Goal: Answer question/provide support: Answer question/provide support

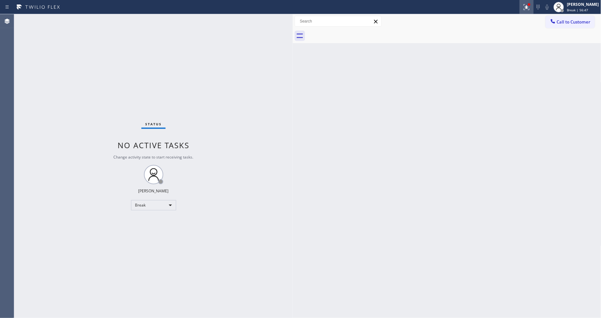
click at [533, 10] on button at bounding box center [526, 7] width 14 height 14
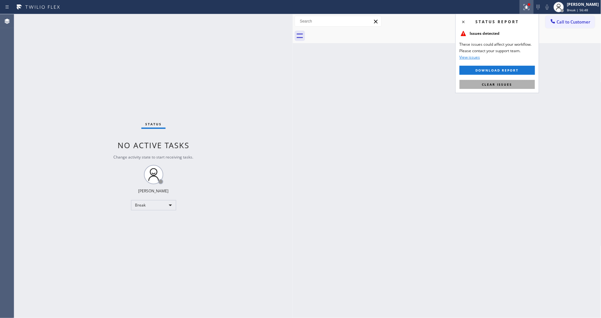
click at [481, 84] on button "Clear issues" at bounding box center [496, 84] width 75 height 9
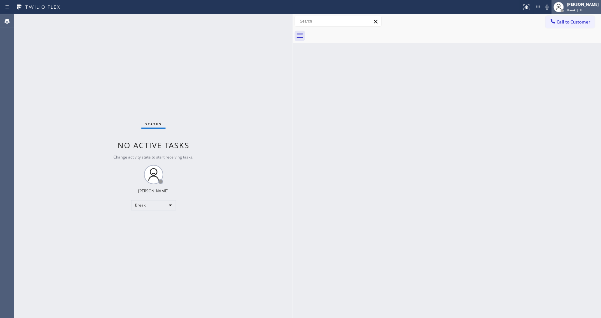
click at [561, 11] on div at bounding box center [558, 7] width 14 height 14
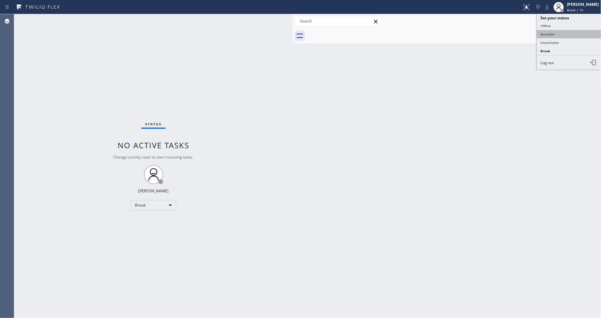
click at [553, 36] on button "Available" at bounding box center [569, 34] width 64 height 8
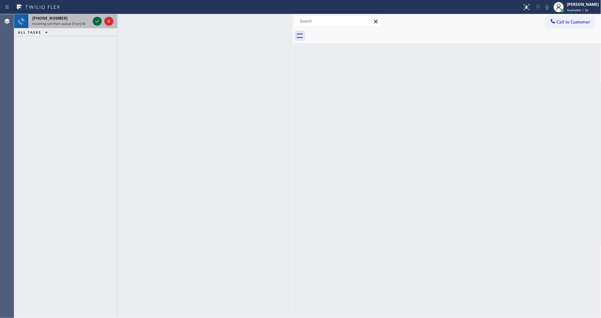
click at [98, 20] on icon at bounding box center [97, 21] width 8 height 8
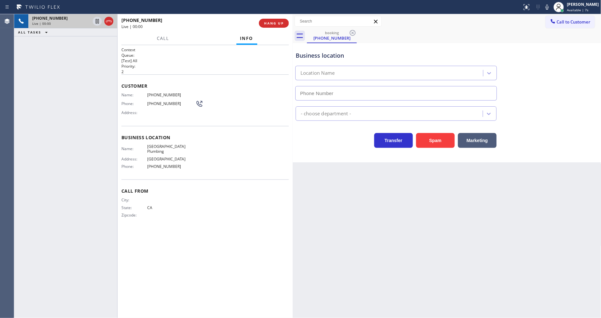
type input "[PHONE_NUMBER]"
click at [434, 202] on div "Back to Dashboard Change Sender ID Customers Technicians Select a contact Outbo…" at bounding box center [447, 166] width 308 height 304
click at [184, 146] on span "[GEOGRAPHIC_DATA] Plumbing" at bounding box center [171, 149] width 48 height 10
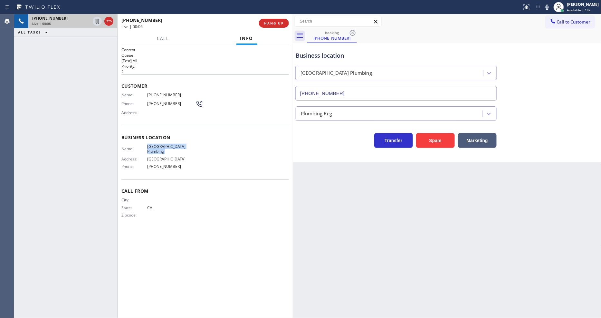
copy span "[GEOGRAPHIC_DATA] Plumbing"
click at [163, 95] on div "Name: [PHONE_NUMBER] Phone: [PHONE_NUMBER] Address:" at bounding box center [162, 104] width 82 height 25
copy span "[PHONE_NUMBER]"
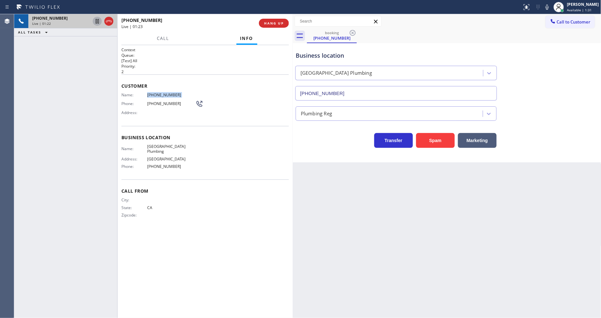
click at [93, 20] on icon at bounding box center [97, 21] width 8 height 8
click at [551, 10] on icon at bounding box center [547, 7] width 8 height 8
click at [98, 23] on icon at bounding box center [97, 21] width 5 height 5
click at [551, 10] on icon at bounding box center [547, 7] width 8 height 8
click at [285, 22] on button "HANG UP" at bounding box center [274, 23] width 30 height 9
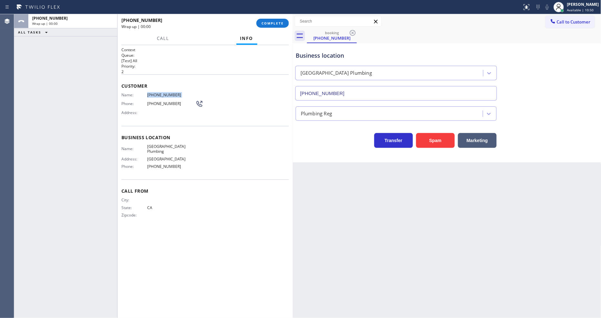
click at [282, 23] on span "COMPLETE" at bounding box center [272, 23] width 22 height 5
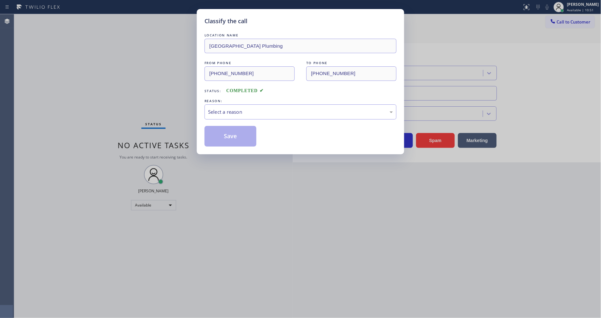
click at [227, 108] on div "Select a reason" at bounding box center [300, 111] width 185 height 7
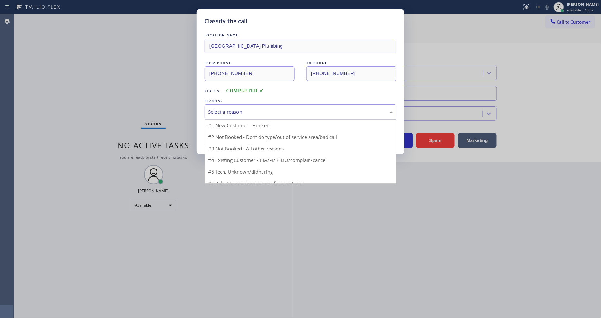
drag, startPoint x: 224, startPoint y: 120, endPoint x: 222, endPoint y: 130, distance: 9.8
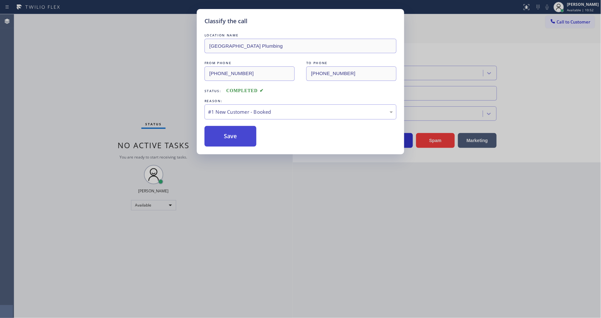
click at [221, 133] on button "Save" at bounding box center [230, 136] width 52 height 21
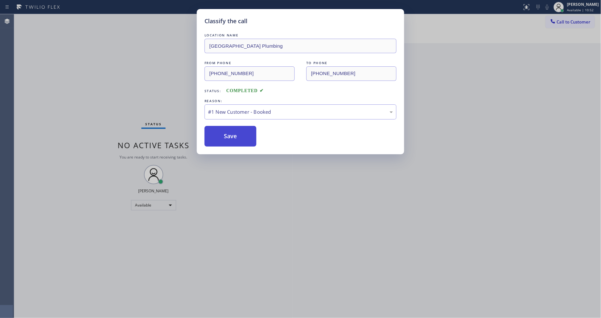
click at [221, 133] on button "Save" at bounding box center [230, 136] width 52 height 21
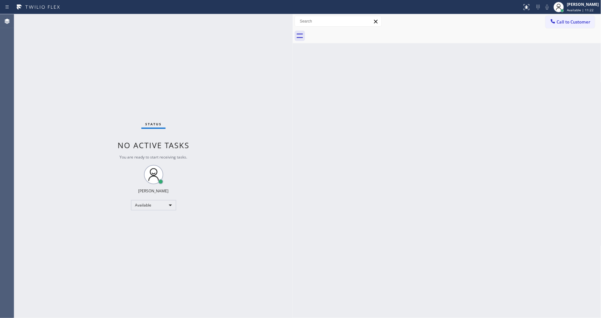
click at [447, 243] on div "Back to Dashboard Change Sender ID Customers Technicians Select a contact Outbo…" at bounding box center [447, 166] width 308 height 304
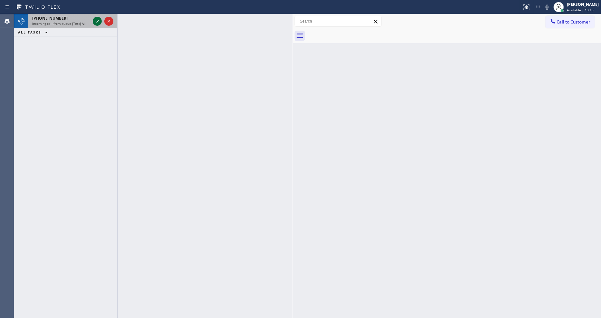
click at [95, 22] on icon at bounding box center [97, 21] width 8 height 8
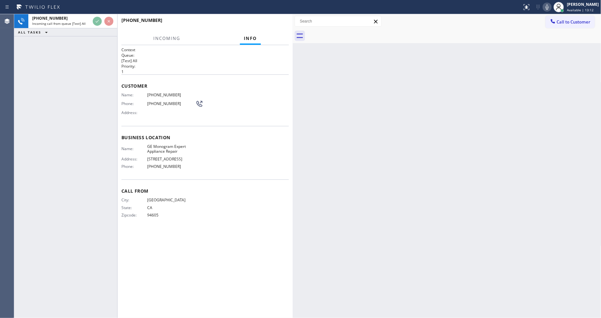
click at [84, 55] on div "[PHONE_NUMBER] Incoming call from queue [Test] All ALL TASKS ALL TASKS ACTIVE T…" at bounding box center [65, 166] width 103 height 304
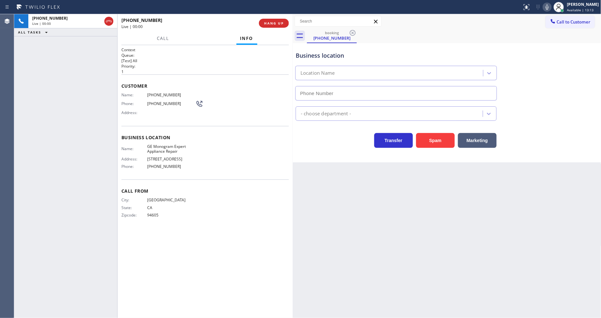
type input "[PHONE_NUMBER]"
drag, startPoint x: 72, startPoint y: 154, endPoint x: 100, endPoint y: 173, distance: 33.8
click at [72, 154] on div "[PHONE_NUMBER] Live | 00:21 ALL TASKS ALL TASKS ACTIVE TASKS TASKS IN WRAP UP" at bounding box center [65, 166] width 103 height 304
click at [266, 22] on span "HANG UP" at bounding box center [274, 23] width 20 height 5
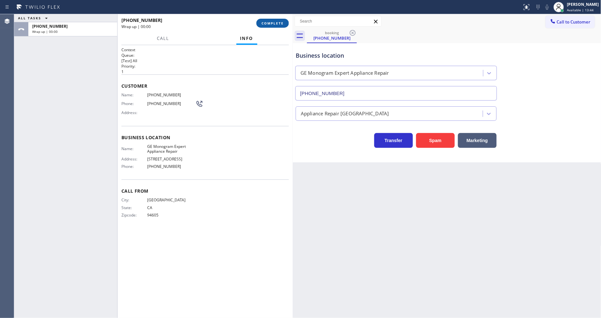
click at [266, 22] on span "COMPLETE" at bounding box center [272, 23] width 22 height 5
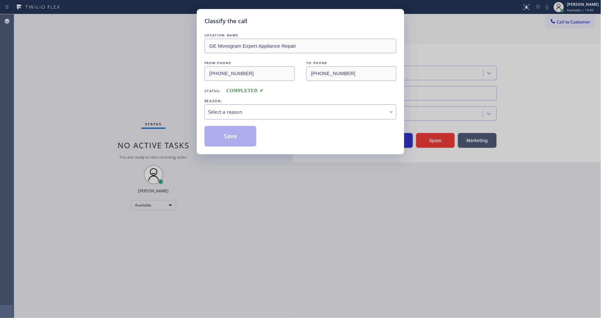
click at [233, 114] on div "Select a reason" at bounding box center [300, 111] width 192 height 15
click at [229, 133] on button "Save" at bounding box center [230, 136] width 52 height 21
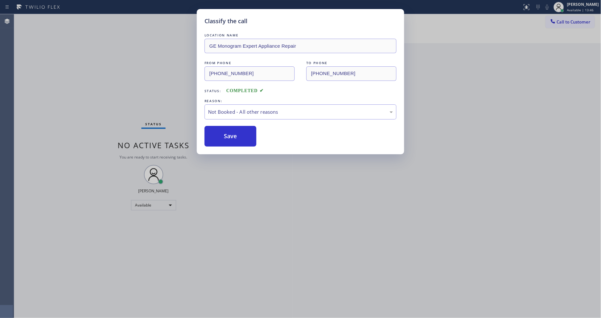
click at [229, 133] on button "Save" at bounding box center [230, 136] width 52 height 21
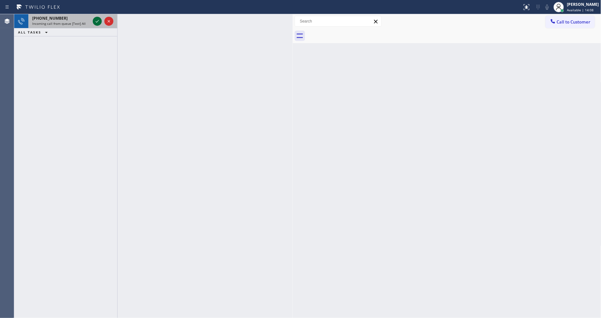
click at [97, 23] on icon at bounding box center [97, 21] width 8 height 8
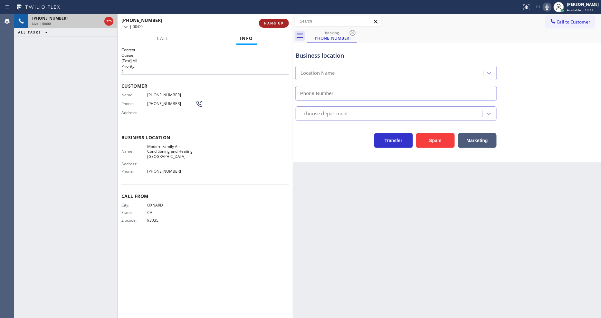
type input "[PHONE_NUMBER]"
click at [268, 23] on span "HANG UP" at bounding box center [274, 23] width 20 height 5
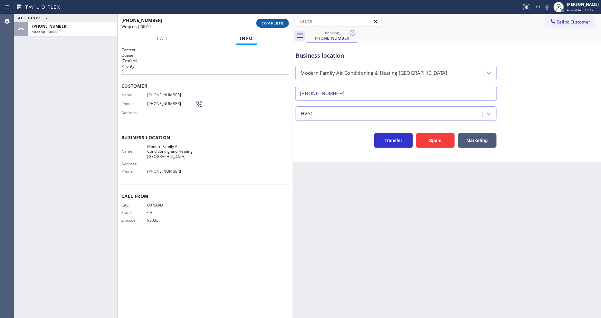
click at [268, 23] on span "COMPLETE" at bounding box center [272, 23] width 22 height 5
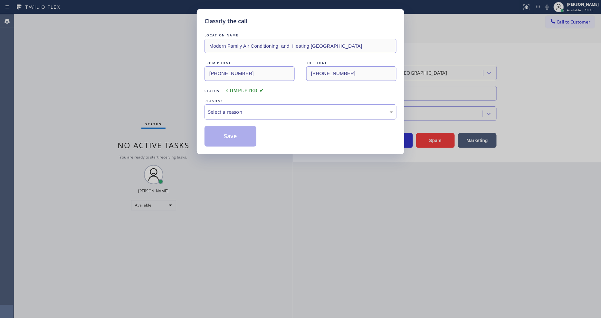
click at [215, 111] on div "Select a reason" at bounding box center [300, 111] width 185 height 7
click at [214, 137] on button "Save" at bounding box center [230, 136] width 52 height 21
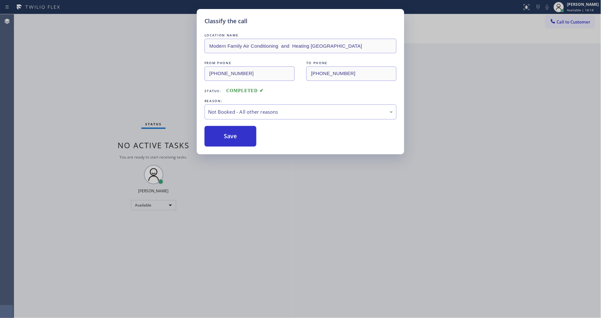
click at [214, 137] on button "Save" at bounding box center [230, 136] width 52 height 21
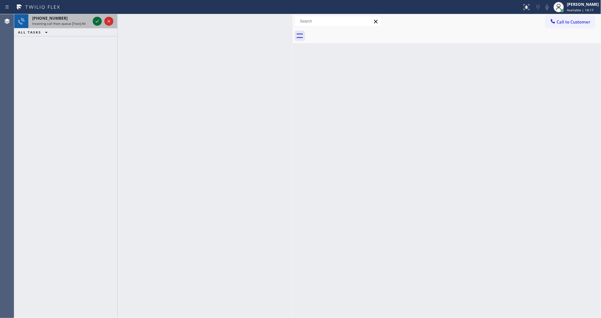
click at [97, 19] on icon at bounding box center [97, 21] width 8 height 8
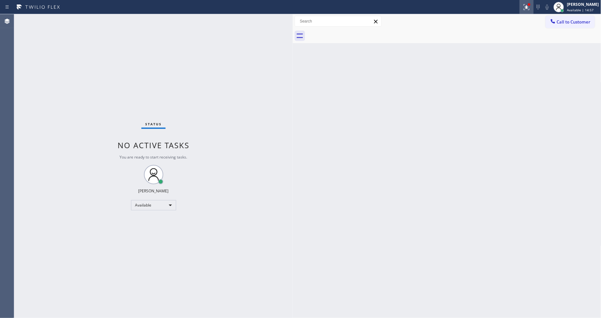
click at [531, 11] on button at bounding box center [526, 7] width 14 height 14
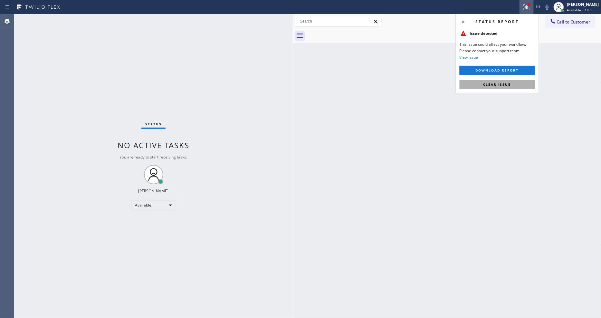
drag, startPoint x: 496, startPoint y: 84, endPoint x: 306, endPoint y: 204, distance: 224.9
click at [496, 84] on span "Clear issue" at bounding box center [497, 84] width 28 height 5
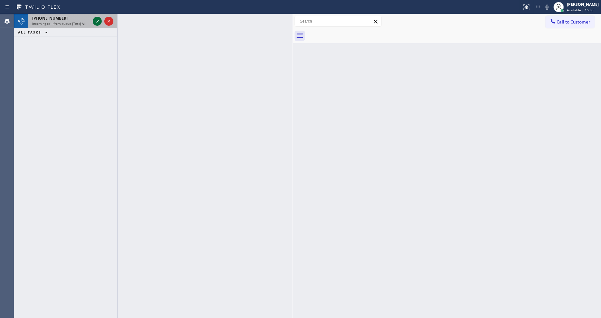
click at [93, 21] on icon at bounding box center [97, 21] width 8 height 8
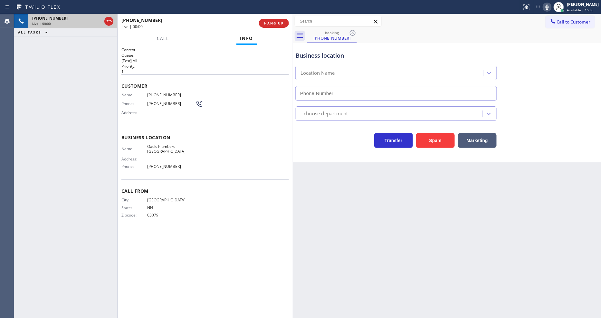
type input "[PHONE_NUMBER]"
click at [161, 147] on div "Name: [GEOGRAPHIC_DATA] Address: Phone: [PHONE_NUMBER]" at bounding box center [158, 158] width 74 height 28
copy span "Oasis Plumbers [GEOGRAPHIC_DATA]"
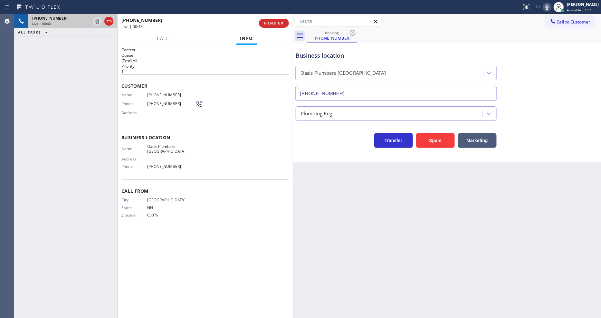
click at [158, 92] on span "[PHONE_NUMBER]" at bounding box center [171, 94] width 48 height 5
drag, startPoint x: 158, startPoint y: 91, endPoint x: 144, endPoint y: 200, distance: 110.4
click at [158, 92] on span "[PHONE_NUMBER]" at bounding box center [171, 94] width 48 height 5
copy span "[PHONE_NUMBER]"
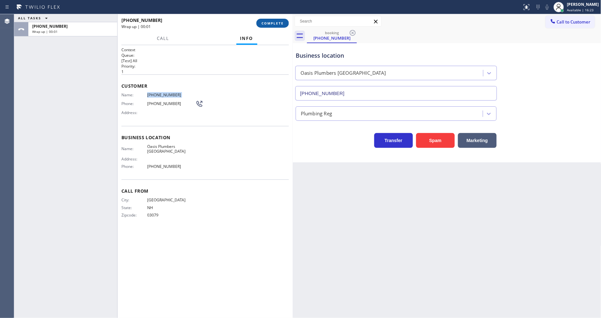
click at [276, 22] on span "COMPLETE" at bounding box center [272, 23] width 22 height 5
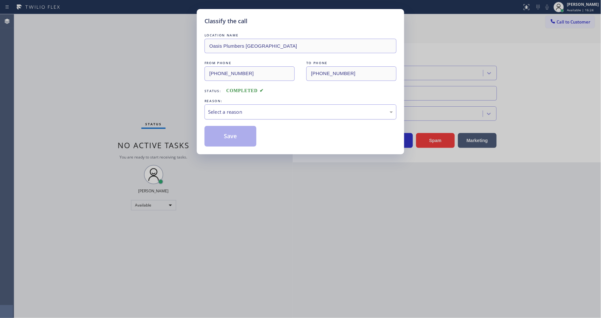
click at [233, 114] on div "Select a reason" at bounding box center [300, 111] width 192 height 15
click at [225, 135] on button "Save" at bounding box center [230, 136] width 52 height 21
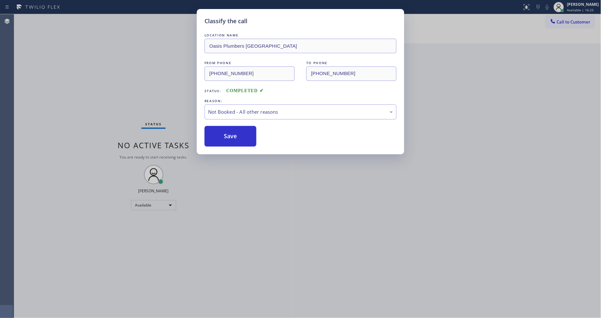
click at [225, 135] on button "Save" at bounding box center [230, 136] width 52 height 21
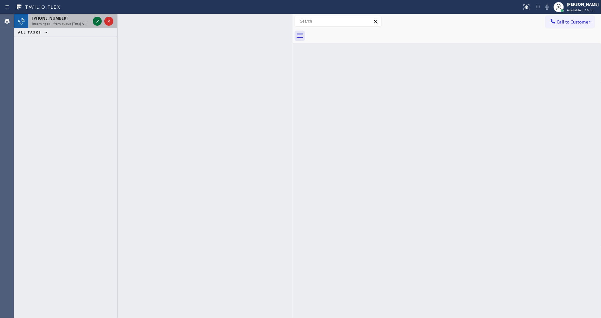
click at [95, 18] on icon at bounding box center [97, 21] width 8 height 8
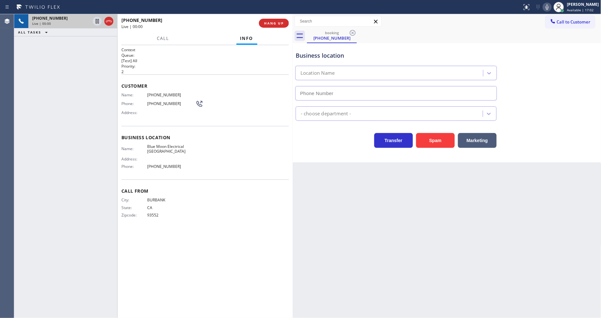
type input "[PHONE_NUMBER]"
click at [273, 24] on span "HANG UP" at bounding box center [274, 23] width 20 height 5
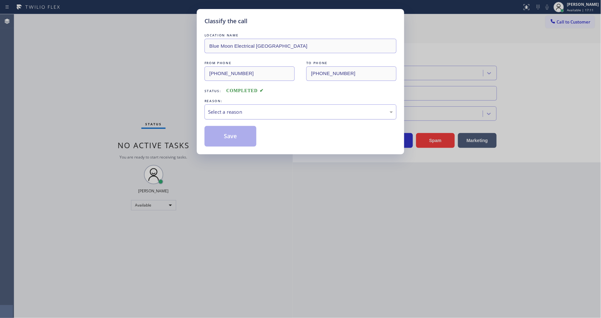
click at [233, 108] on div "Select a reason" at bounding box center [300, 111] width 185 height 7
click at [229, 135] on button "Save" at bounding box center [230, 136] width 52 height 21
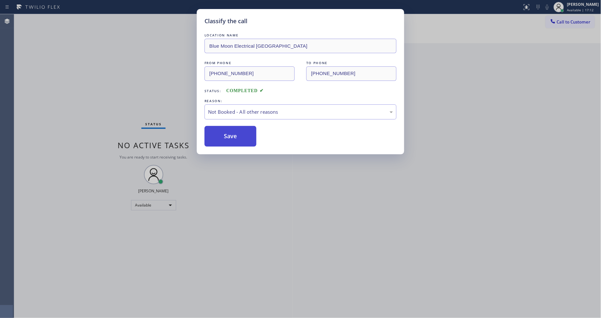
click at [229, 135] on button "Save" at bounding box center [230, 136] width 52 height 21
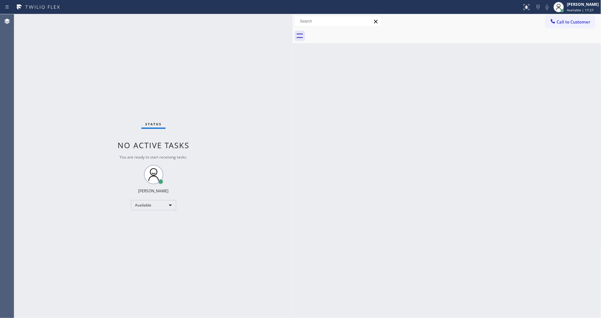
click at [88, 88] on div "Status No active tasks You are ready to start receiving tasks. [PERSON_NAME] Av…" at bounding box center [153, 166] width 278 height 304
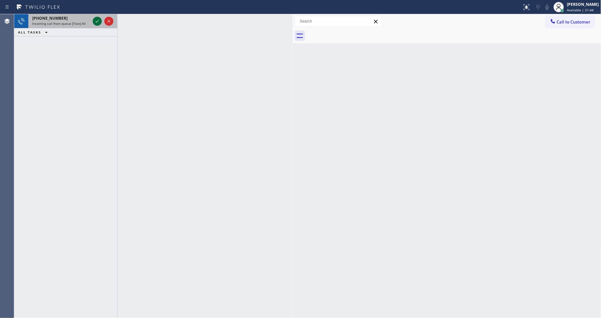
click at [98, 22] on icon at bounding box center [97, 21] width 8 height 8
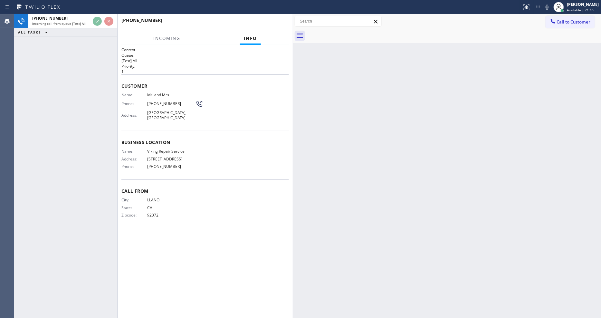
click at [203, 58] on p "[Test] All" at bounding box center [204, 60] width 167 height 5
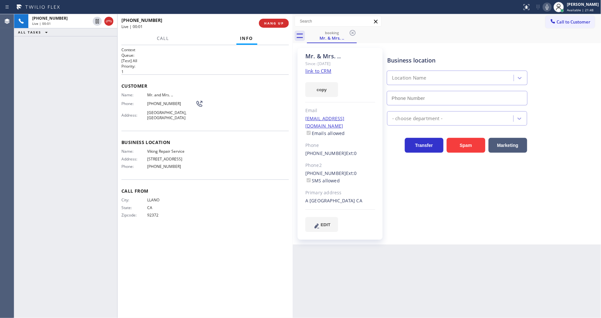
type input "[PHONE_NUMBER]"
click at [308, 71] on link "link to CRM" at bounding box center [318, 71] width 26 height 6
click at [152, 149] on span "Viking Repair Service" at bounding box center [171, 151] width 48 height 5
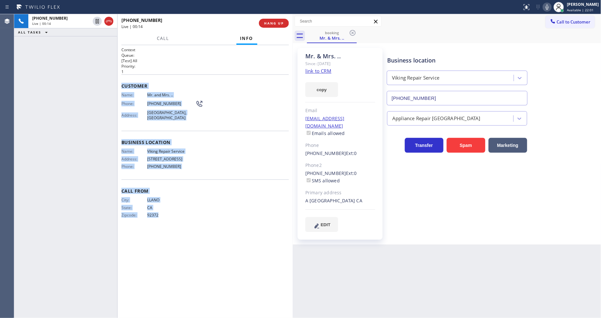
drag, startPoint x: 122, startPoint y: 81, endPoint x: 191, endPoint y: 265, distance: 196.3
click at [191, 265] on div "Context Queue: [Test] All Priority: 1 Customer Name: Mr. and Mrs. .. Phone: [PH…" at bounding box center [204, 181] width 167 height 269
click at [244, 200] on div "City: [GEOGRAPHIC_DATA]: [US_STATE] Zipcode: 92372" at bounding box center [204, 208] width 167 height 23
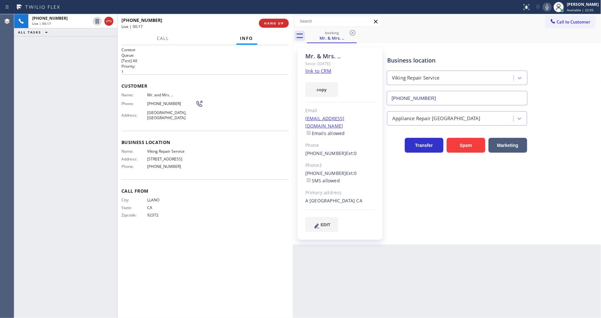
click at [314, 69] on link "link to CRM" at bounding box center [318, 71] width 26 height 6
click at [159, 149] on span "Viking Repair Service" at bounding box center [171, 151] width 48 height 5
click at [160, 150] on span "Viking Repair Service" at bounding box center [171, 151] width 48 height 5
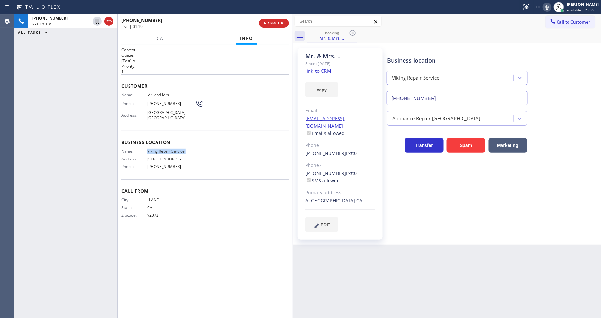
copy span "Viking Repair Service"
click at [100, 138] on div "[PHONE_NUMBER] Live | 01:21 ALL TASKS ALL TASKS ACTIVE TASKS TASKS IN WRAP UP" at bounding box center [65, 166] width 103 height 304
click at [52, 84] on div "[PHONE_NUMBER] Live | 02:05 ALL TASKS ALL TASKS ACTIVE TASKS TASKS IN WRAP UP" at bounding box center [65, 166] width 103 height 304
click at [274, 25] on span "HANG UP" at bounding box center [274, 23] width 20 height 5
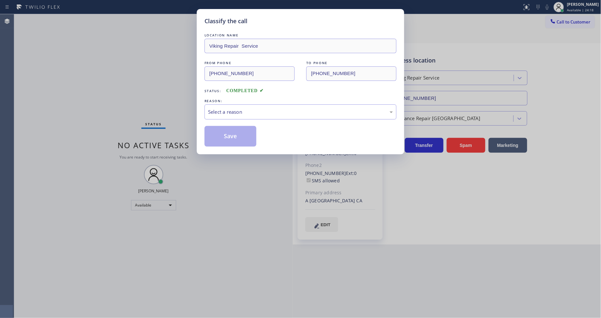
click at [237, 108] on div "Select a reason" at bounding box center [300, 111] width 185 height 7
click at [232, 137] on button "Save" at bounding box center [230, 136] width 52 height 21
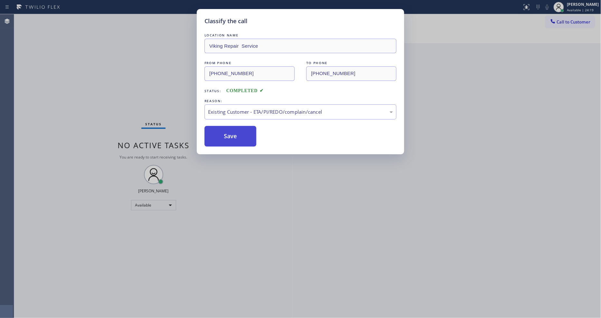
click at [232, 137] on button "Save" at bounding box center [230, 136] width 52 height 21
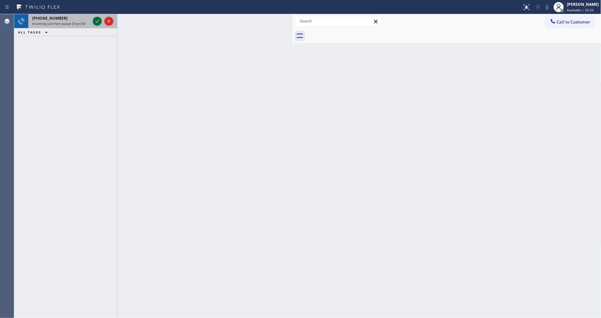
click at [98, 22] on icon at bounding box center [97, 21] width 8 height 8
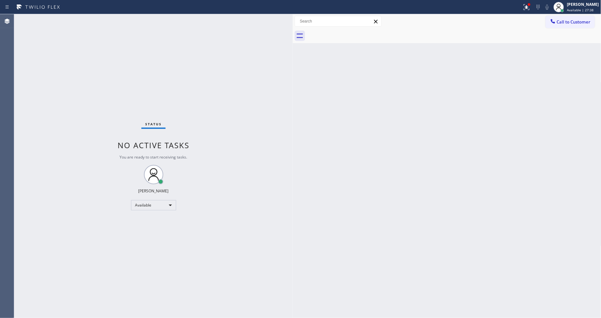
click at [432, 193] on div "Back to Dashboard Change Sender ID Customers Technicians Select a contact Outbo…" at bounding box center [447, 166] width 308 height 304
click at [533, 12] on button at bounding box center [526, 7] width 14 height 14
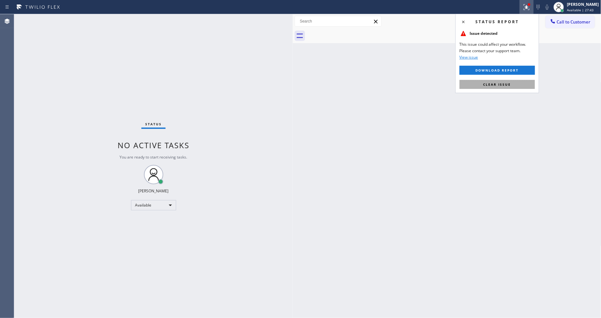
click at [497, 82] on span "Clear issue" at bounding box center [497, 84] width 28 height 5
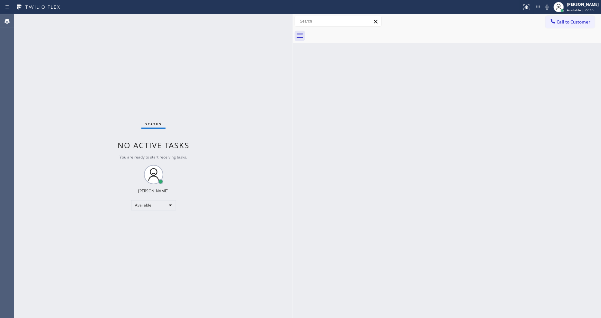
click at [446, 211] on div "Back to Dashboard Change Sender ID Customers Technicians Select a contact Outbo…" at bounding box center [447, 166] width 308 height 304
drag, startPoint x: 525, startPoint y: 208, endPoint x: 521, endPoint y: 210, distance: 4.4
click at [525, 208] on div "Back to Dashboard Change Sender ID Customers Technicians Select a contact Outbo…" at bounding box center [447, 166] width 308 height 304
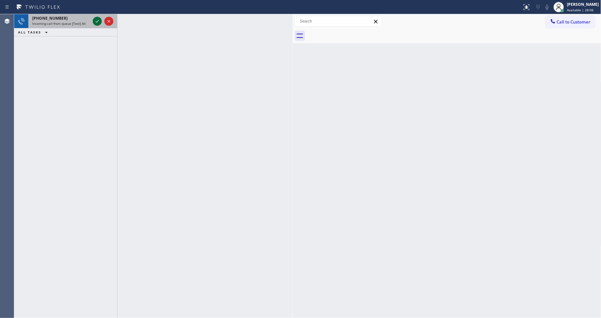
click at [97, 21] on icon at bounding box center [97, 21] width 8 height 8
click at [99, 21] on icon at bounding box center [97, 21] width 8 height 8
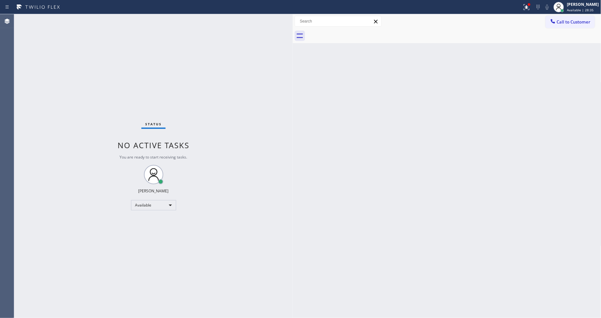
drag, startPoint x: 584, startPoint y: 118, endPoint x: 560, endPoint y: 165, distance: 52.0
click at [584, 118] on div "Back to Dashboard Change Sender ID Customers Technicians Select a contact Outbo…" at bounding box center [447, 166] width 308 height 304
click at [533, 12] on button at bounding box center [526, 7] width 14 height 14
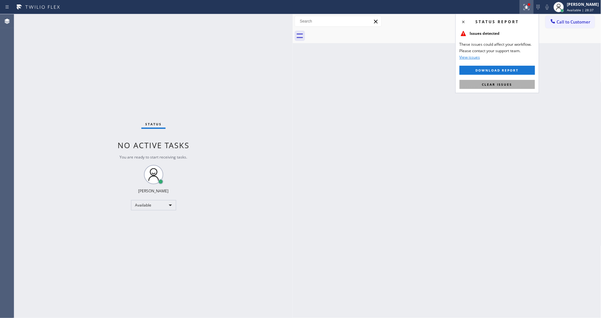
click at [509, 84] on span "Clear issues" at bounding box center [497, 84] width 30 height 5
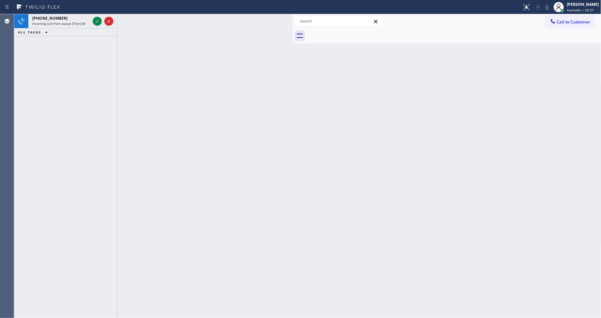
drag, startPoint x: 453, startPoint y: 169, endPoint x: 456, endPoint y: 158, distance: 11.2
click at [453, 168] on div "Back to Dashboard Change Sender ID Customers Technicians Select a contact Outbo…" at bounding box center [447, 166] width 308 height 304
click at [93, 20] on div at bounding box center [97, 21] width 9 height 8
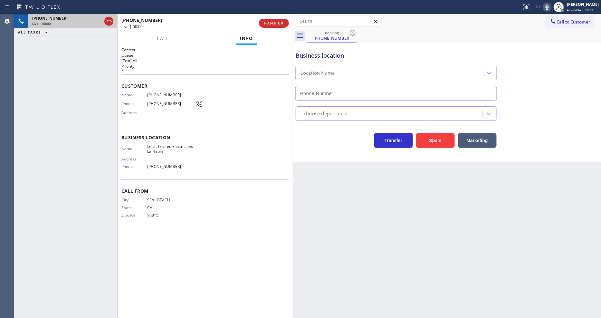
type input "[PHONE_NUMBER]"
click at [157, 146] on span "Local Trusted Electricians La Habra" at bounding box center [171, 149] width 48 height 10
copy span "Local Trusted Electricians La Habra"
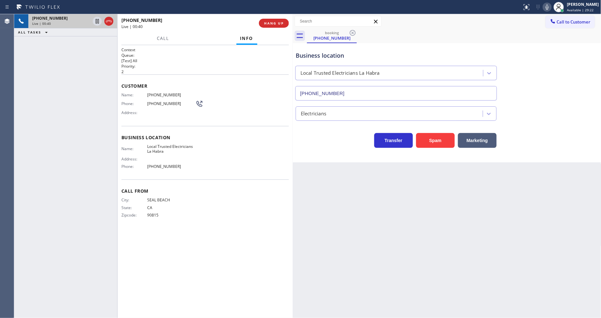
click at [167, 92] on span "[PHONE_NUMBER]" at bounding box center [171, 94] width 48 height 5
drag, startPoint x: 167, startPoint y: 92, endPoint x: 201, endPoint y: 195, distance: 108.3
click at [166, 92] on span "[PHONE_NUMBER]" at bounding box center [171, 94] width 48 height 5
copy span "[PHONE_NUMBER]"
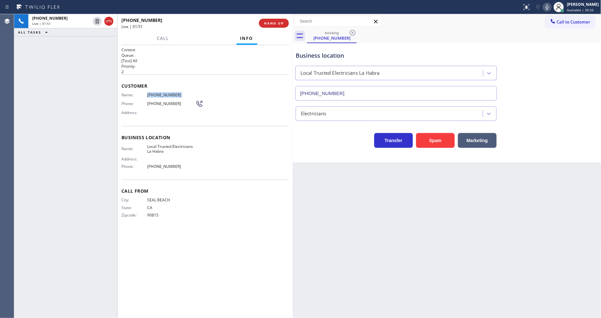
drag, startPoint x: 98, startPoint y: 23, endPoint x: 232, endPoint y: 15, distance: 134.5
click at [98, 23] on icon at bounding box center [97, 21] width 3 height 5
click at [549, 7] on icon at bounding box center [547, 7] width 8 height 8
drag, startPoint x: 97, startPoint y: 21, endPoint x: 139, endPoint y: 22, distance: 42.2
click at [97, 21] on icon at bounding box center [97, 21] width 8 height 8
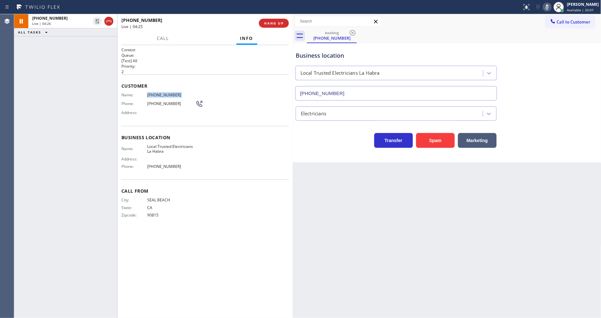
click at [549, 8] on rect at bounding box center [547, 6] width 5 height 5
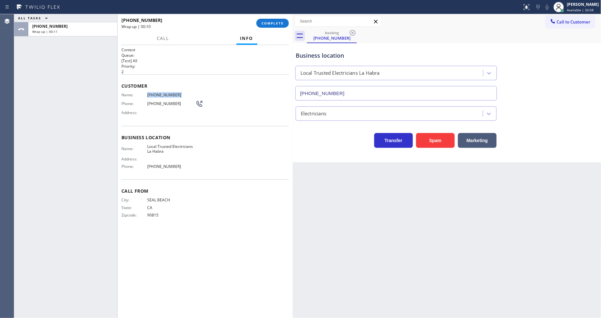
click at [171, 48] on h1 "Context" at bounding box center [204, 49] width 167 height 5
click at [271, 26] on button "COMPLETE" at bounding box center [272, 23] width 33 height 9
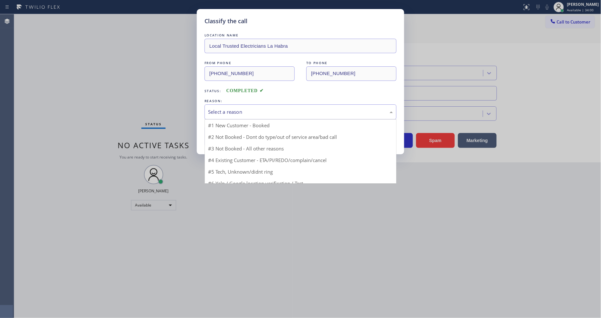
click at [218, 108] on div "Select a reason" at bounding box center [300, 111] width 185 height 7
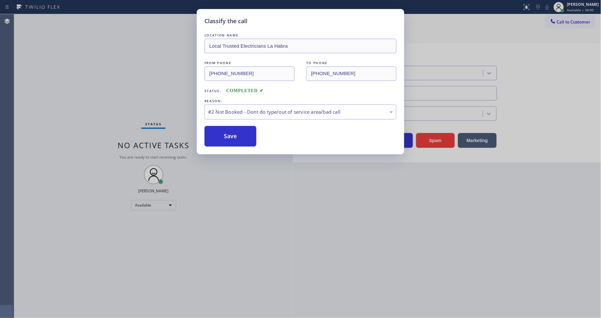
click at [211, 137] on button "Save" at bounding box center [230, 136] width 52 height 21
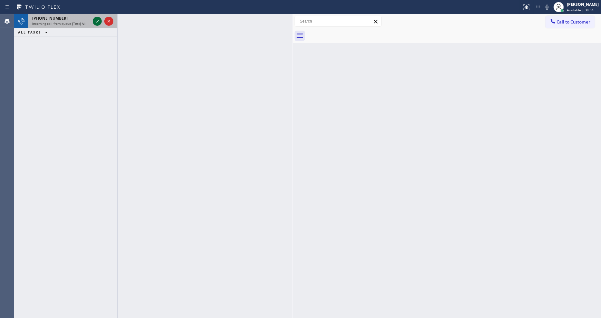
click at [96, 21] on icon at bounding box center [97, 21] width 3 height 3
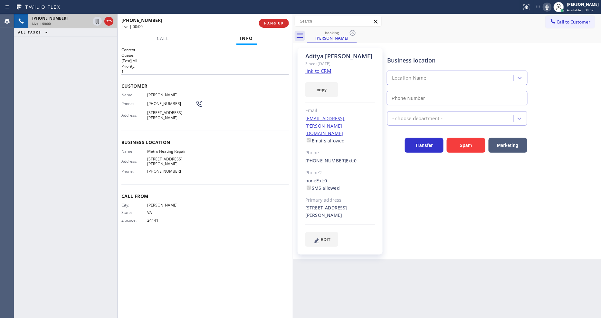
type input "[PHONE_NUMBER]"
click at [321, 70] on link "link to CRM" at bounding box center [318, 71] width 26 height 6
click at [97, 22] on icon at bounding box center [97, 21] width 8 height 8
click at [551, 5] on icon at bounding box center [547, 7] width 8 height 8
click at [97, 18] on icon at bounding box center [97, 21] width 8 height 8
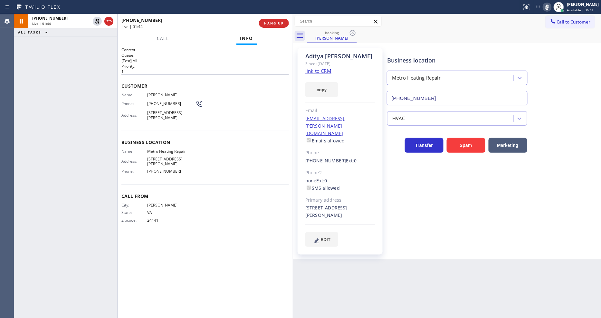
click at [550, 4] on icon at bounding box center [547, 7] width 8 height 8
click at [263, 23] on button "HANG UP" at bounding box center [274, 23] width 30 height 9
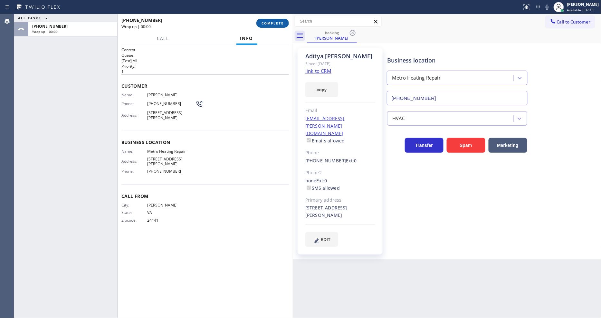
click at [263, 23] on span "COMPLETE" at bounding box center [272, 23] width 22 height 5
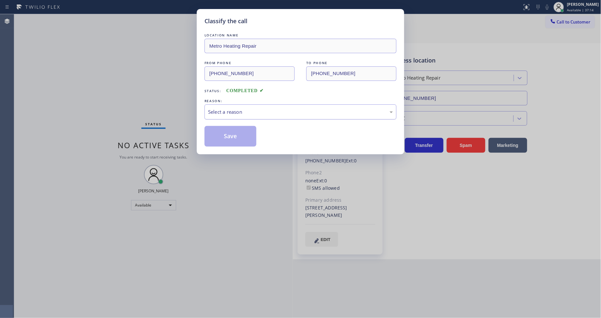
click at [224, 110] on div "Select a reason" at bounding box center [300, 111] width 185 height 7
click at [214, 139] on button "Save" at bounding box center [230, 136] width 52 height 21
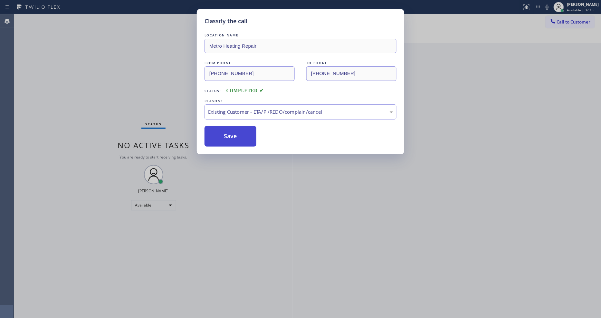
click at [214, 139] on button "Save" at bounding box center [230, 136] width 52 height 21
click at [214, 138] on button "Save" at bounding box center [230, 136] width 52 height 21
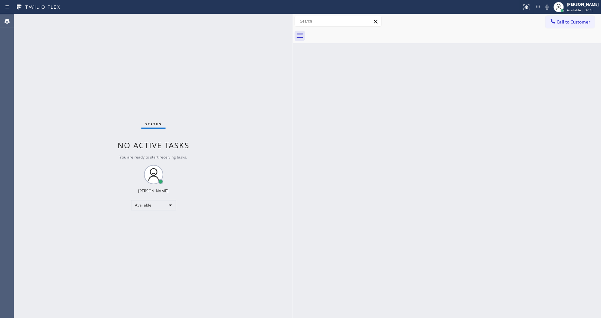
click at [401, 237] on div "Back to Dashboard Change Sender ID Customers Technicians Select a contact Outbo…" at bounding box center [447, 166] width 308 height 304
click at [84, 20] on div "Status No active tasks You are ready to start receiving tasks. [PERSON_NAME] Av…" at bounding box center [153, 166] width 278 height 304
click at [82, 16] on div "Status No active tasks You are ready to start receiving tasks. [PERSON_NAME] Av…" at bounding box center [153, 166] width 278 height 304
click at [93, 19] on div "Status No active tasks You are ready to start receiving tasks. [PERSON_NAME] Av…" at bounding box center [153, 166] width 278 height 304
click at [95, 20] on div "Status No active tasks You are ready to start receiving tasks. [PERSON_NAME] Av…" at bounding box center [153, 166] width 278 height 304
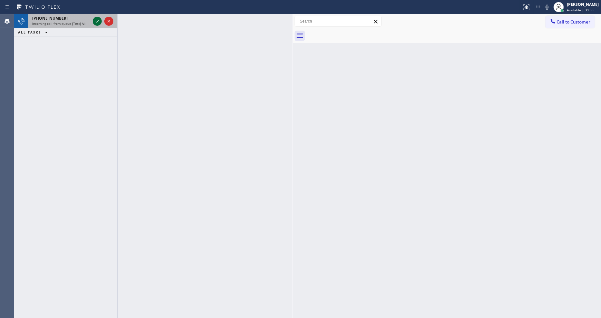
click at [95, 20] on icon at bounding box center [97, 21] width 8 height 8
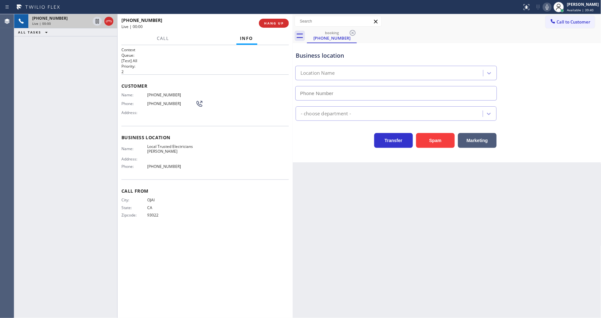
type input "[PHONE_NUMBER]"
click at [412, 158] on div "Business location Local Trusted Electricians [GEOGRAPHIC_DATA] [PHONE_NUMBER] E…" at bounding box center [447, 102] width 308 height 119
click at [169, 146] on span "Local Trusted Electricians [PERSON_NAME]" at bounding box center [171, 149] width 48 height 10
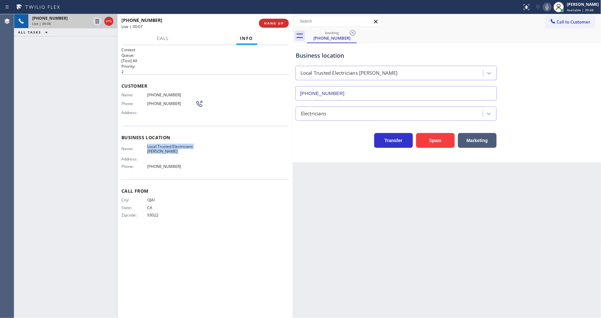
copy span "Local Trusted Electricians [PERSON_NAME]"
click at [154, 92] on span "[PHONE_NUMBER]" at bounding box center [171, 94] width 48 height 5
click at [153, 92] on span "[PHONE_NUMBER]" at bounding box center [171, 94] width 48 height 5
copy span "[PHONE_NUMBER]"
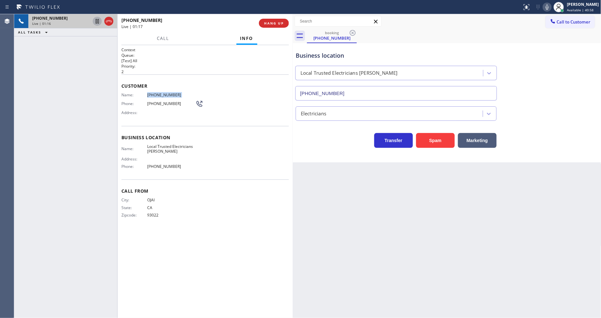
click at [97, 21] on icon at bounding box center [97, 21] width 8 height 8
click at [550, 8] on icon at bounding box center [547, 7] width 8 height 8
click at [97, 20] on icon at bounding box center [97, 21] width 8 height 8
click at [551, 9] on icon at bounding box center [547, 7] width 8 height 8
click at [205, 317] on div "Context Queue: [Test] All Priority: 2 Customer Name: [PHONE_NUMBER] Phone: [PHO…" at bounding box center [205, 181] width 175 height 273
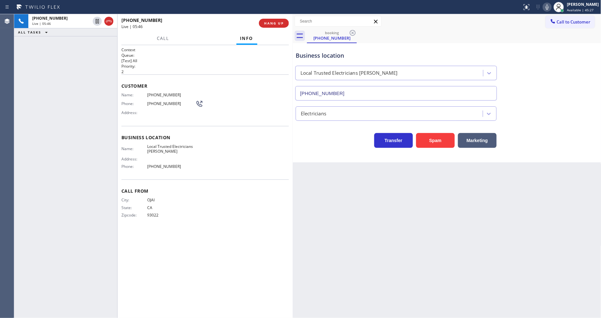
drag, startPoint x: 440, startPoint y: 171, endPoint x: 427, endPoint y: 187, distance: 21.3
click at [440, 171] on div "Back to Dashboard Change Sender ID Customers Technicians Select a contact Outbo…" at bounding box center [447, 166] width 308 height 304
drag, startPoint x: 548, startPoint y: 8, endPoint x: 541, endPoint y: 24, distance: 17.3
click at [548, 8] on div at bounding box center [546, 7] width 9 height 8
drag, startPoint x: 557, startPoint y: 6, endPoint x: 551, endPoint y: 6, distance: 6.5
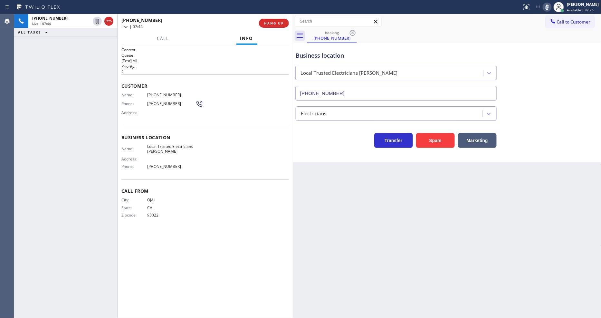
click at [554, 6] on div "Status report No issues detected If you experience an issue, please download th…" at bounding box center [559, 7] width 81 height 14
click at [551, 6] on icon at bounding box center [547, 7] width 8 height 8
click at [269, 23] on span "HANG UP" at bounding box center [274, 23] width 20 height 5
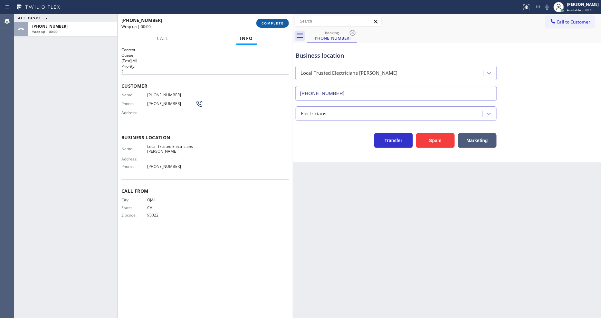
click at [269, 23] on span "COMPLETE" at bounding box center [272, 23] width 22 height 5
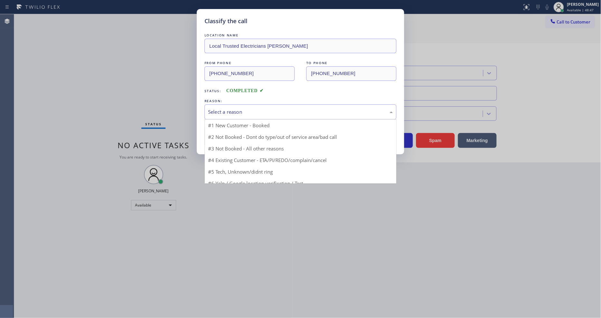
click at [232, 108] on div "Select a reason" at bounding box center [300, 111] width 185 height 7
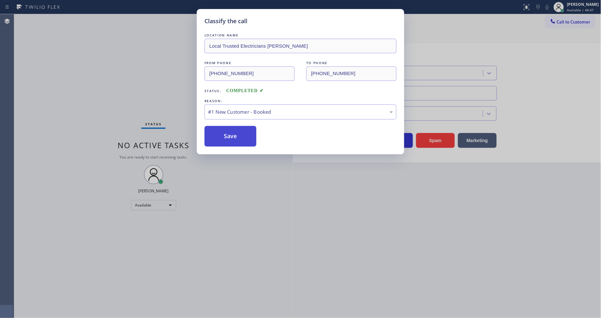
click at [230, 133] on button "Save" at bounding box center [230, 136] width 52 height 21
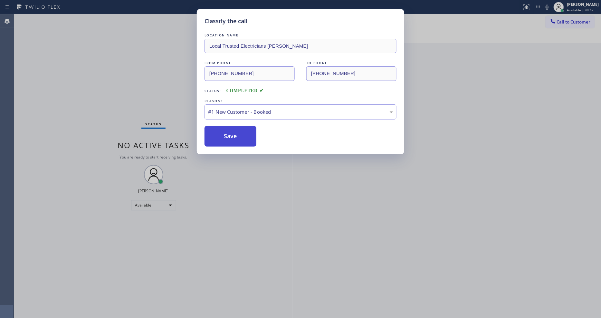
click at [230, 133] on button "Save" at bounding box center [230, 136] width 52 height 21
click at [230, 134] on button "Save" at bounding box center [230, 136] width 52 height 21
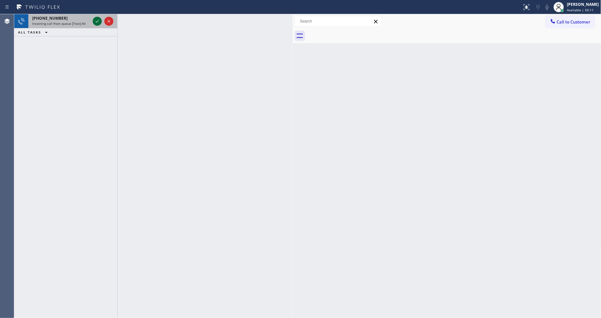
click at [99, 24] on icon at bounding box center [97, 21] width 8 height 8
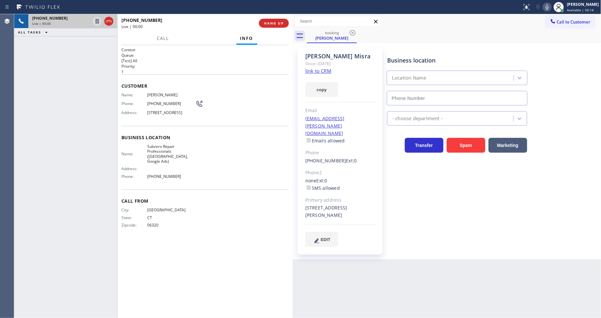
click at [114, 192] on div "[PHONE_NUMBER] Live | 00:00 ALL TASKS ALL TASKS ACTIVE TASKS TASKS IN WRAP UP" at bounding box center [65, 166] width 103 height 304
type input "[PHONE_NUMBER]"
click at [308, 70] on link "link to CRM" at bounding box center [318, 71] width 26 height 6
click at [268, 23] on span "HANG UP" at bounding box center [274, 23] width 20 height 5
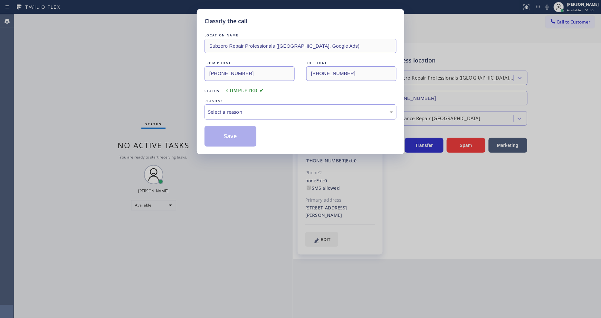
click at [222, 112] on div "Select a reason" at bounding box center [300, 111] width 185 height 7
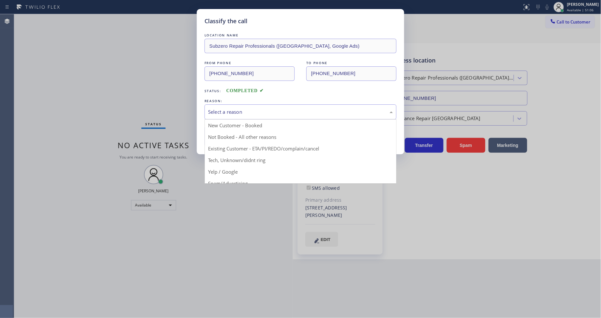
click at [218, 146] on div "Classify the call LOCATION NAME Subzero Repair Professionals ([GEOGRAPHIC_DATA]…" at bounding box center [300, 81] width 207 height 145
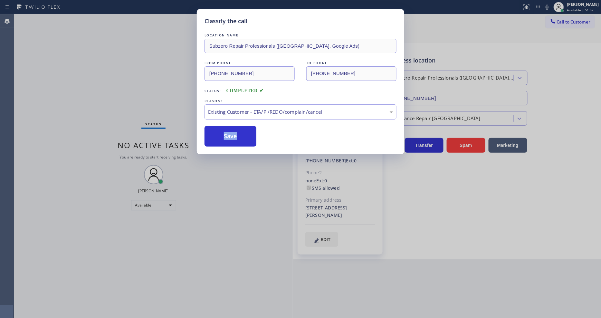
click at [218, 146] on div "Classify the call LOCATION NAME Subzero Repair Professionals ([GEOGRAPHIC_DATA]…" at bounding box center [300, 81] width 207 height 145
click at [218, 138] on button "Save" at bounding box center [230, 136] width 52 height 21
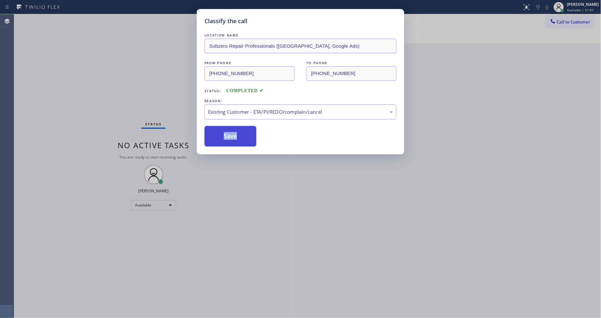
drag, startPoint x: 218, startPoint y: 138, endPoint x: 160, endPoint y: 9, distance: 141.5
click at [218, 137] on button "Save" at bounding box center [230, 136] width 52 height 21
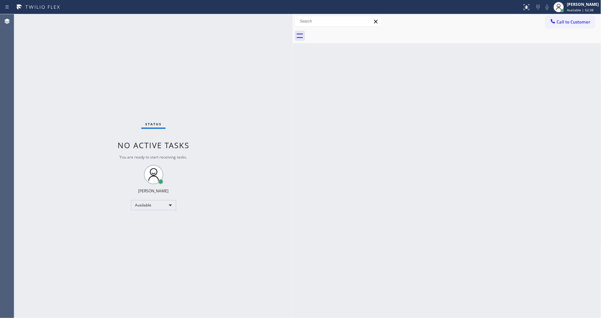
drag, startPoint x: 438, startPoint y: 176, endPoint x: 229, endPoint y: 258, distance: 224.0
click at [438, 176] on div "Back to Dashboard Change Sender ID Customers Technicians Select a contact Outbo…" at bounding box center [447, 166] width 308 height 304
drag, startPoint x: 388, startPoint y: 255, endPoint x: 392, endPoint y: 254, distance: 4.2
click at [391, 255] on div "Back to Dashboard Change Sender ID Customers Technicians Select a contact Outbo…" at bounding box center [447, 166] width 308 height 304
click at [86, 24] on div "Status No active tasks You are ready to start receiving tasks. [PERSON_NAME] Av…" at bounding box center [153, 166] width 278 height 304
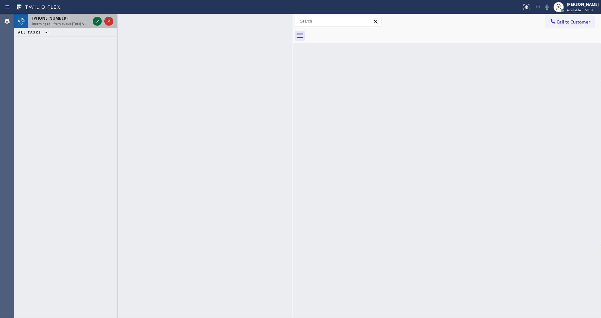
click at [95, 17] on icon at bounding box center [97, 21] width 8 height 8
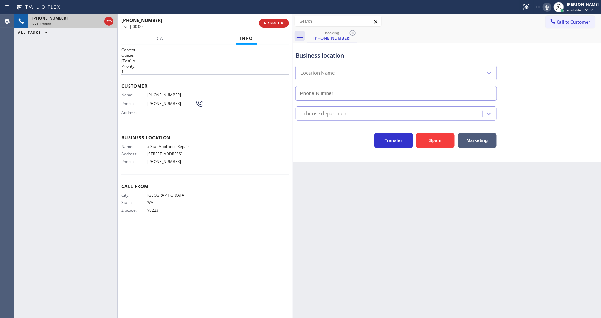
type input "[PHONE_NUMBER]"
click at [155, 144] on span "5 Star Appliance Repair" at bounding box center [171, 146] width 48 height 5
copy span "5 Star Appliance Repair"
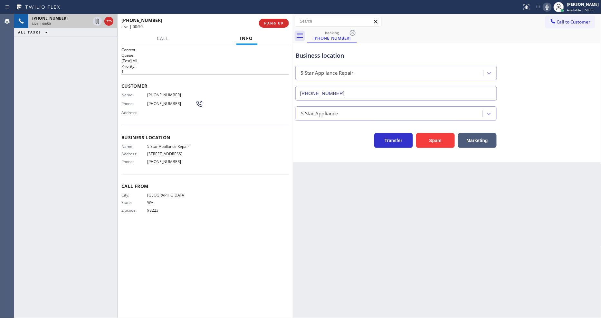
click at [155, 92] on span "[PHONE_NUMBER]" at bounding box center [171, 94] width 48 height 5
click at [96, 18] on icon at bounding box center [97, 21] width 8 height 8
click at [550, 6] on icon at bounding box center [547, 7] width 8 height 8
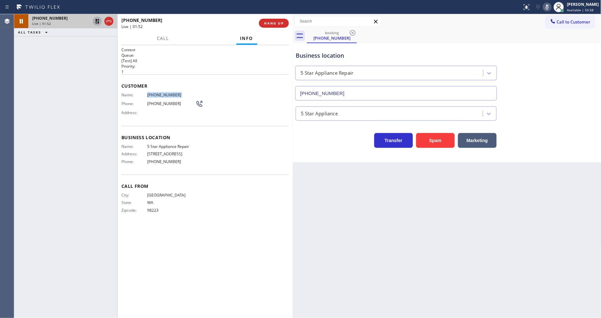
click at [97, 23] on icon at bounding box center [97, 21] width 8 height 8
click at [550, 8] on icon at bounding box center [547, 7] width 8 height 8
click at [269, 22] on span "HANG UP" at bounding box center [274, 23] width 20 height 5
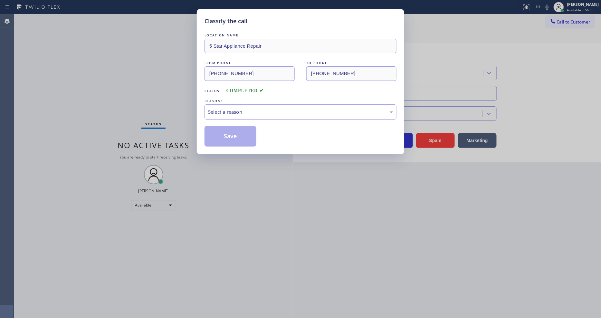
click at [216, 110] on div "Select a reason" at bounding box center [300, 111] width 185 height 7
click at [214, 136] on button "Save" at bounding box center [230, 136] width 52 height 21
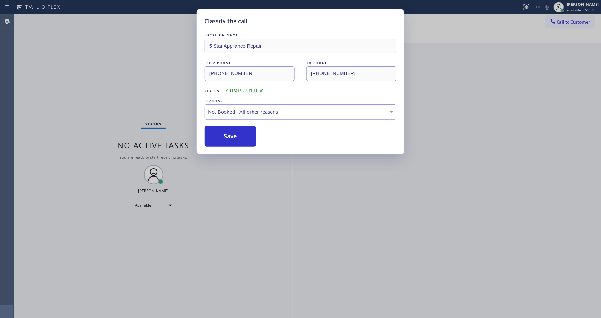
click at [214, 137] on button "Save" at bounding box center [230, 136] width 52 height 21
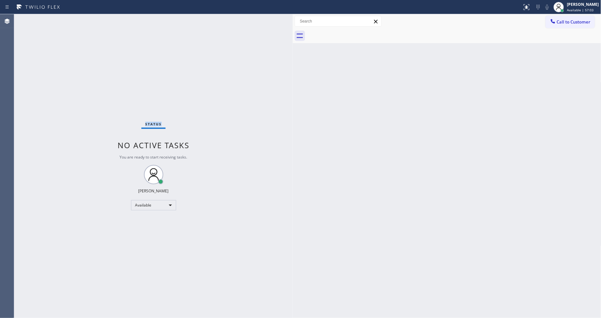
click at [83, 21] on div "Status No active tasks You are ready to start receiving tasks. [PERSON_NAME] Av…" at bounding box center [153, 166] width 278 height 304
click at [94, 21] on div "Status No active tasks You are ready to start receiving tasks. [PERSON_NAME] Av…" at bounding box center [153, 166] width 278 height 304
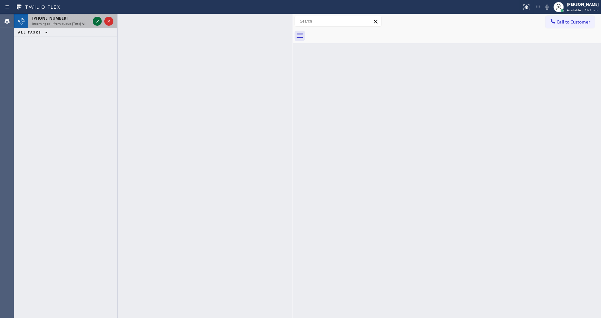
click at [96, 23] on icon at bounding box center [97, 21] width 8 height 8
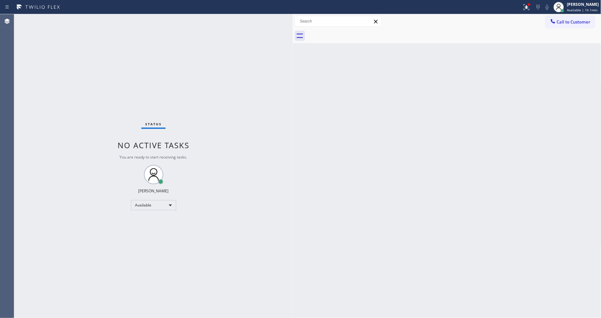
click at [96, 23] on div "Status No active tasks You are ready to start receiving tasks. [PERSON_NAME] Av…" at bounding box center [153, 166] width 278 height 304
click at [448, 234] on div "Back to Dashboard Change Sender ID Customers Technicians Select a contact Outbo…" at bounding box center [447, 166] width 308 height 304
click at [527, 4] on icon at bounding box center [527, 7] width 8 height 8
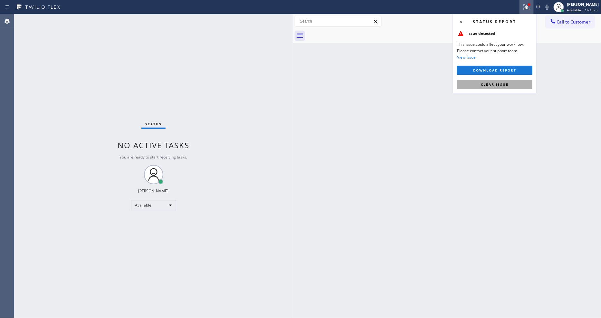
click at [511, 85] on button "Clear issue" at bounding box center [494, 84] width 75 height 9
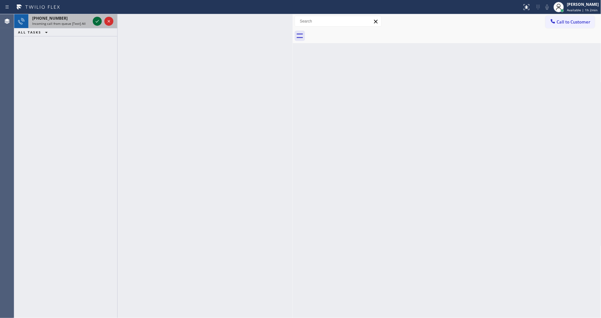
click at [96, 20] on icon at bounding box center [97, 21] width 8 height 8
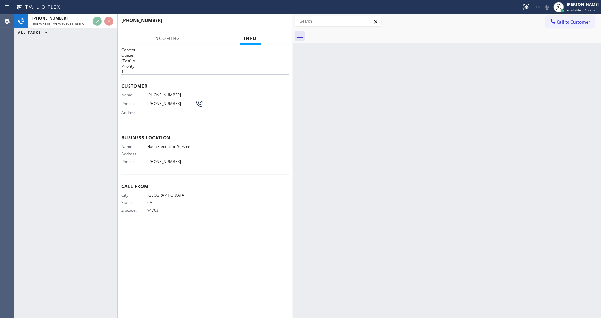
click at [85, 61] on div "[PHONE_NUMBER] Incoming call from queue [Test] All ALL TASKS ALL TASKS ACTIVE T…" at bounding box center [65, 166] width 103 height 304
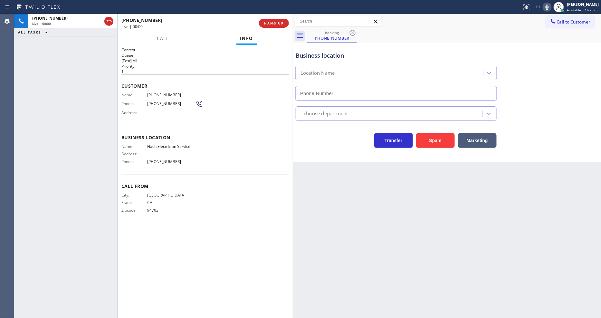
type input "[PHONE_NUMBER]"
click at [178, 144] on span "Flash Electrician Service" at bounding box center [171, 146] width 48 height 5
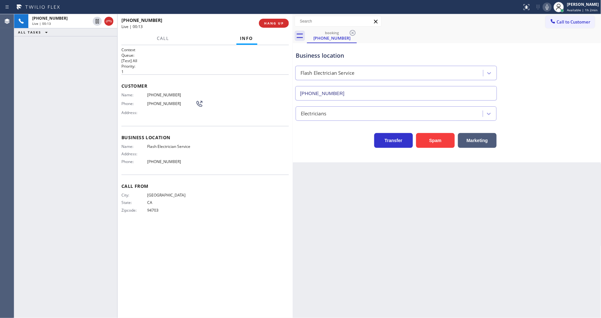
click at [167, 89] on div "Customer Name: [PHONE_NUMBER] Phone: [PHONE_NUMBER] Address:" at bounding box center [204, 100] width 167 height 52
click at [166, 89] on div "Customer Name: [PHONE_NUMBER] Phone: [PHONE_NUMBER] Address:" at bounding box center [204, 100] width 167 height 52
click at [165, 92] on span "[PHONE_NUMBER]" at bounding box center [171, 94] width 48 height 5
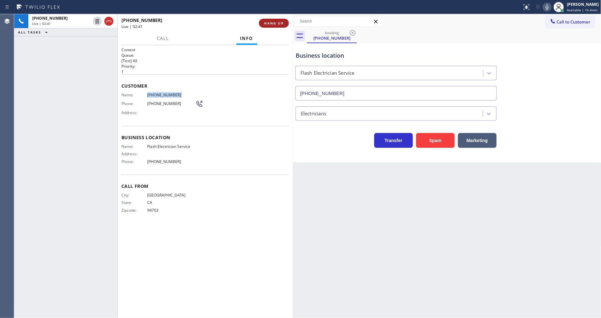
drag, startPoint x: 94, startPoint y: 21, endPoint x: 280, endPoint y: 21, distance: 186.1
click at [94, 21] on icon at bounding box center [97, 21] width 8 height 8
click at [547, 5] on icon at bounding box center [547, 7] width 8 height 8
click at [499, 226] on div "Back to Dashboard Change Sender ID Customers Technicians Select a contact Outbo…" at bounding box center [447, 166] width 308 height 304
drag, startPoint x: 450, startPoint y: 252, endPoint x: 326, endPoint y: 255, distance: 124.3
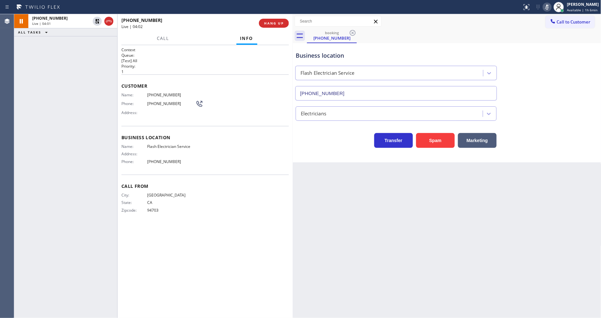
click at [450, 252] on div "Back to Dashboard Change Sender ID Customers Technicians Select a contact Outbo…" at bounding box center [447, 166] width 308 height 304
click at [97, 20] on icon at bounding box center [97, 21] width 8 height 8
click at [551, 7] on icon at bounding box center [547, 7] width 8 height 8
click at [551, 83] on div "Business location Flash Electrician Service [PHONE_NUMBER]" at bounding box center [446, 71] width 305 height 58
click at [278, 20] on button "HANG UP" at bounding box center [274, 23] width 30 height 9
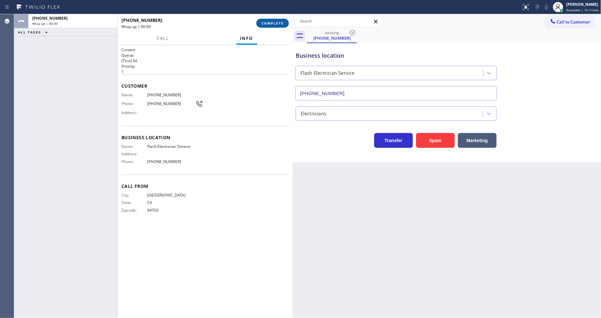
click at [278, 20] on button "COMPLETE" at bounding box center [272, 23] width 33 height 9
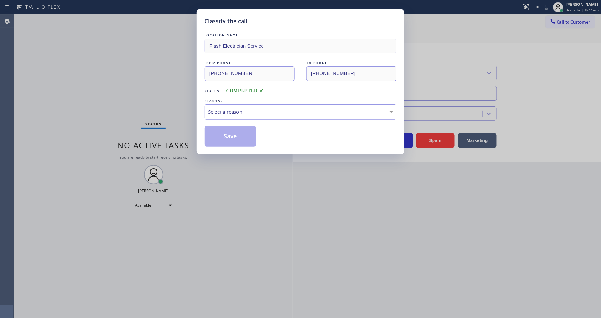
click at [240, 108] on div "Select a reason" at bounding box center [300, 111] width 185 height 7
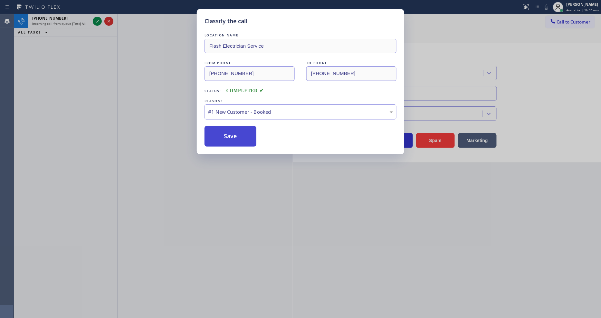
click at [237, 136] on button "Save" at bounding box center [230, 136] width 52 height 21
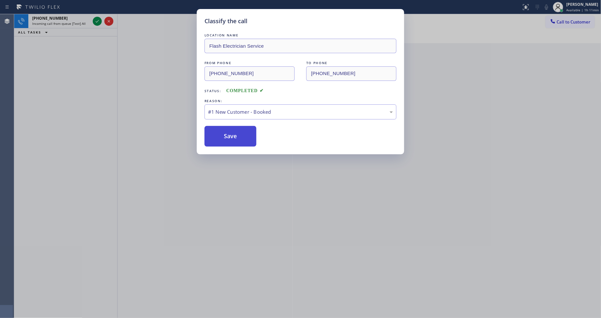
click at [237, 136] on button "Save" at bounding box center [230, 136] width 52 height 21
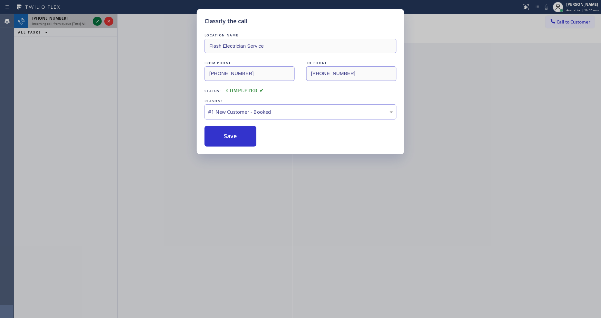
drag, startPoint x: 99, startPoint y: 21, endPoint x: 105, endPoint y: 5, distance: 17.3
click at [99, 21] on icon at bounding box center [97, 21] width 8 height 8
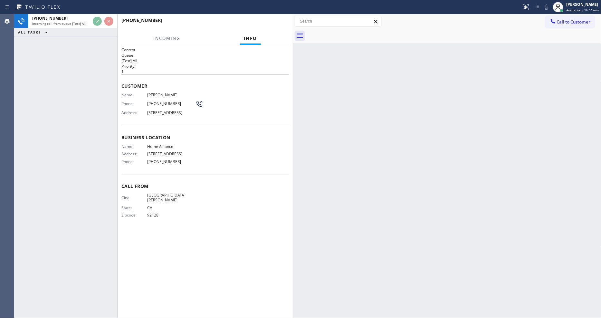
click at [285, 95] on div "Name: [PERSON_NAME] Phone: [PHONE_NUMBER] Address: [STREET_ADDRESS]" at bounding box center [204, 104] width 167 height 25
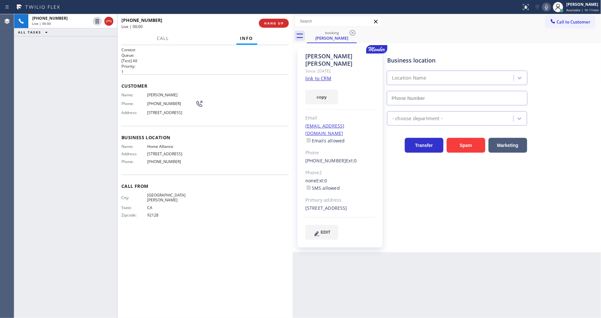
type input "[PHONE_NUMBER]"
click at [319, 67] on div "Since: [DATE]" at bounding box center [340, 70] width 70 height 7
click at [316, 75] on link "link to CRM" at bounding box center [318, 78] width 26 height 6
click at [271, 25] on span "HANG UP" at bounding box center [274, 23] width 20 height 5
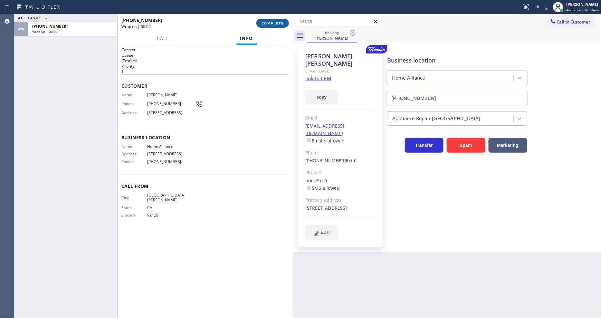
click at [271, 24] on span "COMPLETE" at bounding box center [272, 23] width 22 height 5
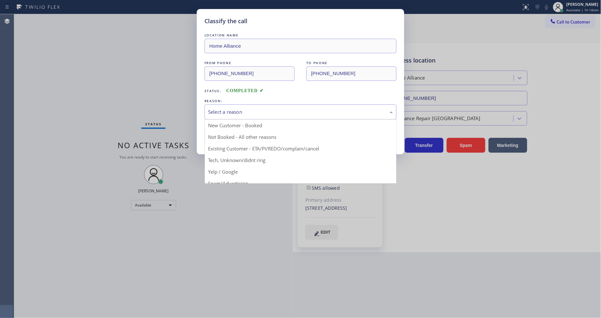
click at [235, 108] on div "Select a reason" at bounding box center [300, 111] width 185 height 7
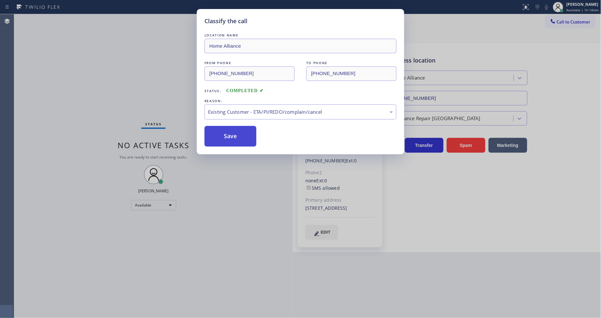
click at [231, 139] on button "Save" at bounding box center [230, 136] width 52 height 21
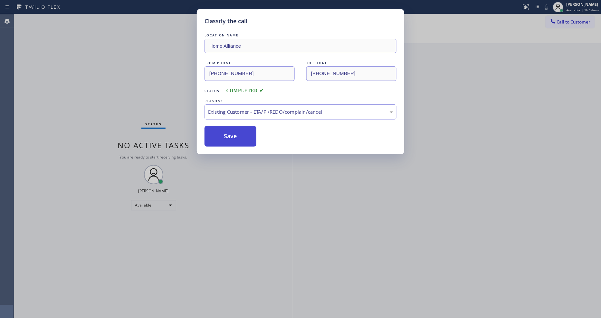
click at [231, 139] on button "Save" at bounding box center [230, 136] width 52 height 21
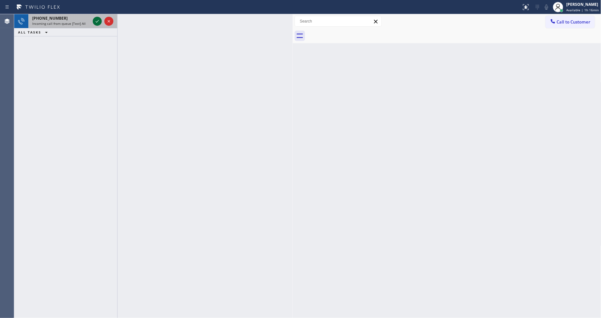
click at [96, 20] on icon at bounding box center [97, 21] width 8 height 8
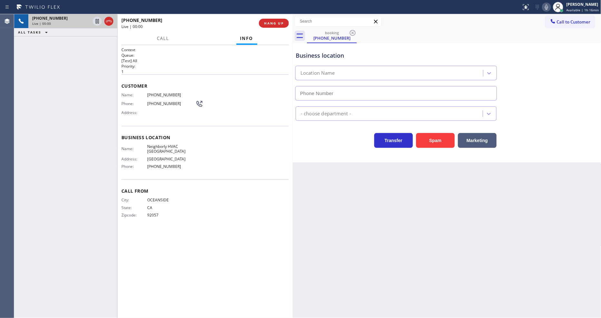
type input "[PHONE_NUMBER]"
click at [152, 147] on span "Neighborly HVAC [GEOGRAPHIC_DATA]" at bounding box center [171, 149] width 48 height 10
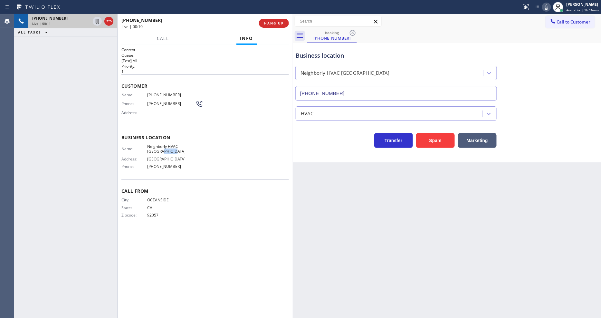
click at [152, 147] on span "Neighborly HVAC [GEOGRAPHIC_DATA]" at bounding box center [171, 149] width 48 height 10
click at [159, 92] on span "[PHONE_NUMBER]" at bounding box center [171, 94] width 48 height 5
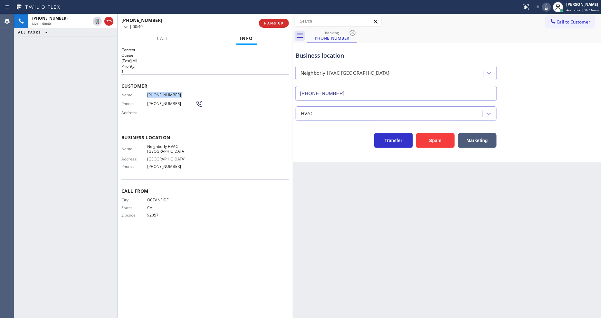
drag, startPoint x: 99, startPoint y: 21, endPoint x: 144, endPoint y: 21, distance: 45.4
click at [99, 21] on icon at bounding box center [97, 21] width 8 height 8
click at [545, 6] on icon at bounding box center [546, 7] width 8 height 8
click at [95, 23] on icon at bounding box center [97, 21] width 8 height 8
click at [548, 10] on icon at bounding box center [546, 7] width 8 height 8
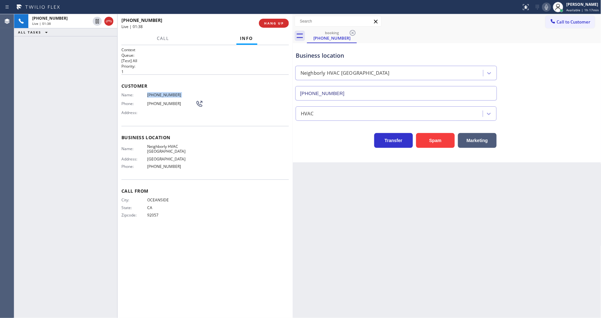
drag, startPoint x: 145, startPoint y: 147, endPoint x: 149, endPoint y: 136, distance: 11.6
click at [145, 146] on span "Name:" at bounding box center [134, 148] width 26 height 5
click at [271, 27] on button "HANG UP" at bounding box center [274, 23] width 30 height 9
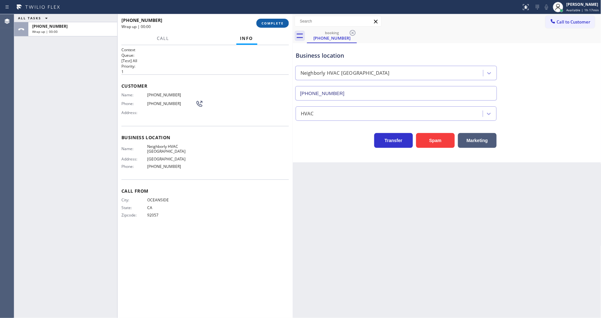
click at [271, 23] on span "COMPLETE" at bounding box center [272, 23] width 22 height 5
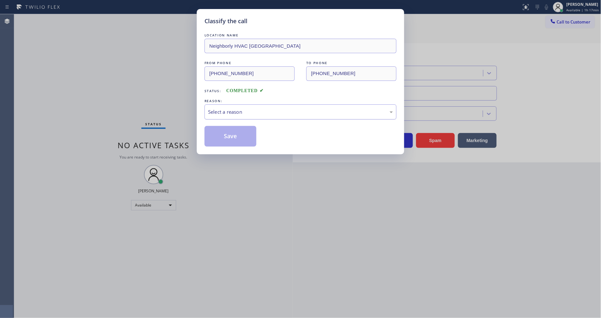
click at [228, 112] on div "Select a reason" at bounding box center [300, 111] width 185 height 7
click at [221, 133] on button "Save" at bounding box center [230, 136] width 52 height 21
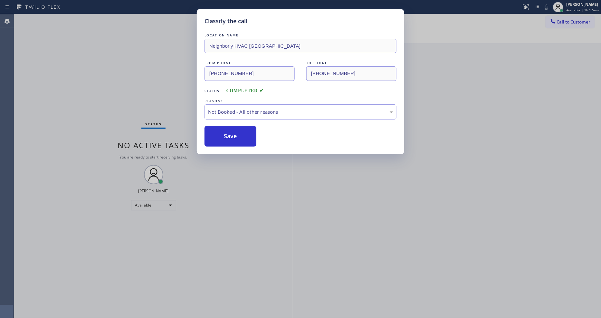
click at [221, 133] on button "Save" at bounding box center [230, 136] width 52 height 21
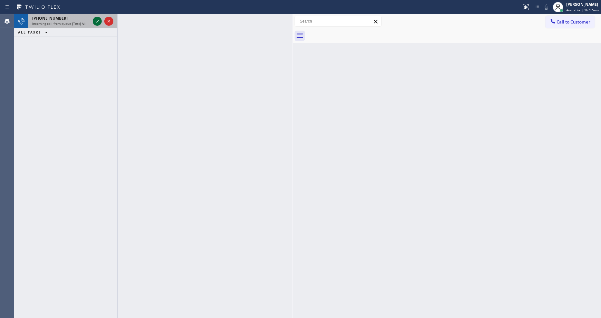
click at [94, 18] on icon at bounding box center [97, 21] width 8 height 8
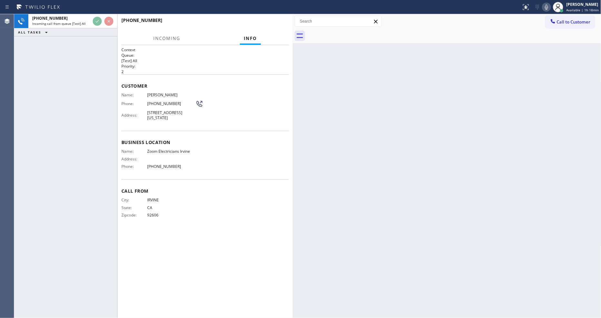
click at [229, 124] on div "Customer Name: [PERSON_NAME] Phone: [PHONE_NUMBER] Address: [STREET_ADDRESS][US…" at bounding box center [204, 102] width 167 height 56
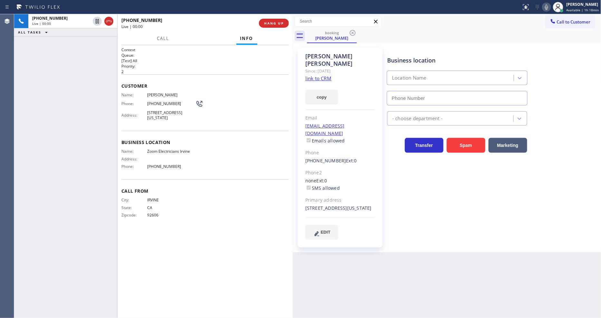
type input "[PHONE_NUMBER]"
click at [320, 75] on link "link to CRM" at bounding box center [318, 78] width 26 height 6
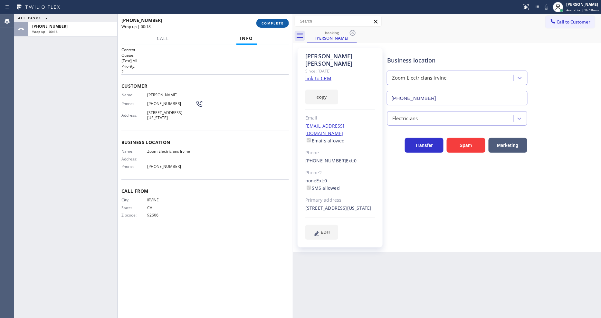
click at [267, 23] on span "COMPLETE" at bounding box center [272, 23] width 22 height 5
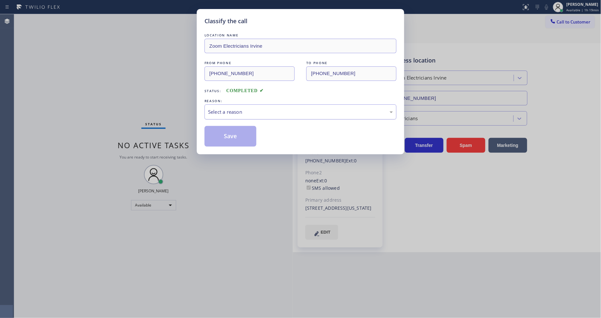
click at [221, 112] on div "Select a reason" at bounding box center [300, 111] width 185 height 7
click at [223, 134] on button "Save" at bounding box center [230, 136] width 52 height 21
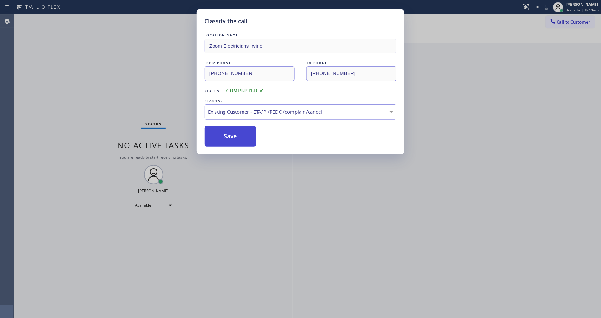
click at [223, 134] on button "Save" at bounding box center [230, 136] width 52 height 21
click at [211, 309] on div "Classify the call LOCATION NAME Same Day Subzero Repair [GEOGRAPHIC_DATA] FROM …" at bounding box center [307, 166] width 587 height 304
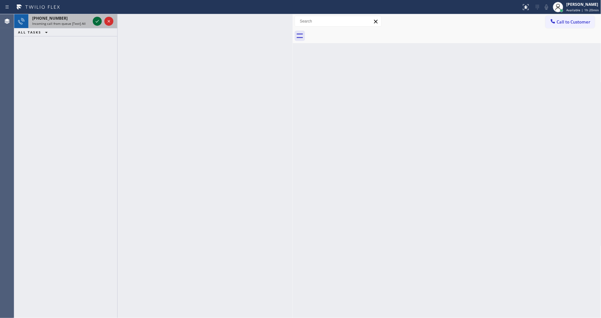
click at [101, 21] on div at bounding box center [97, 21] width 9 height 8
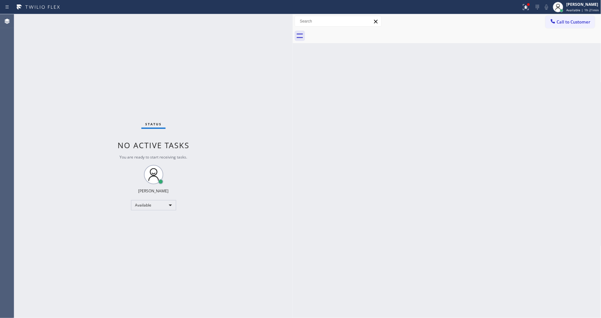
click at [531, 242] on div "Back to Dashboard Change Sender ID Customers Technicians Select a contact Outbo…" at bounding box center [447, 166] width 308 height 304
drag, startPoint x: 412, startPoint y: 214, endPoint x: 355, endPoint y: 214, distance: 57.6
click at [412, 214] on div "Back to Dashboard Change Sender ID Customers Technicians Select a contact Outbo…" at bounding box center [447, 166] width 308 height 304
click at [443, 192] on div "Back to Dashboard Change Sender ID Customers Technicians Select a contact Outbo…" at bounding box center [447, 166] width 308 height 304
click at [525, 9] on icon at bounding box center [526, 7] width 6 height 6
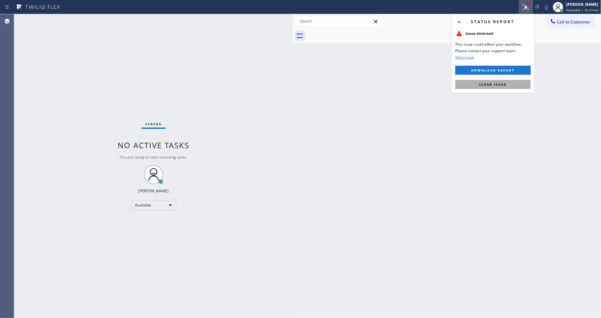
click at [516, 83] on button "Clear issue" at bounding box center [492, 84] width 75 height 9
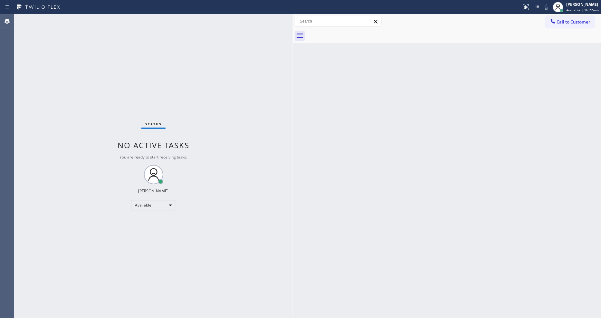
click at [78, 31] on div "Status No active tasks You are ready to start receiving tasks. [PERSON_NAME] Av…" at bounding box center [153, 166] width 278 height 304
click at [442, 188] on div "Back to Dashboard Change Sender ID Customers Technicians Select a contact Outbo…" at bounding box center [447, 166] width 308 height 304
click at [96, 20] on div "Status No active tasks You are ready to start receiving tasks. [PERSON_NAME] Av…" at bounding box center [153, 166] width 278 height 304
click at [91, 21] on div "Status No active tasks You are ready to start receiving tasks. [PERSON_NAME] Av…" at bounding box center [153, 166] width 278 height 304
click at [568, 222] on div "Back to Dashboard Change Sender ID Customers Technicians Select a contact Outbo…" at bounding box center [447, 166] width 308 height 304
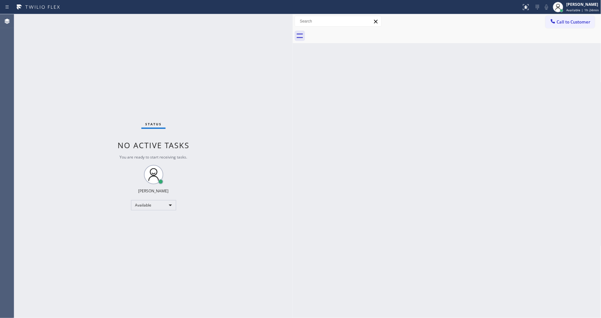
click at [435, 183] on div "Back to Dashboard Change Sender ID Customers Technicians Select a contact Outbo…" at bounding box center [447, 166] width 308 height 304
drag, startPoint x: 502, startPoint y: 243, endPoint x: 386, endPoint y: 243, distance: 116.5
click at [502, 243] on div "Back to Dashboard Change Sender ID Customers Technicians Select a contact Outbo…" at bounding box center [447, 166] width 308 height 304
drag, startPoint x: 471, startPoint y: 247, endPoint x: 457, endPoint y: 247, distance: 14.8
click at [471, 247] on div "Back to Dashboard Change Sender ID Customers Technicians Select a contact Outbo…" at bounding box center [447, 166] width 308 height 304
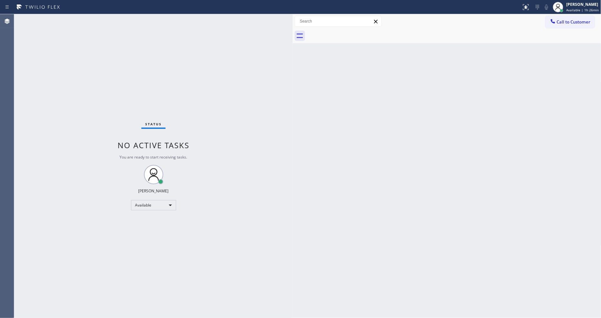
click at [91, 20] on div "Status No active tasks You are ready to start receiving tasks. [PERSON_NAME] Av…" at bounding box center [153, 166] width 278 height 304
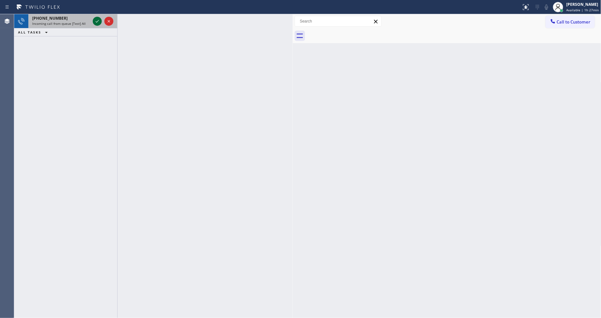
click at [98, 25] on icon at bounding box center [97, 21] width 8 height 8
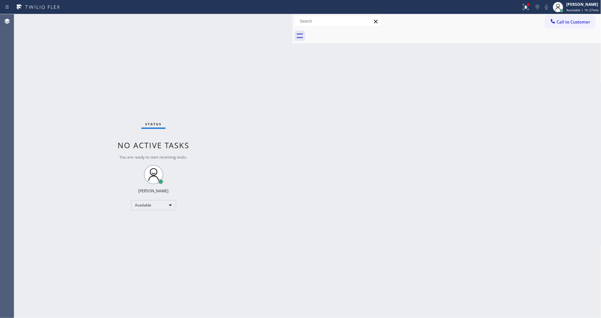
click at [99, 21] on div "Status No active tasks You are ready to start receiving tasks. [PERSON_NAME] Av…" at bounding box center [153, 166] width 278 height 304
click at [527, 6] on icon at bounding box center [526, 6] width 4 height 2
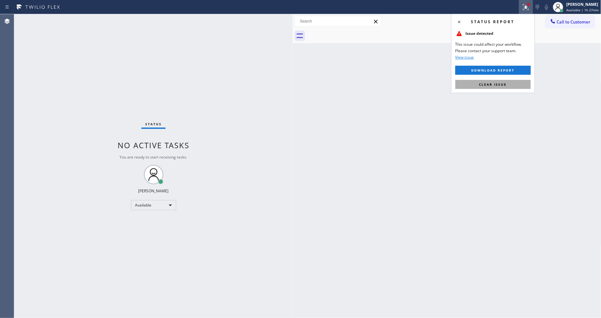
click at [512, 81] on button "Clear issue" at bounding box center [492, 84] width 75 height 9
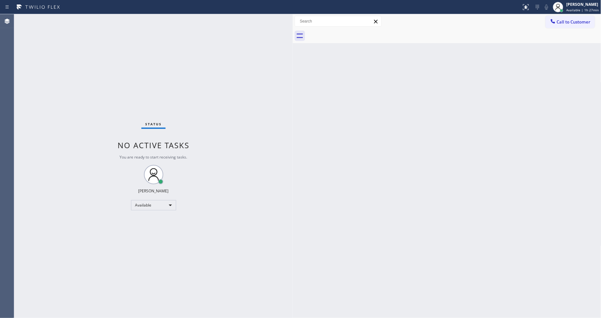
click at [89, 17] on div "Status No active tasks You are ready to start receiving tasks. [PERSON_NAME] Av…" at bounding box center [153, 166] width 278 height 304
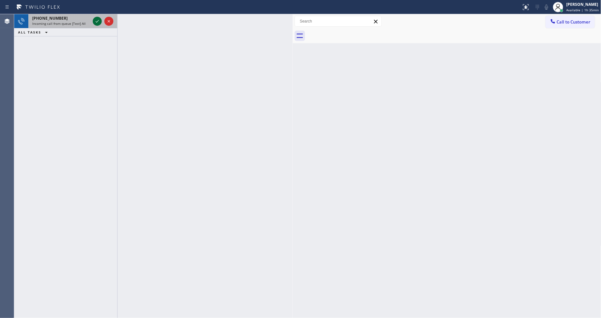
click at [95, 21] on icon at bounding box center [97, 21] width 8 height 8
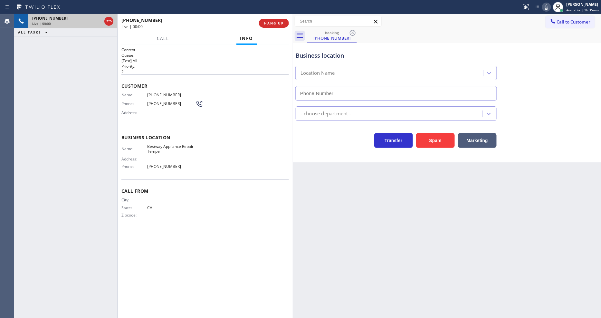
type input "[PHONE_NUMBER]"
drag, startPoint x: 412, startPoint y: 197, endPoint x: 409, endPoint y: 195, distance: 3.9
click at [412, 197] on div "Back to Dashboard Change Sender ID Customers Technicians Select a contact Outbo…" at bounding box center [447, 166] width 308 height 304
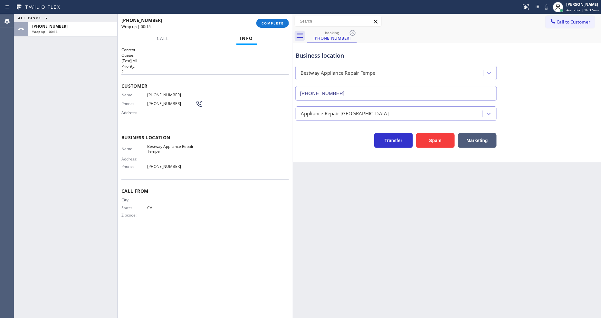
drag, startPoint x: 267, startPoint y: 23, endPoint x: 271, endPoint y: 31, distance: 9.4
click at [267, 23] on span "COMPLETE" at bounding box center [272, 23] width 22 height 5
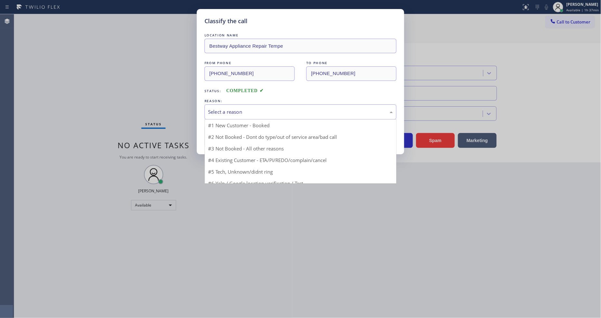
click at [242, 112] on div "Select a reason" at bounding box center [300, 111] width 185 height 7
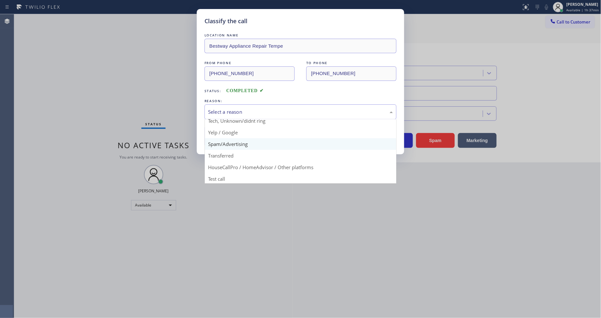
scroll to position [40, 0]
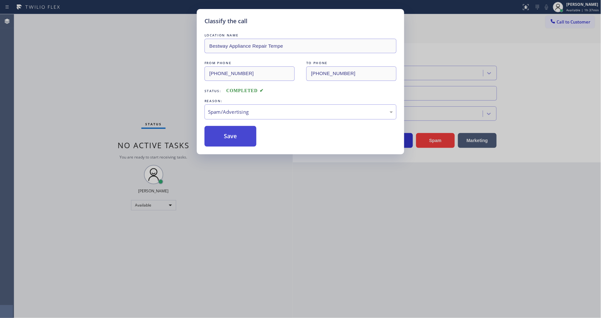
click at [234, 134] on button "Save" at bounding box center [230, 136] width 52 height 21
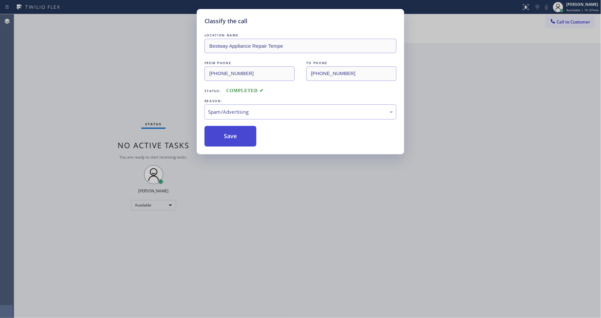
click at [234, 134] on button "Save" at bounding box center [230, 136] width 52 height 21
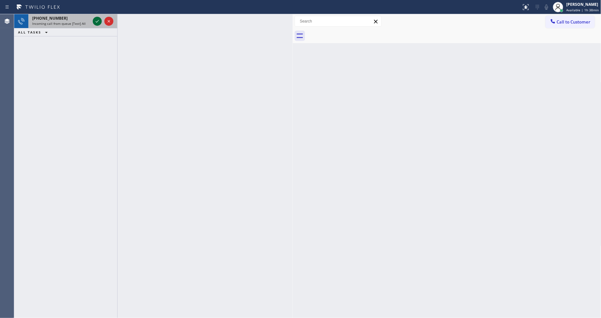
click at [96, 21] on icon at bounding box center [97, 21] width 8 height 8
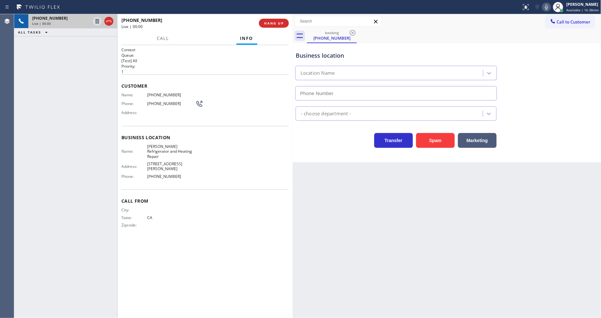
type input "[PHONE_NUMBER]"
click at [436, 190] on div "Back to Dashboard Change Sender ID Customers Technicians Select a contact Outbo…" at bounding box center [447, 166] width 308 height 304
click at [279, 24] on span "HANG UP" at bounding box center [274, 23] width 20 height 5
click at [278, 24] on span "HANG UP" at bounding box center [274, 23] width 20 height 5
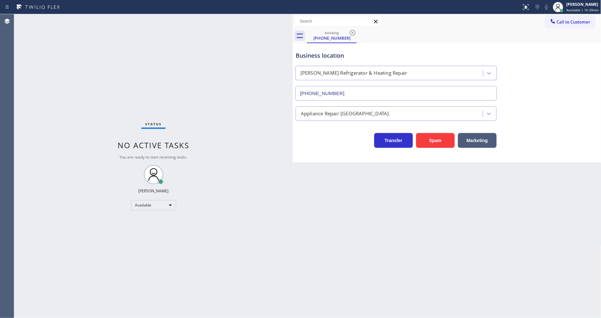
click at [242, 104] on div "Status No active tasks You are ready to start receiving tasks. [PERSON_NAME] Av…" at bounding box center [153, 166] width 278 height 304
click at [352, 33] on icon at bounding box center [353, 33] width 6 height 6
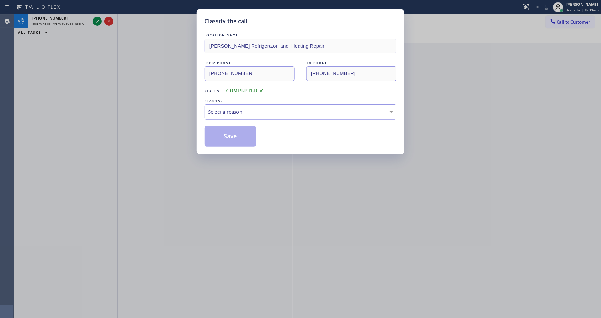
click at [97, 20] on div "Classify the call LOCATION NAME [PERSON_NAME] Refrigerator and Heating Repair F…" at bounding box center [300, 159] width 601 height 318
click at [97, 19] on div "Classify the call LOCATION NAME [PERSON_NAME] Refrigerator and Heating Repair F…" at bounding box center [300, 159] width 601 height 318
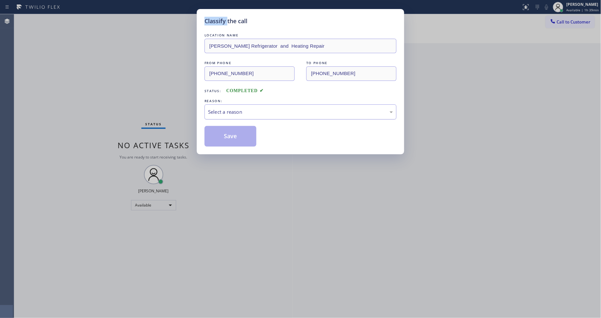
click at [223, 109] on div "Select a reason" at bounding box center [300, 111] width 185 height 7
click at [222, 136] on button "Save" at bounding box center [230, 136] width 52 height 21
drag, startPoint x: 222, startPoint y: 136, endPoint x: 223, endPoint y: 127, distance: 9.1
click at [221, 136] on button "Save" at bounding box center [230, 136] width 52 height 21
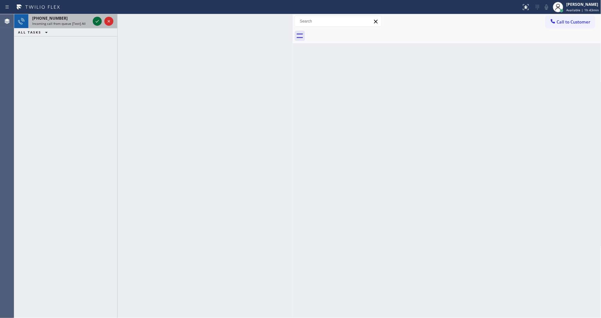
click at [95, 21] on icon at bounding box center [97, 21] width 8 height 8
click at [97, 20] on icon at bounding box center [97, 21] width 8 height 8
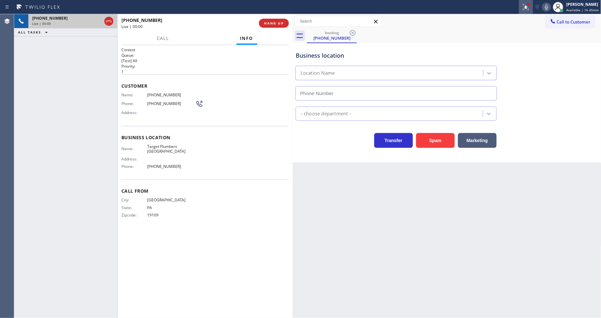
type input "[PHONE_NUMBER]"
click at [530, 5] on div at bounding box center [528, 5] width 4 height 4
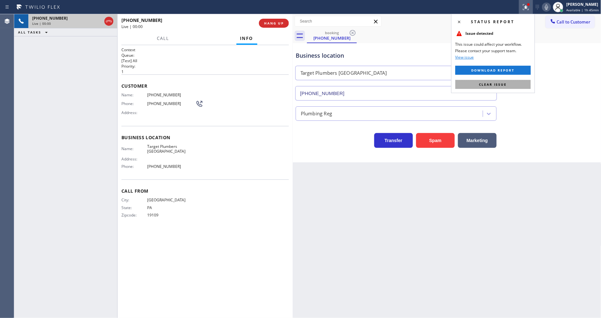
click at [510, 84] on button "Clear issue" at bounding box center [492, 84] width 75 height 9
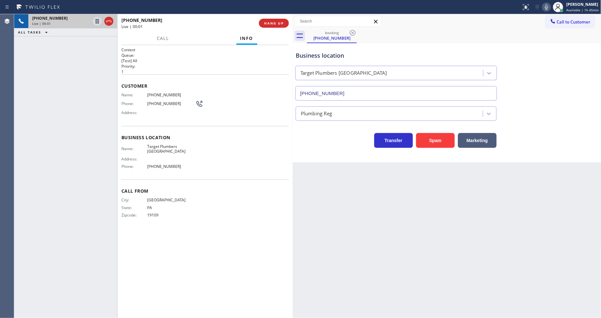
click at [161, 146] on span "Target Plumbers [GEOGRAPHIC_DATA]" at bounding box center [171, 149] width 48 height 10
click at [410, 187] on div "Back to Dashboard Change Sender ID Customers Technicians Select a contact Outbo…" at bounding box center [447, 166] width 308 height 304
drag, startPoint x: 98, startPoint y: 21, endPoint x: 268, endPoint y: 8, distance: 170.1
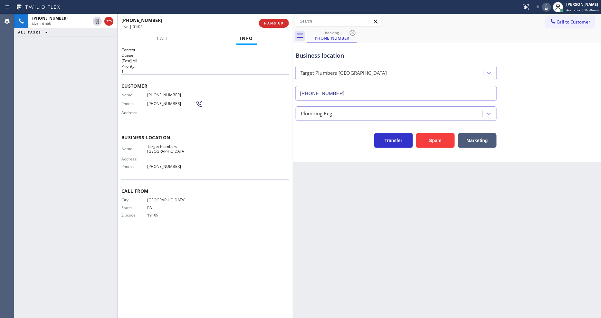
click at [98, 21] on icon at bounding box center [97, 21] width 8 height 8
click at [548, 5] on icon at bounding box center [546, 7] width 3 height 5
click at [158, 95] on div "Name: [PHONE_NUMBER] Phone: [PHONE_NUMBER] Address:" at bounding box center [162, 104] width 82 height 25
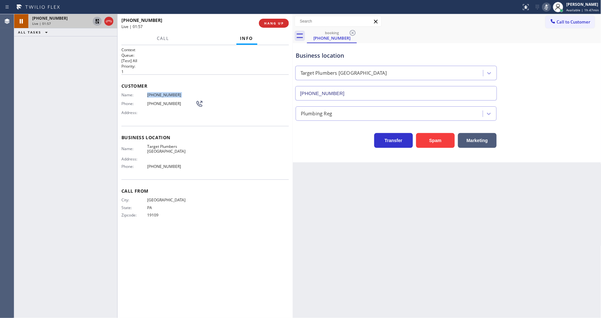
click at [95, 19] on icon at bounding box center [97, 21] width 8 height 8
drag, startPoint x: 549, startPoint y: 10, endPoint x: 543, endPoint y: 10, distance: 6.4
click at [549, 10] on icon at bounding box center [546, 7] width 8 height 8
click at [80, 106] on div "[PHONE_NUMBER] Live | 02:07 ALL TASKS ALL TASKS ACTIVE TASKS TASKS IN WRAP UP" at bounding box center [65, 166] width 103 height 304
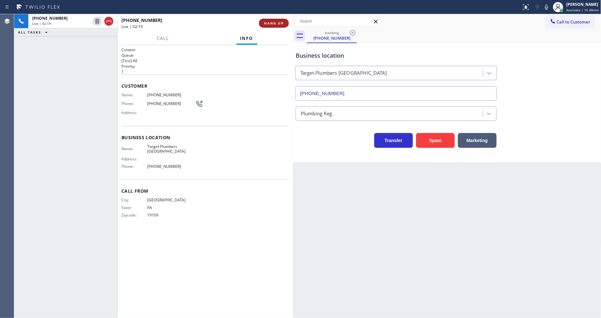
click at [270, 24] on span "HANG UP" at bounding box center [274, 23] width 20 height 5
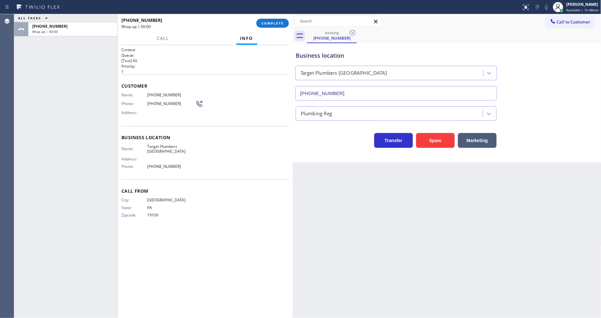
drag, startPoint x: 270, startPoint y: 23, endPoint x: 337, endPoint y: 131, distance: 127.3
click at [271, 23] on span "COMPLETE" at bounding box center [272, 23] width 22 height 5
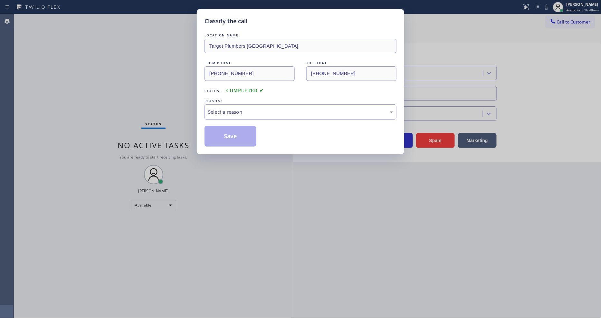
click at [262, 108] on div "Select a reason" at bounding box center [300, 111] width 185 height 7
click at [236, 137] on button "Save" at bounding box center [230, 136] width 52 height 21
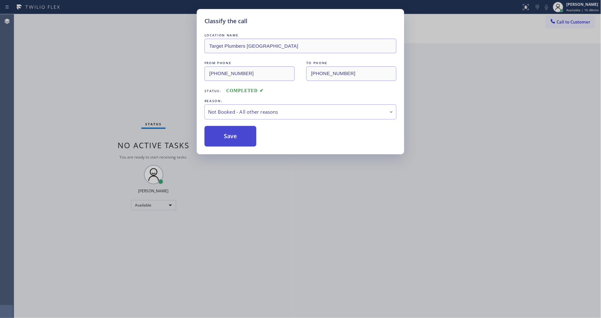
click at [236, 137] on button "Save" at bounding box center [230, 136] width 52 height 21
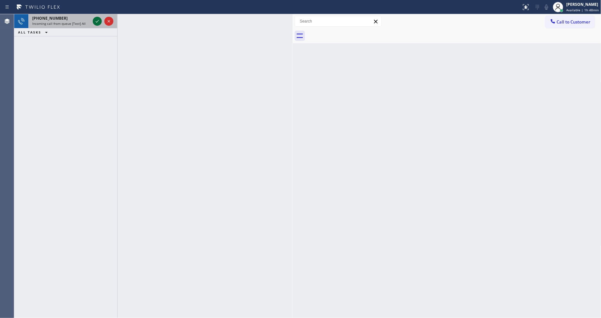
click at [97, 20] on icon at bounding box center [97, 21] width 8 height 8
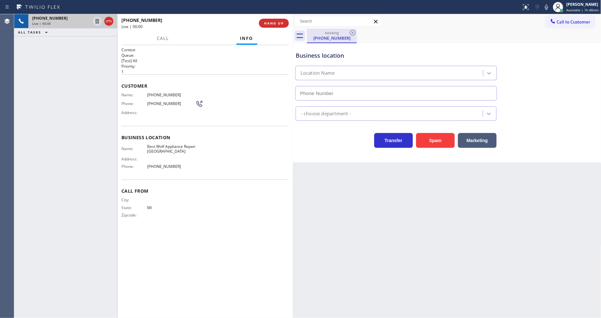
drag, startPoint x: 457, startPoint y: 172, endPoint x: 311, endPoint y: 32, distance: 202.2
click at [457, 172] on div "Back to Dashboard Change Sender ID Customers Technicians Select a contact Outbo…" at bounding box center [447, 166] width 308 height 304
type input "[PHONE_NUMBER]"
click at [279, 24] on span "HANG UP" at bounding box center [274, 23] width 20 height 5
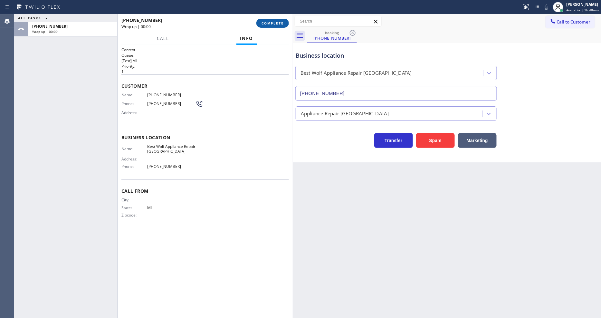
click at [279, 24] on span "COMPLETE" at bounding box center [272, 23] width 22 height 5
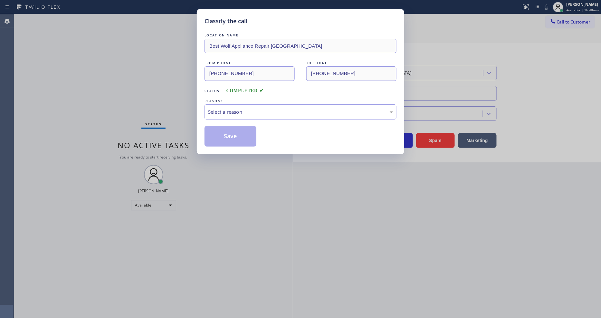
click at [220, 110] on div "Select a reason" at bounding box center [300, 111] width 185 height 7
click at [216, 135] on button "Save" at bounding box center [230, 136] width 52 height 21
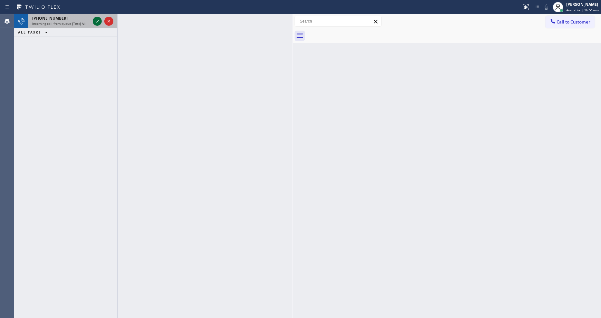
click at [99, 21] on icon at bounding box center [97, 21] width 8 height 8
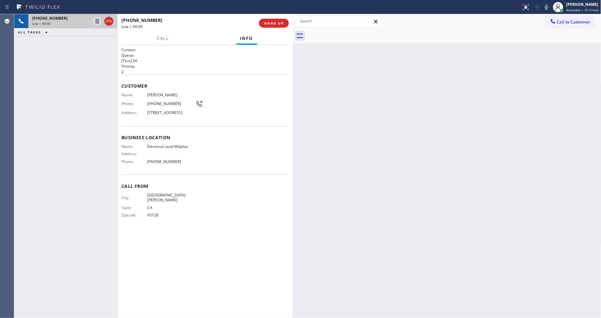
click at [398, 133] on div "Back to Dashboard Change Sender ID Customers Technicians Select a contact Outbo…" at bounding box center [447, 166] width 308 height 304
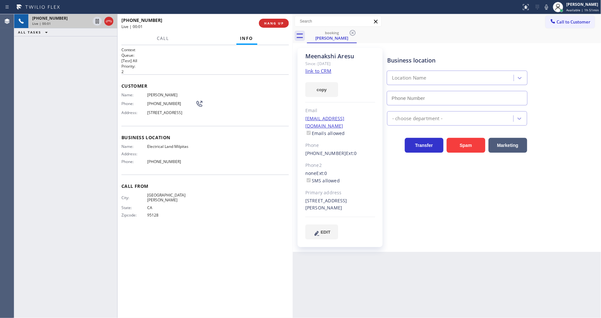
type input "[PHONE_NUMBER]"
click at [317, 71] on link "link to CRM" at bounding box center [318, 71] width 26 height 6
click at [273, 22] on span "HANG UP" at bounding box center [274, 23] width 20 height 5
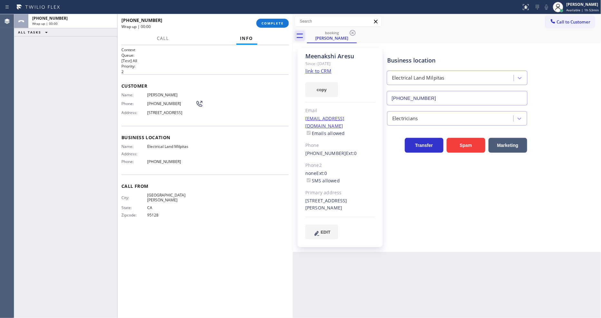
drag, startPoint x: 273, startPoint y: 22, endPoint x: 302, endPoint y: 33, distance: 31.2
click at [273, 22] on span "COMPLETE" at bounding box center [272, 23] width 22 height 5
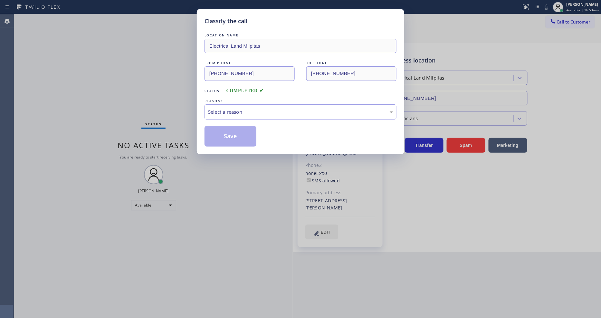
click at [226, 111] on div "Select a reason" at bounding box center [300, 111] width 185 height 7
click at [220, 130] on button "Save" at bounding box center [230, 136] width 52 height 21
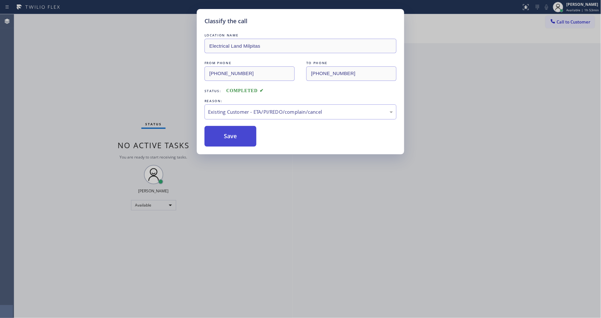
click at [220, 130] on button "Save" at bounding box center [230, 136] width 52 height 21
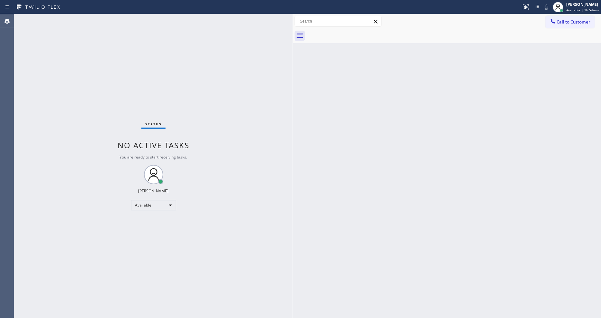
click at [421, 184] on div "Back to Dashboard Change Sender ID Customers Technicians Select a contact Outbo…" at bounding box center [447, 166] width 308 height 304
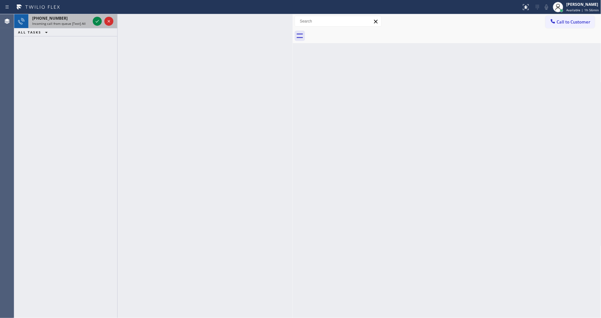
click at [80, 23] on span "Incoming call from queue [Test] All" at bounding box center [58, 23] width 53 height 5
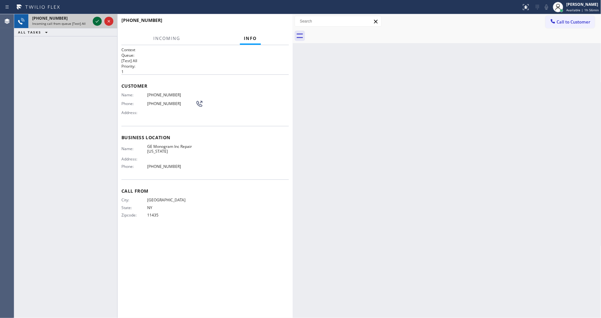
click at [98, 21] on icon at bounding box center [97, 21] width 3 height 3
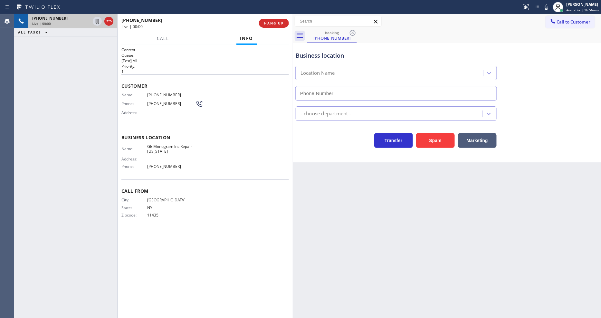
type input "[PHONE_NUMBER]"
click at [546, 5] on icon at bounding box center [546, 7] width 8 height 8
click at [555, 1] on div at bounding box center [558, 7] width 14 height 14
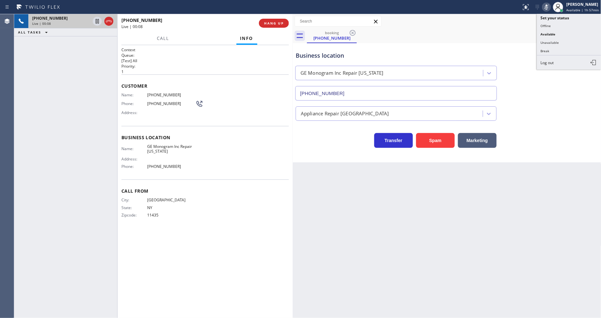
click at [550, 4] on icon at bounding box center [546, 7] width 8 height 8
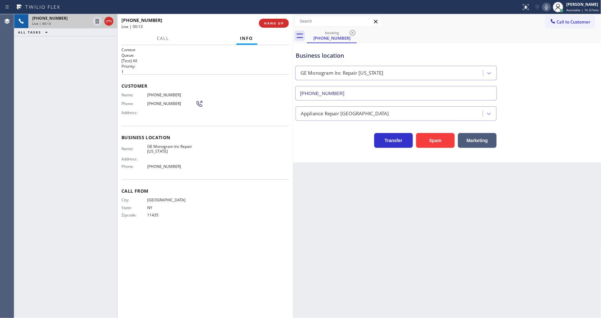
click at [160, 147] on span "GE Monogram Inc Repair [US_STATE]" at bounding box center [171, 149] width 48 height 10
click at [150, 93] on span "[PHONE_NUMBER]" at bounding box center [171, 94] width 48 height 5
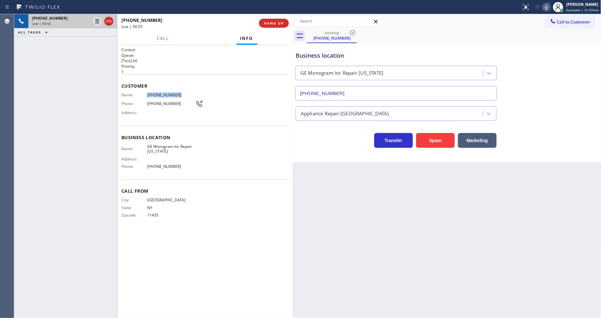
click at [150, 93] on span "[PHONE_NUMBER]" at bounding box center [171, 94] width 48 height 5
click at [149, 214] on span "11435" at bounding box center [171, 214] width 48 height 5
click at [275, 23] on span "HANG UP" at bounding box center [274, 23] width 20 height 5
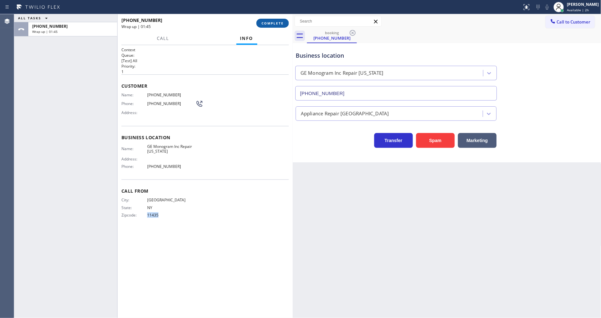
click at [272, 24] on span "COMPLETE" at bounding box center [272, 23] width 22 height 5
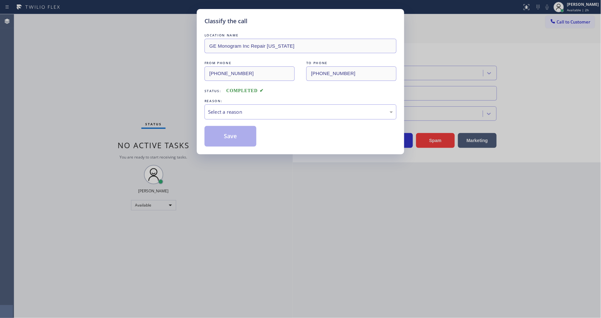
click at [224, 110] on div "Select a reason" at bounding box center [300, 111] width 185 height 7
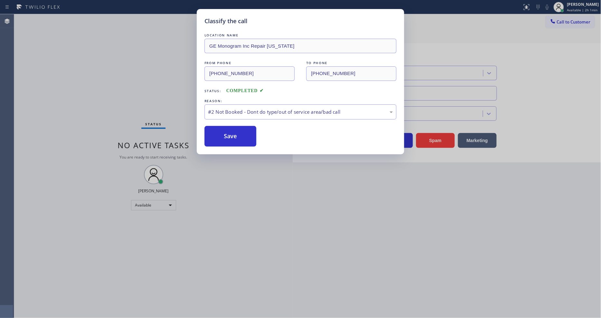
click at [219, 137] on button "Save" at bounding box center [230, 136] width 52 height 21
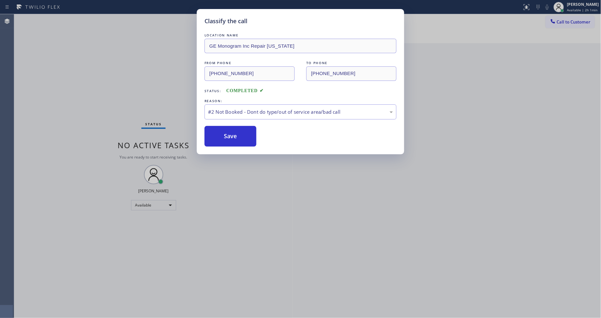
click at [219, 137] on button "Save" at bounding box center [230, 136] width 52 height 21
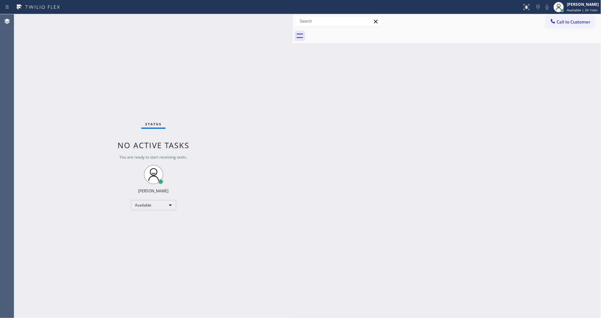
drag, startPoint x: 456, startPoint y: 143, endPoint x: 451, endPoint y: 131, distance: 13.1
click at [456, 137] on div "Back to Dashboard Change Sender ID Customers Technicians Select a contact Outbo…" at bounding box center [447, 166] width 308 height 304
click at [450, 131] on div "Back to Dashboard Change Sender ID Customers Technicians Select a contact Outbo…" at bounding box center [447, 166] width 308 height 304
drag, startPoint x: 440, startPoint y: 124, endPoint x: 441, endPoint y: 150, distance: 26.7
click at [441, 150] on div "Back to Dashboard Change Sender ID Customers Technicians Select a contact Outbo…" at bounding box center [447, 166] width 308 height 304
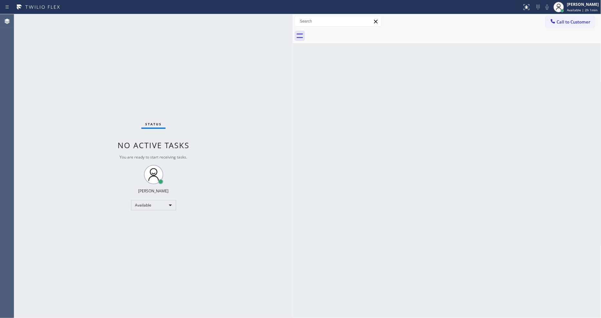
click at [432, 135] on div "Back to Dashboard Change Sender ID Customers Technicians Select a contact Outbo…" at bounding box center [447, 166] width 308 height 304
drag, startPoint x: 429, startPoint y: 133, endPoint x: 323, endPoint y: 187, distance: 119.2
drag, startPoint x: 594, startPoint y: 8, endPoint x: 572, endPoint y: 27, distance: 29.2
click at [594, 8] on span "Available | 2h 2min" at bounding box center [582, 10] width 31 height 5
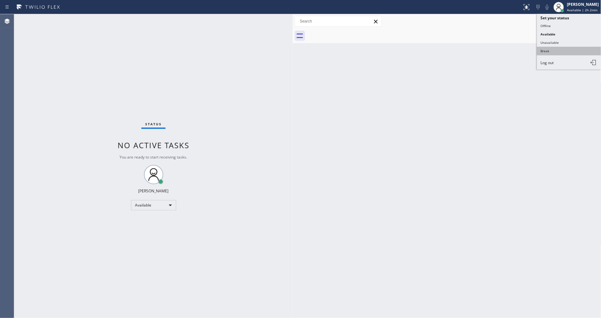
click at [546, 48] on button "Break" at bounding box center [569, 51] width 64 height 8
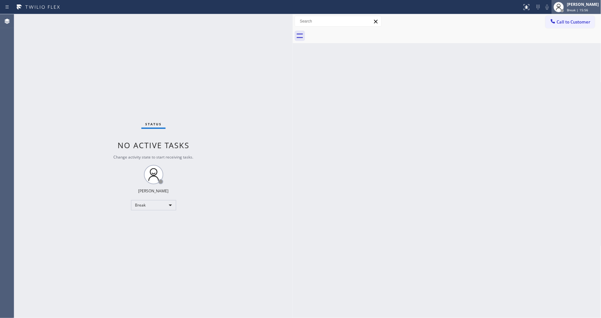
click at [591, 5] on div "[PERSON_NAME]" at bounding box center [583, 4] width 32 height 5
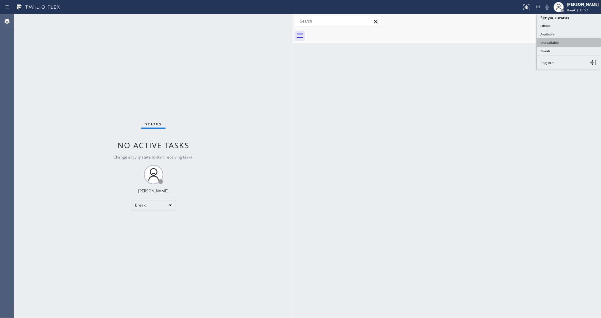
click at [565, 43] on button "Unavailable" at bounding box center [569, 42] width 64 height 8
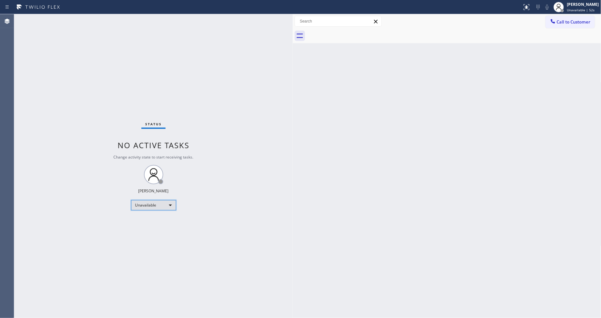
click at [144, 207] on div "Unavailable" at bounding box center [153, 205] width 45 height 10
click at [140, 223] on li "Available" at bounding box center [153, 222] width 44 height 8
click at [410, 191] on div "Back to Dashboard Change Sender ID Customers Technicians Select a contact Outbo…" at bounding box center [447, 166] width 308 height 304
click at [431, 216] on div "Back to Dashboard Change Sender ID Customers Technicians Select a contact Outbo…" at bounding box center [447, 166] width 308 height 304
click at [508, 190] on div "Back to Dashboard Change Sender ID Customers Technicians Select a contact Outbo…" at bounding box center [447, 166] width 308 height 304
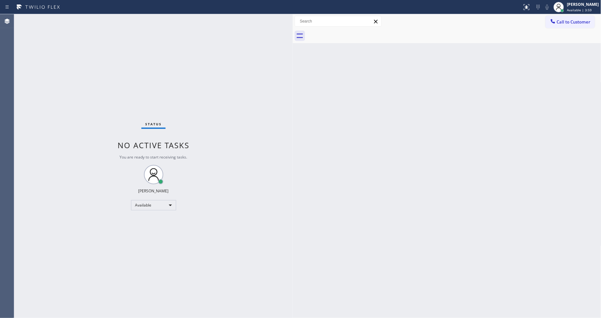
click at [513, 189] on div "Back to Dashboard Change Sender ID Customers Technicians Select a contact Outbo…" at bounding box center [447, 166] width 308 height 304
click at [243, 167] on div "Status No active tasks You are ready to start receiving tasks. [PERSON_NAME] Av…" at bounding box center [153, 166] width 278 height 304
click at [140, 205] on div "Available" at bounding box center [153, 205] width 45 height 10
click at [143, 228] on li "Unavailable" at bounding box center [153, 230] width 44 height 8
click at [151, 207] on div "Unavailable" at bounding box center [153, 205] width 45 height 10
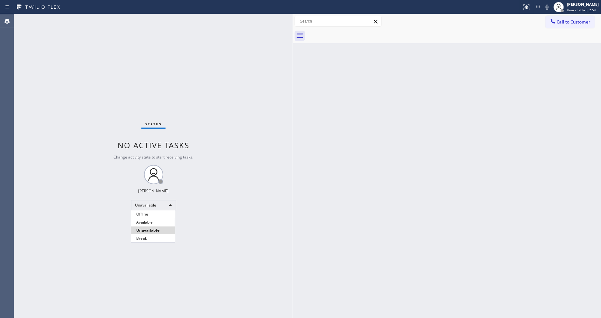
click at [147, 222] on li "Available" at bounding box center [153, 222] width 44 height 8
click at [205, 226] on div "Status No active tasks Change activity state to start receiving tasks. [PERSON_…" at bounding box center [153, 166] width 278 height 304
click at [400, 210] on div "Back to Dashboard Change Sender ID Customers Technicians Select a contact Outbo…" at bounding box center [447, 166] width 308 height 304
click at [416, 190] on div "Back to Dashboard Change Sender ID Customers Technicians Select a contact Outbo…" at bounding box center [447, 166] width 308 height 304
click at [427, 240] on div "Back to Dashboard Change Sender ID Customers Technicians Select a contact Outbo…" at bounding box center [447, 166] width 308 height 304
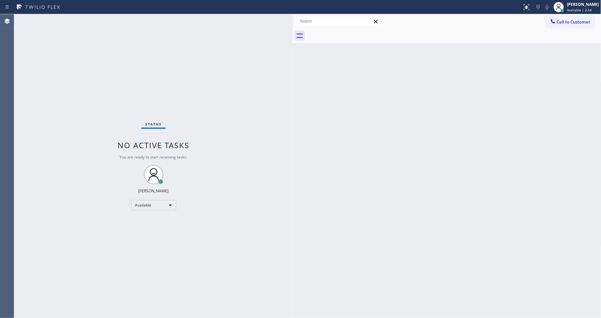
click at [448, 238] on div "Back to Dashboard Change Sender ID Customers Technicians Select a contact Outbo…" at bounding box center [447, 166] width 308 height 304
click at [506, 211] on div "Back to Dashboard Change Sender ID Customers Technicians Select a contact Outbo…" at bounding box center [447, 166] width 308 height 304
drag, startPoint x: 426, startPoint y: 227, endPoint x: 297, endPoint y: 251, distance: 131.5
click at [425, 226] on div "Back to Dashboard Change Sender ID Customers Technicians Select a contact Outbo…" at bounding box center [447, 166] width 308 height 304
drag, startPoint x: 487, startPoint y: 216, endPoint x: 447, endPoint y: 203, distance: 42.1
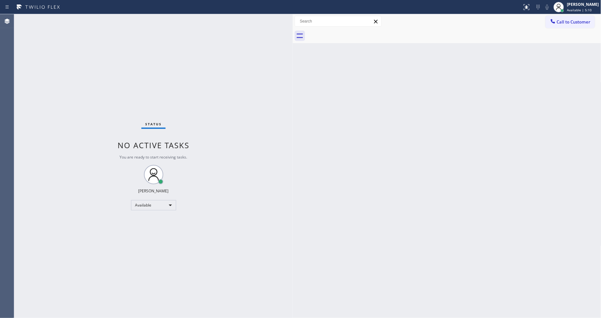
click at [487, 216] on div "Back to Dashboard Change Sender ID Customers Technicians Select a contact Outbo…" at bounding box center [447, 166] width 308 height 304
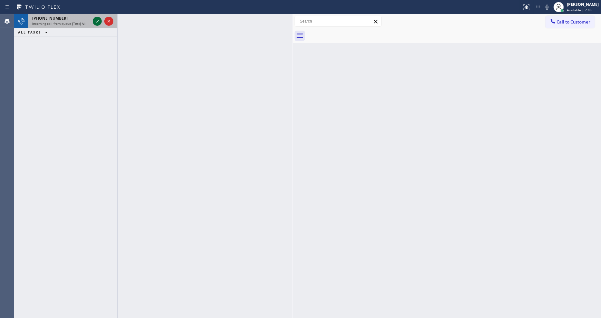
click at [95, 20] on icon at bounding box center [97, 21] width 8 height 8
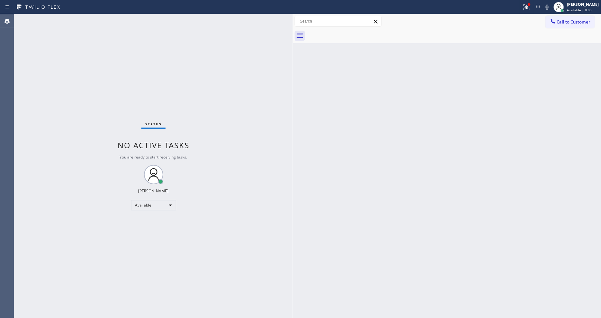
click at [448, 185] on div "Back to Dashboard Change Sender ID Customers Technicians Select a contact Outbo…" at bounding box center [447, 166] width 308 height 304
click at [527, 4] on icon at bounding box center [525, 6] width 4 height 5
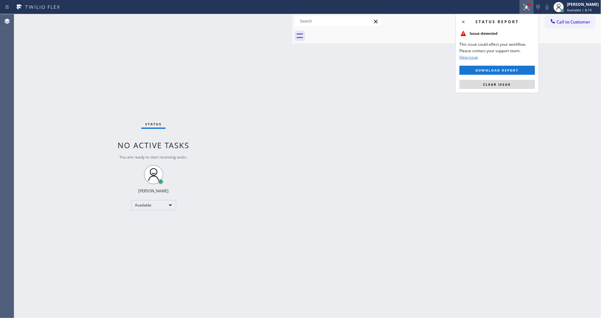
click at [520, 82] on button "Clear issue" at bounding box center [496, 84] width 75 height 9
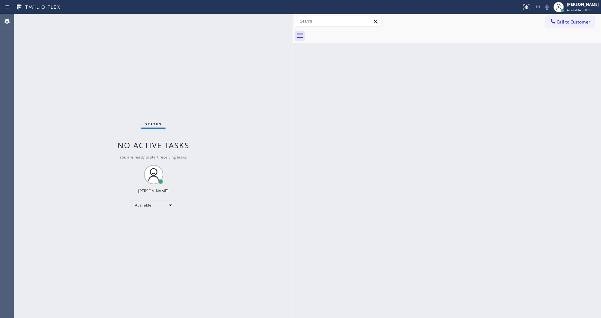
click at [503, 172] on div "Back to Dashboard Change Sender ID Customers Technicians Select a contact Outbo…" at bounding box center [447, 166] width 308 height 304
click at [89, 18] on div "Status No active tasks You are ready to start receiving tasks. [PERSON_NAME] Av…" at bounding box center [153, 166] width 278 height 304
click at [85, 19] on div "Status No active tasks You are ready to start receiving tasks. [PERSON_NAME] Av…" at bounding box center [153, 166] width 278 height 304
click at [445, 215] on div "Back to Dashboard Change Sender ID Customers Technicians Select a contact Outbo…" at bounding box center [447, 166] width 308 height 304
click at [97, 20] on div "Status No active tasks You are ready to start receiving tasks. [PERSON_NAME] Av…" at bounding box center [153, 166] width 278 height 304
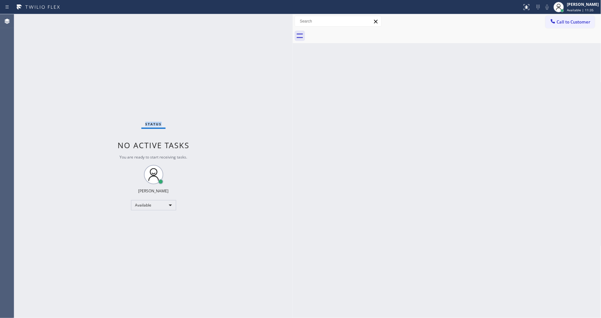
click at [97, 20] on div "Status No active tasks You are ready to start receiving tasks. [PERSON_NAME] Av…" at bounding box center [153, 166] width 278 height 304
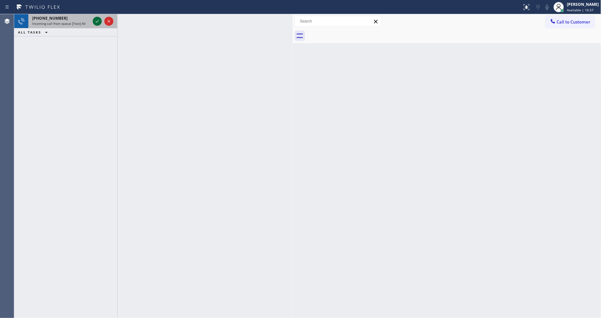
click at [95, 22] on icon at bounding box center [97, 21] width 8 height 8
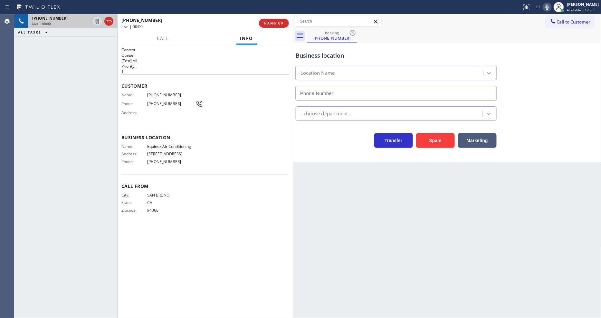
type input "[PHONE_NUMBER]"
click at [160, 146] on span "Equinox Air Conditioning" at bounding box center [171, 146] width 48 height 5
click at [158, 94] on span "[PHONE_NUMBER]" at bounding box center [171, 94] width 48 height 5
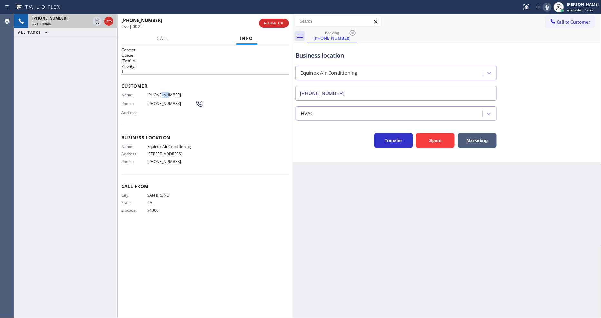
click at [158, 94] on span "[PHONE_NUMBER]" at bounding box center [171, 94] width 48 height 5
click at [97, 20] on icon at bounding box center [97, 21] width 8 height 8
click at [551, 5] on icon at bounding box center [547, 7] width 8 height 8
click at [100, 19] on icon at bounding box center [97, 21] width 8 height 8
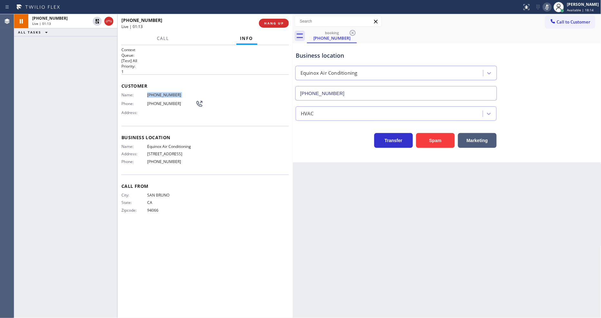
click at [551, 10] on icon at bounding box center [547, 7] width 8 height 8
click at [270, 21] on span "HANG UP" at bounding box center [274, 23] width 20 height 5
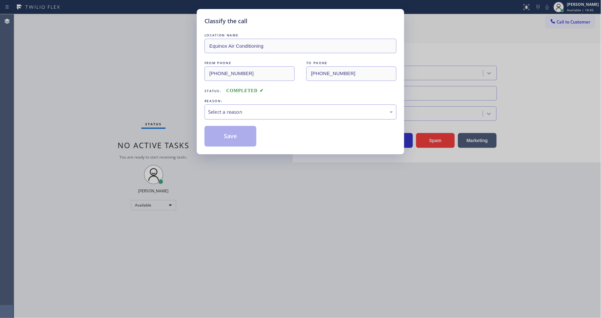
click at [237, 111] on div "Select a reason" at bounding box center [300, 111] width 185 height 7
click at [228, 131] on button "Save" at bounding box center [230, 136] width 52 height 21
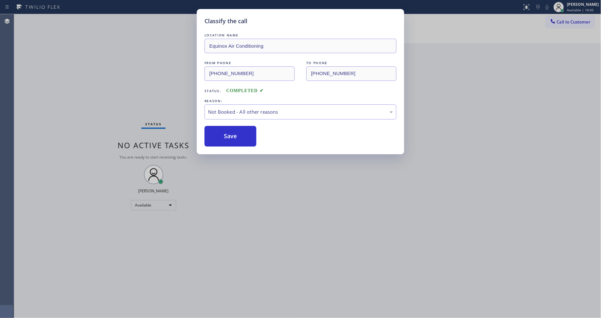
click at [228, 131] on button "Save" at bounding box center [230, 136] width 52 height 21
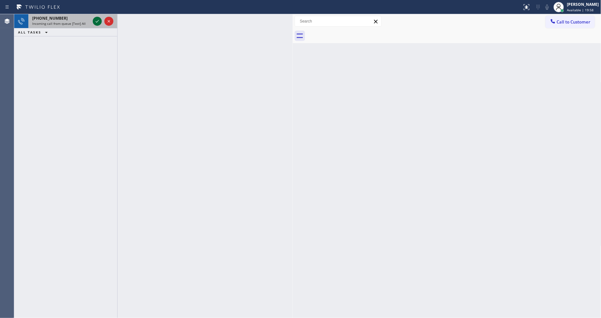
click at [95, 19] on icon at bounding box center [97, 21] width 8 height 8
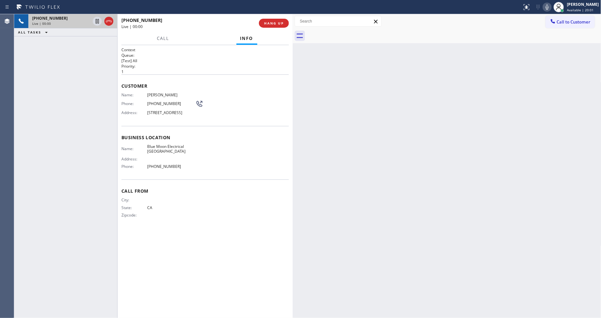
click at [417, 162] on div "Back to Dashboard Change Sender ID Customers Technicians Select a contact Outbo…" at bounding box center [447, 166] width 308 height 304
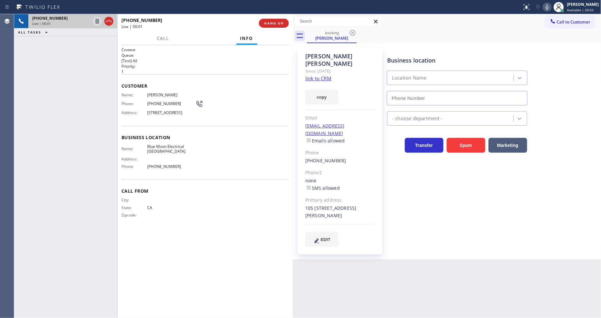
type input "[PHONE_NUMBER]"
click at [312, 75] on link "link to CRM" at bounding box center [318, 78] width 26 height 6
click at [97, 23] on icon at bounding box center [97, 21] width 8 height 8
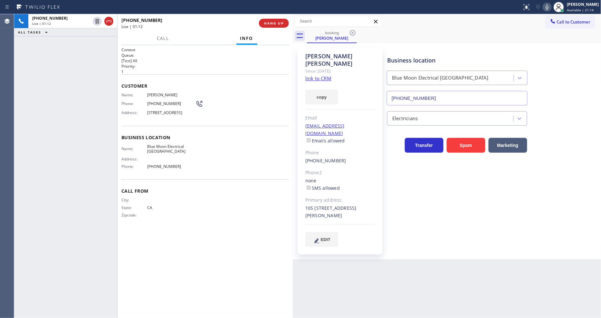
click at [549, 6] on icon at bounding box center [547, 7] width 8 height 8
click at [95, 19] on icon at bounding box center [97, 21] width 8 height 8
click at [167, 154] on span "Blue Moon Electrical [GEOGRAPHIC_DATA]" at bounding box center [171, 149] width 48 height 10
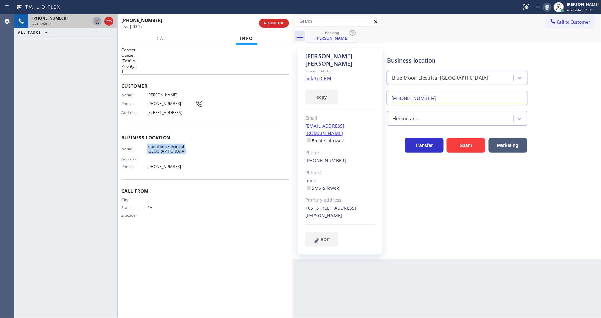
click at [550, 8] on icon at bounding box center [547, 7] width 8 height 8
click at [148, 94] on span "[PERSON_NAME]" at bounding box center [171, 94] width 48 height 5
click at [164, 101] on span "[PHONE_NUMBER]" at bounding box center [171, 103] width 48 height 5
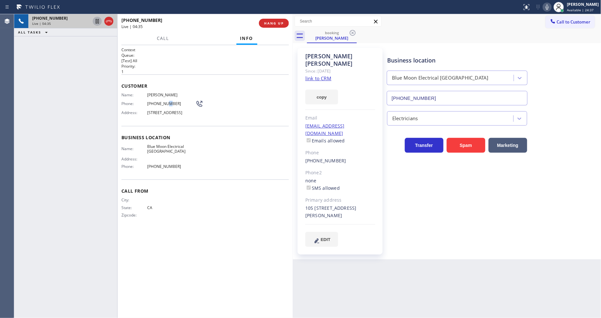
click at [164, 101] on span "[PHONE_NUMBER]" at bounding box center [171, 103] width 48 height 5
drag, startPoint x: 430, startPoint y: 212, endPoint x: 383, endPoint y: 161, distance: 69.1
click at [430, 212] on div "Business location Blue Moon Electrical [GEOGRAPHIC_DATA] [PHONE_NUMBER] Electri…" at bounding box center [492, 147] width 213 height 195
click at [368, 122] on div "[EMAIL_ADDRESS][DOMAIN_NAME] Emails allowed" at bounding box center [340, 133] width 70 height 22
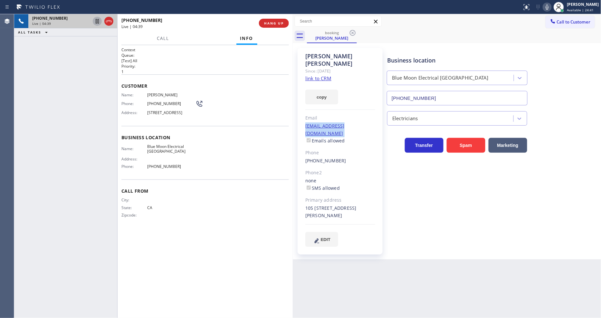
click at [368, 122] on div "[EMAIL_ADDRESS][DOMAIN_NAME] Emails allowed" at bounding box center [340, 133] width 70 height 22
click at [263, 21] on button "HANG UP" at bounding box center [274, 23] width 30 height 9
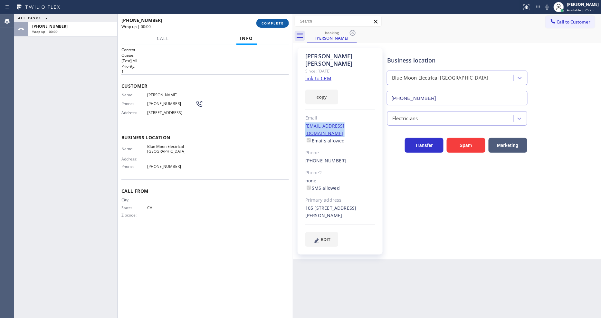
click at [263, 21] on span "COMPLETE" at bounding box center [272, 23] width 22 height 5
click at [269, 26] on button "COMPLETE" at bounding box center [272, 23] width 33 height 9
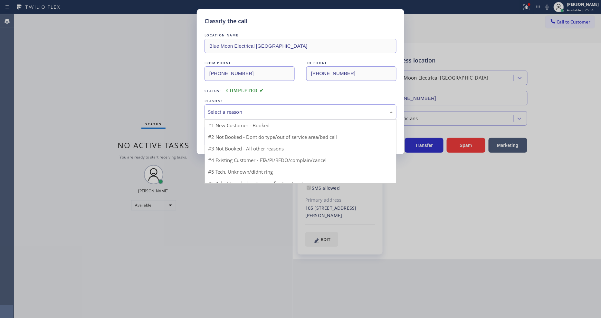
click at [227, 112] on div "Select a reason" at bounding box center [300, 111] width 185 height 7
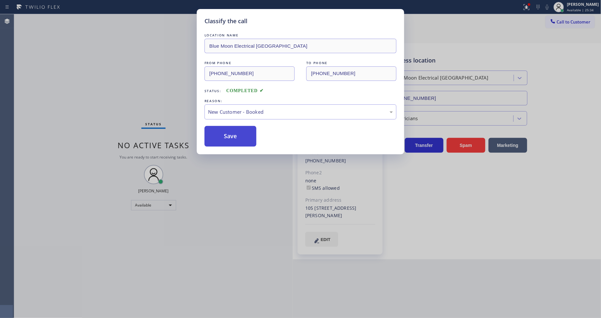
click at [223, 136] on button "Save" at bounding box center [230, 136] width 52 height 21
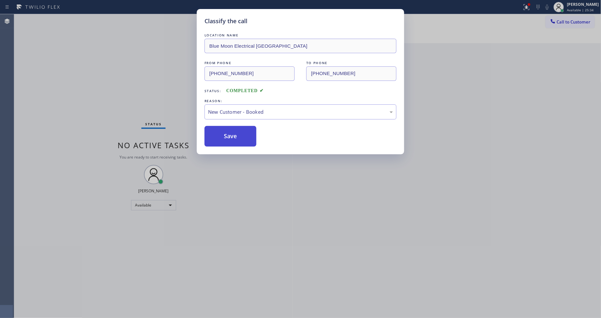
click at [223, 136] on button "Save" at bounding box center [230, 136] width 52 height 21
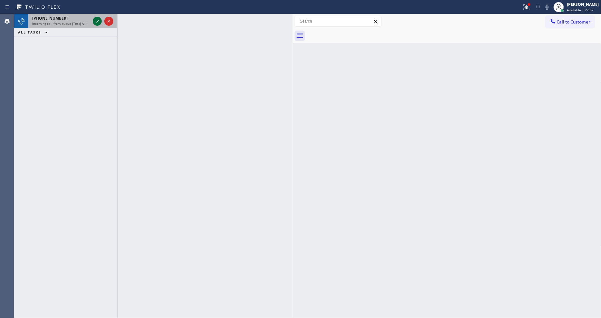
click at [94, 21] on icon at bounding box center [97, 21] width 8 height 8
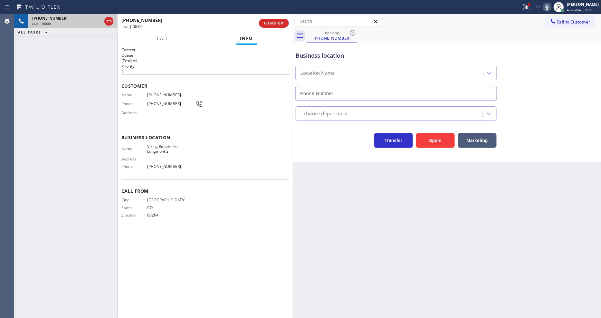
type input "[PHONE_NUMBER]"
click at [278, 23] on span "HANG UP" at bounding box center [274, 23] width 20 height 5
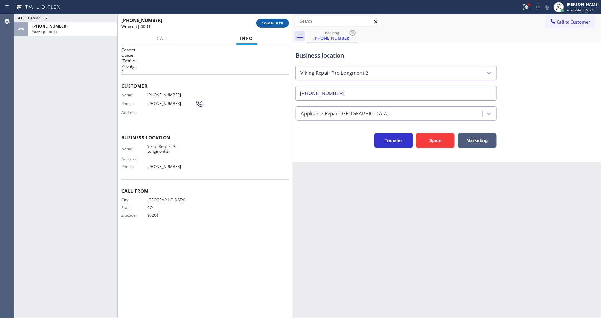
click at [274, 24] on span "COMPLETE" at bounding box center [272, 23] width 22 height 5
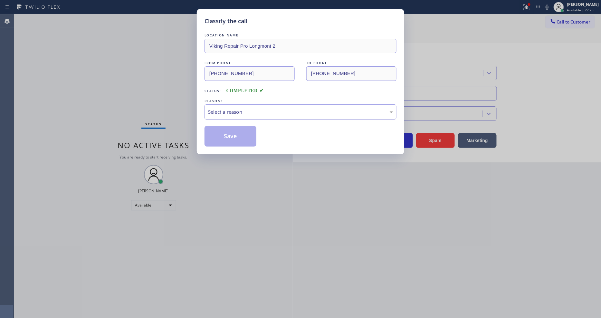
click at [233, 108] on div "Select a reason" at bounding box center [300, 111] width 185 height 7
click at [224, 137] on button "Save" at bounding box center [230, 136] width 52 height 21
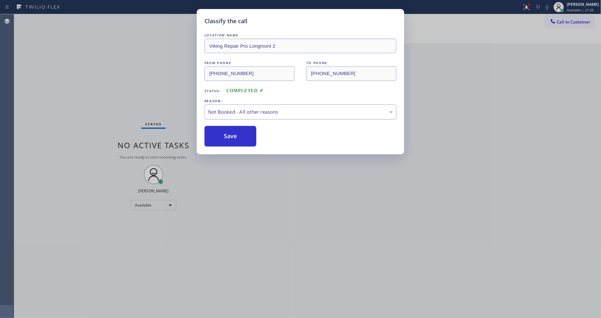
click at [224, 137] on button "Save" at bounding box center [230, 136] width 52 height 21
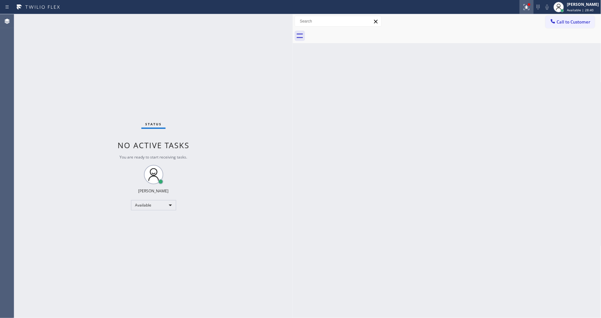
click at [529, 9] on icon at bounding box center [526, 7] width 6 height 6
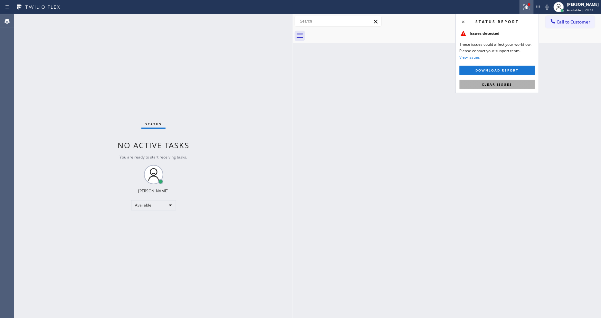
click at [503, 84] on span "Clear issues" at bounding box center [497, 84] width 30 height 5
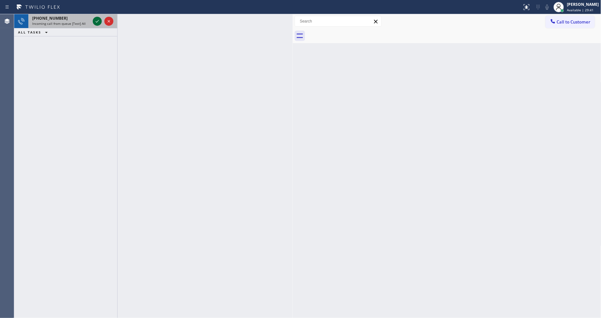
click at [99, 21] on icon at bounding box center [97, 21] width 8 height 8
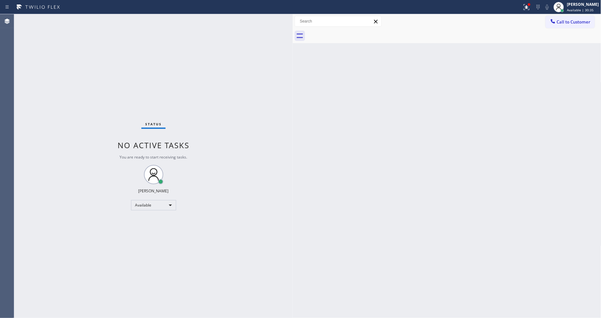
click at [454, 215] on div "Back to Dashboard Change Sender ID Customers Technicians Select a contact Outbo…" at bounding box center [447, 166] width 308 height 304
drag, startPoint x: 410, startPoint y: 233, endPoint x: 309, endPoint y: 265, distance: 106.0
click at [410, 233] on div "Back to Dashboard Change Sender ID Customers Technicians Select a contact Outbo…" at bounding box center [447, 166] width 308 height 304
drag, startPoint x: 504, startPoint y: 192, endPoint x: 497, endPoint y: 185, distance: 10.2
click at [502, 190] on div "Back to Dashboard Change Sender ID Customers Technicians Select a contact Outbo…" at bounding box center [447, 166] width 308 height 304
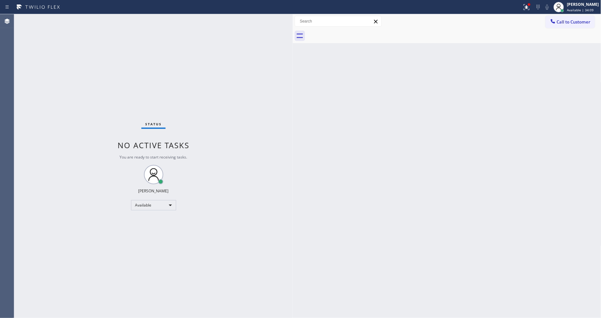
click at [491, 146] on div "Back to Dashboard Change Sender ID Customers Technicians Select a contact Outbo…" at bounding box center [447, 166] width 308 height 304
click at [530, 9] on icon at bounding box center [527, 7] width 8 height 8
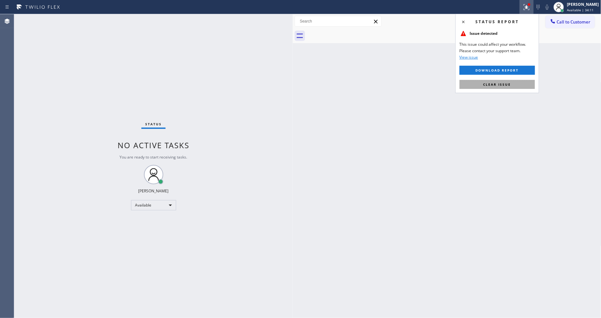
click at [513, 84] on button "Clear issue" at bounding box center [496, 84] width 75 height 9
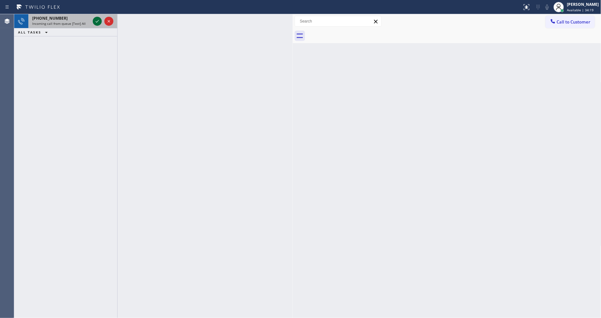
click at [95, 19] on icon at bounding box center [97, 21] width 8 height 8
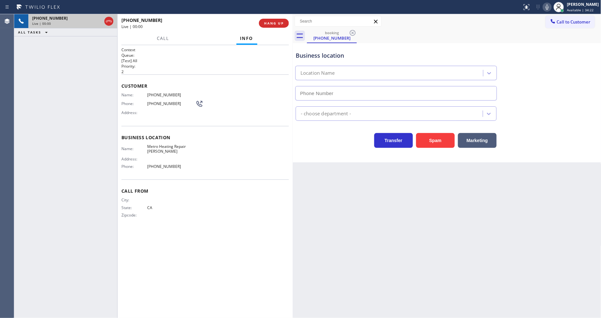
type input "[PHONE_NUMBER]"
click at [162, 149] on span "Metro Heating Repair [PERSON_NAME]" at bounding box center [171, 149] width 48 height 10
click at [160, 92] on span "[PHONE_NUMBER]" at bounding box center [171, 94] width 48 height 5
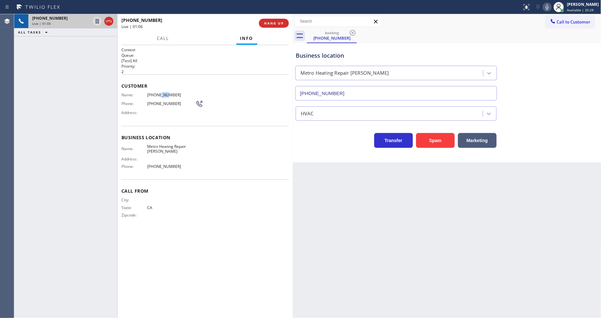
click at [160, 92] on span "[PHONE_NUMBER]" at bounding box center [171, 94] width 48 height 5
click at [159, 92] on span "[PHONE_NUMBER]" at bounding box center [171, 94] width 48 height 5
click at [94, 21] on icon at bounding box center [97, 21] width 8 height 8
click at [551, 10] on icon at bounding box center [547, 7] width 8 height 8
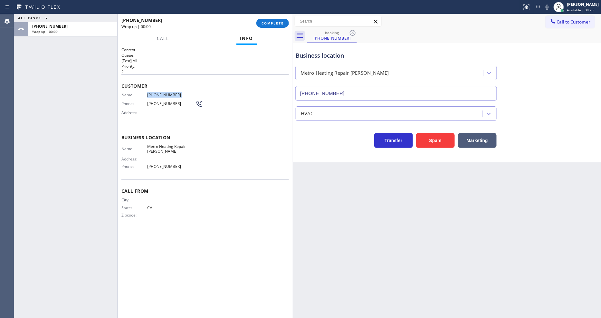
drag, startPoint x: 50, startPoint y: 78, endPoint x: 246, endPoint y: 9, distance: 207.5
click at [50, 78] on div "ALL TASKS ALL TASKS ACTIVE TASKS TASKS IN WRAP UP [PHONE_NUMBER] Wrap up | 00:00" at bounding box center [65, 166] width 103 height 304
click at [260, 21] on button "COMPLETE" at bounding box center [272, 23] width 33 height 9
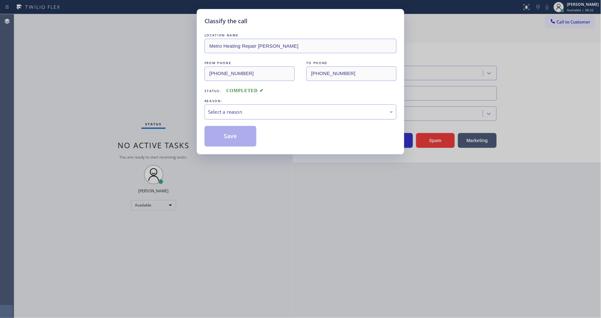
click at [211, 112] on div "Select a reason" at bounding box center [300, 111] width 185 height 7
click at [213, 133] on button "Save" at bounding box center [230, 136] width 52 height 21
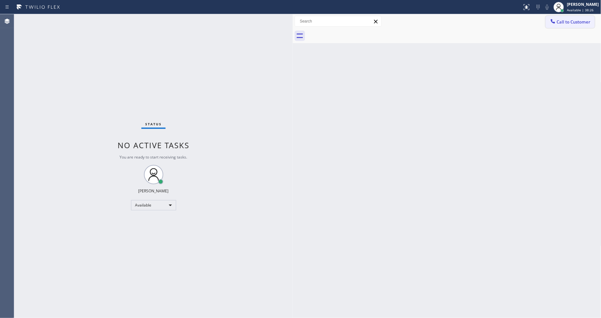
click at [564, 19] on button "Call to Customer" at bounding box center [569, 22] width 49 height 12
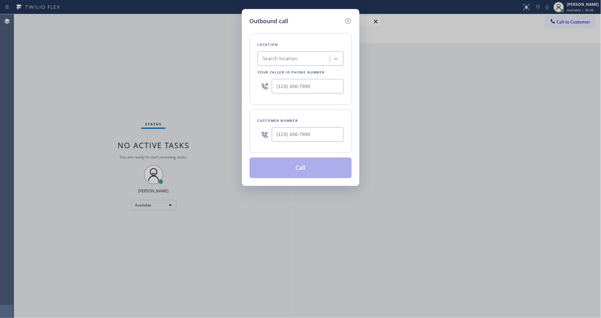
click at [285, 53] on div "Search location" at bounding box center [294, 58] width 70 height 11
paste input "Metro Heating Repair [PERSON_NAME]"
type input "Metro Heating Repair [PERSON_NAME]"
type input "[PHONE_NUMBER]"
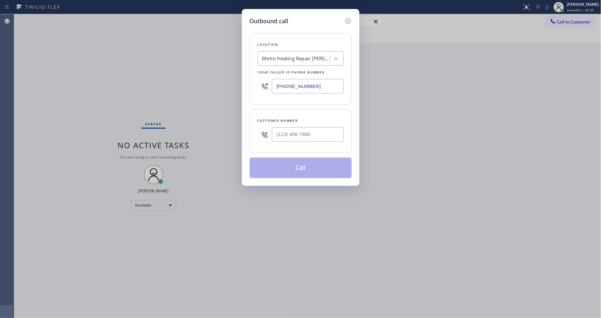
click at [156, 111] on div "Outbound call Location Metro Heating Repair [GEOGRAPHIC_DATA] Your caller id ph…" at bounding box center [300, 159] width 601 height 318
click at [285, 133] on input "(___) ___-____" at bounding box center [308, 134] width 72 height 14
paste input "323) 413-0526"
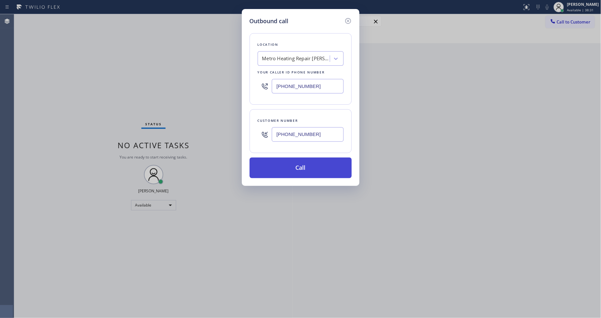
type input "[PHONE_NUMBER]"
click at [277, 165] on button "Call" at bounding box center [301, 167] width 102 height 21
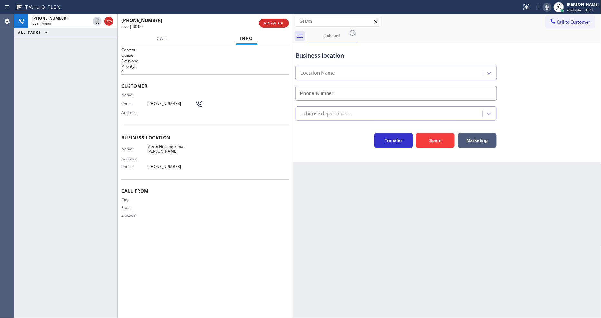
type input "[PHONE_NUMBER]"
click at [446, 190] on div "Back to Dashboard Change Sender ID Customers Technicians Select a contact Outbo…" at bounding box center [447, 166] width 308 height 304
drag, startPoint x: 471, startPoint y: 191, endPoint x: 357, endPoint y: 159, distance: 118.3
click at [470, 191] on div "Back to Dashboard Change Sender ID Customers Technicians Select a contact Outbo…" at bounding box center [447, 166] width 308 height 304
click at [155, 94] on div "Name:" at bounding box center [162, 94] width 82 height 5
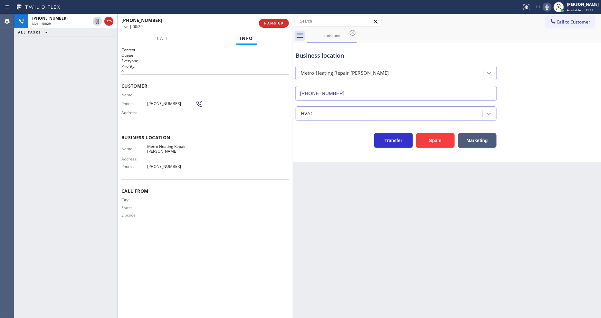
click at [156, 101] on span "[PHONE_NUMBER]" at bounding box center [171, 103] width 48 height 5
click at [271, 24] on span "HANG UP" at bounding box center [274, 23] width 20 height 5
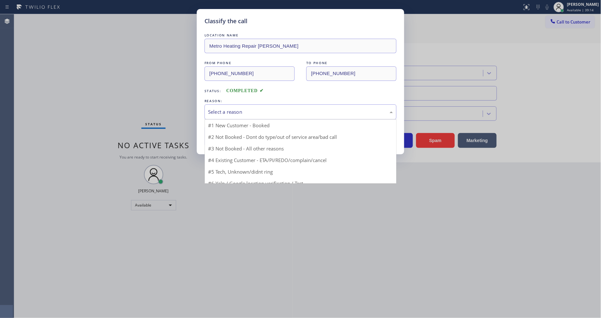
click at [232, 112] on div "Select a reason" at bounding box center [300, 111] width 185 height 7
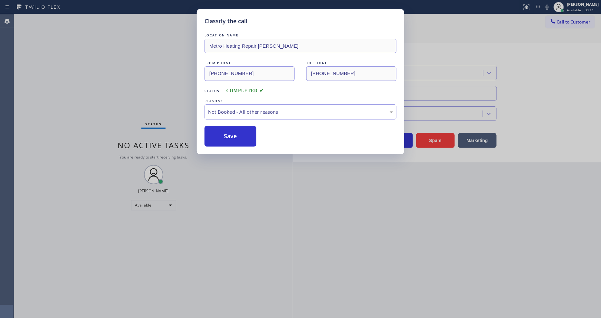
click at [228, 133] on button "Save" at bounding box center [230, 136] width 52 height 21
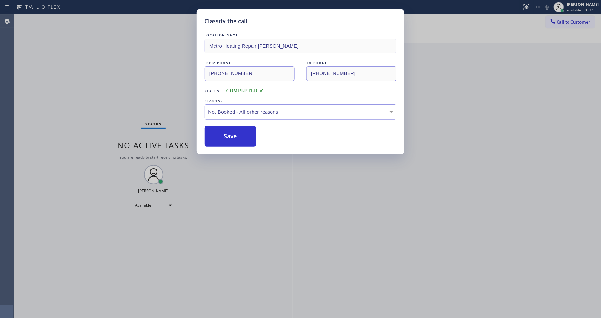
click at [228, 133] on button "Save" at bounding box center [230, 136] width 52 height 21
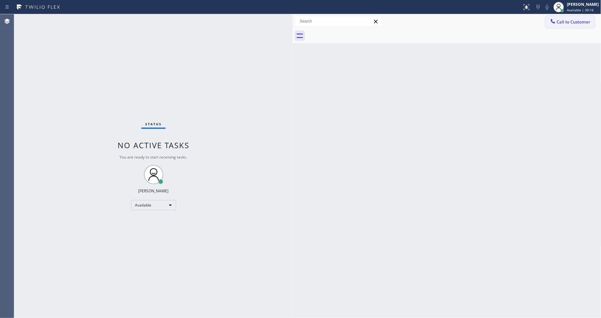
click at [571, 21] on span "Call to Customer" at bounding box center [574, 22] width 34 height 6
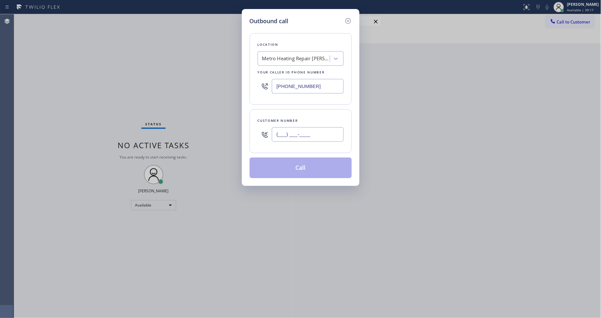
click at [296, 128] on input "(___) ___-____" at bounding box center [308, 134] width 72 height 14
paste input "323) 413-0526"
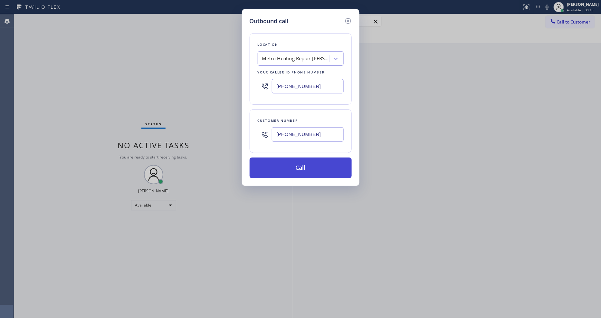
type input "[PHONE_NUMBER]"
click at [287, 167] on button "Call" at bounding box center [301, 167] width 102 height 21
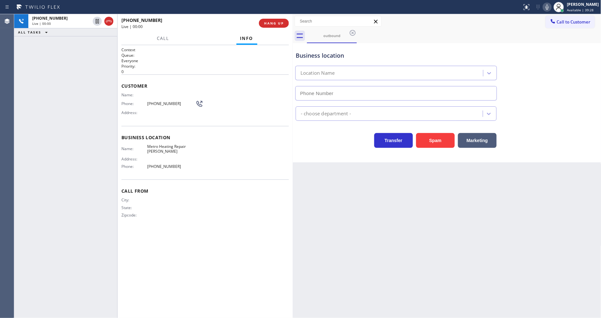
type input "[PHONE_NUMBER]"
click at [267, 17] on div "[PHONE_NUMBER] Live | 00:07 HANG UP" at bounding box center [204, 23] width 167 height 17
click at [267, 24] on span "HANG UP" at bounding box center [274, 23] width 20 height 5
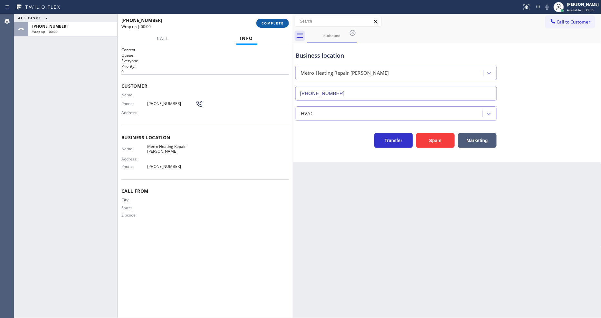
click at [267, 24] on span "COMPLETE" at bounding box center [272, 23] width 22 height 5
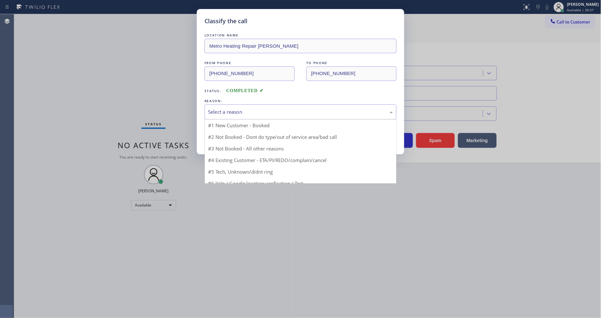
click at [240, 113] on div "Select a reason" at bounding box center [300, 111] width 185 height 7
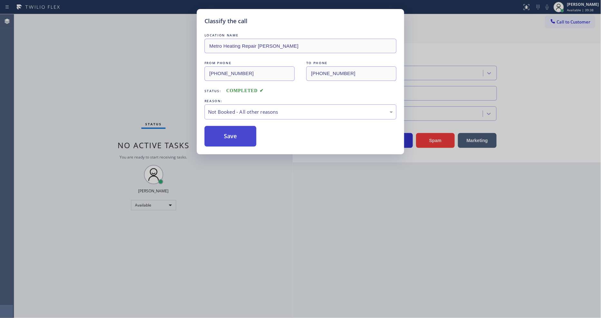
click at [232, 131] on button "Save" at bounding box center [230, 136] width 52 height 21
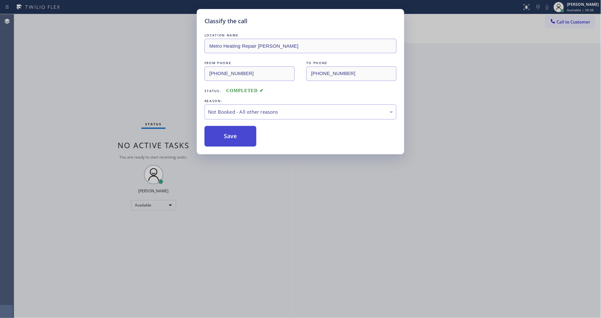
click at [232, 131] on button "Save" at bounding box center [230, 136] width 52 height 21
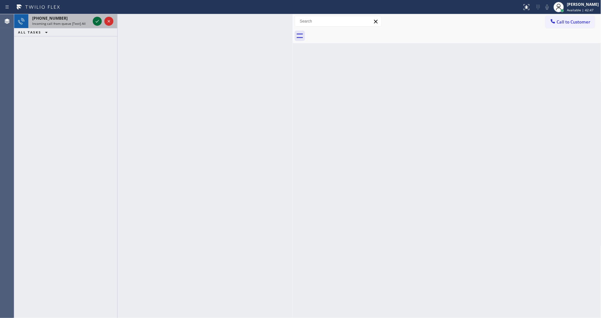
click at [100, 22] on icon at bounding box center [97, 21] width 8 height 8
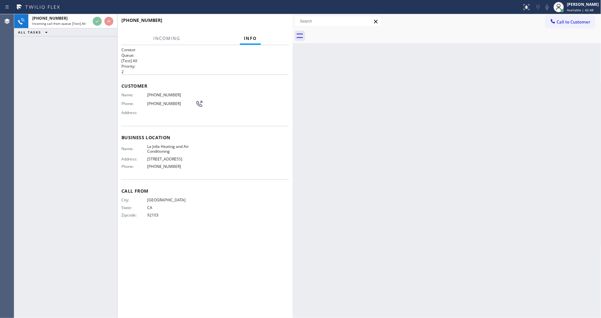
click at [218, 92] on div "Name: [PHONE_NUMBER] Phone: [PHONE_NUMBER] Address:" at bounding box center [204, 104] width 167 height 25
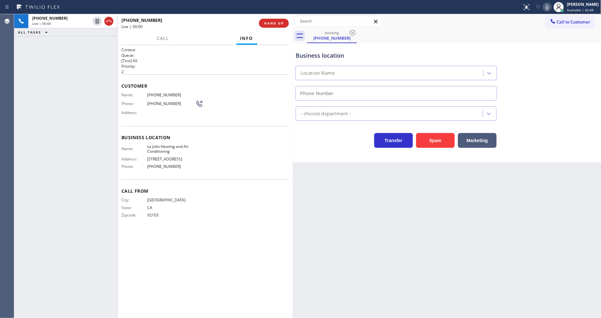
type input "[PHONE_NUMBER]"
drag, startPoint x: 75, startPoint y: 91, endPoint x: 74, endPoint y: 104, distance: 13.2
click at [75, 91] on div "[PHONE_NUMBER] Live | 00:11 ALL TASKS ALL TASKS ACTIVE TASKS TASKS IN WRAP UP" at bounding box center [65, 166] width 103 height 304
click at [267, 24] on span "HANG UP" at bounding box center [274, 23] width 20 height 5
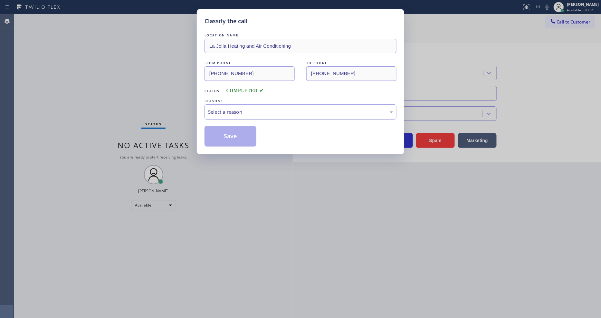
click at [229, 108] on div "Select a reason" at bounding box center [300, 111] width 185 height 7
click at [226, 133] on button "Save" at bounding box center [230, 136] width 52 height 21
drag, startPoint x: 229, startPoint y: 115, endPoint x: 221, endPoint y: 118, distance: 8.6
click at [225, 133] on button "Save" at bounding box center [230, 136] width 52 height 21
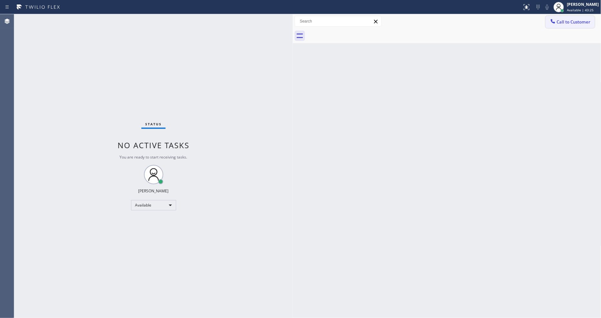
click at [591, 21] on button "Call to Customer" at bounding box center [569, 22] width 49 height 12
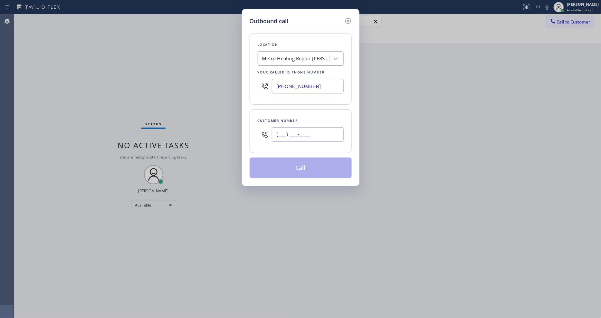
click at [293, 127] on input "(___) ___-____" at bounding box center [308, 134] width 72 height 14
paste input "323) 413-0526"
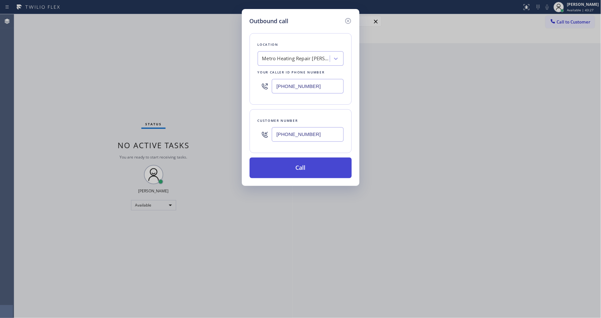
type input "[PHONE_NUMBER]"
drag, startPoint x: 288, startPoint y: 164, endPoint x: 240, endPoint y: 279, distance: 125.0
click at [288, 164] on button "Call" at bounding box center [301, 167] width 102 height 21
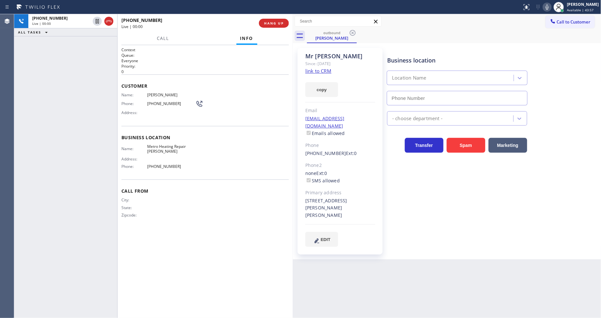
type input "[PHONE_NUMBER]"
click at [550, 8] on icon at bounding box center [547, 7] width 8 height 8
click at [551, 6] on icon at bounding box center [547, 7] width 8 height 8
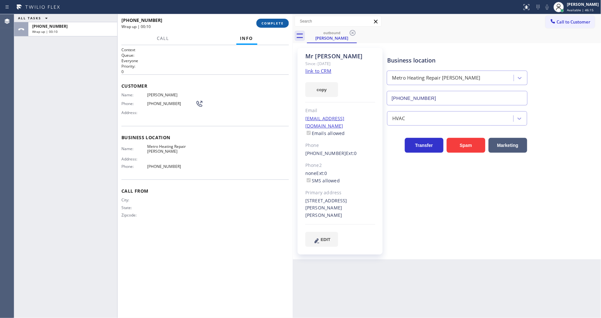
click at [265, 22] on span "COMPLETE" at bounding box center [272, 23] width 22 height 5
click at [227, 111] on div "Name: [PERSON_NAME] Phone: [PHONE_NUMBER] Address:" at bounding box center [204, 104] width 167 height 25
click at [276, 25] on span "COMPLETE" at bounding box center [272, 23] width 22 height 5
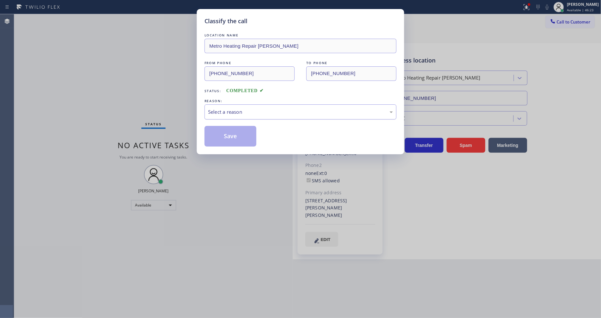
click at [215, 108] on div "Select a reason" at bounding box center [300, 111] width 185 height 7
click at [218, 133] on button "Save" at bounding box center [230, 136] width 52 height 21
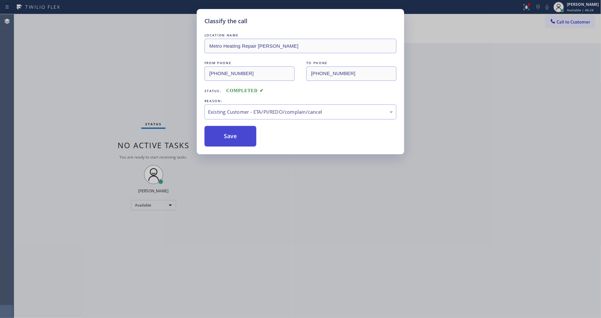
click at [218, 133] on button "Save" at bounding box center [230, 136] width 52 height 21
drag, startPoint x: 218, startPoint y: 133, endPoint x: 187, endPoint y: 7, distance: 130.0
click at [218, 128] on button "Save" at bounding box center [230, 136] width 52 height 21
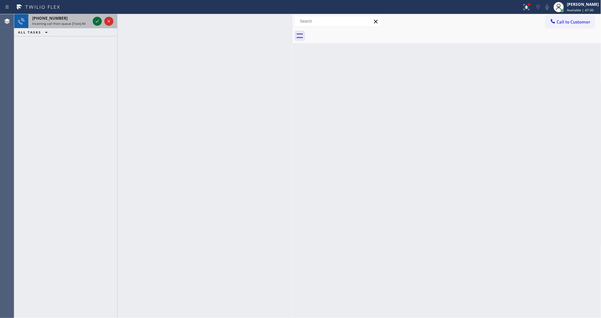
click at [97, 20] on icon at bounding box center [97, 21] width 8 height 8
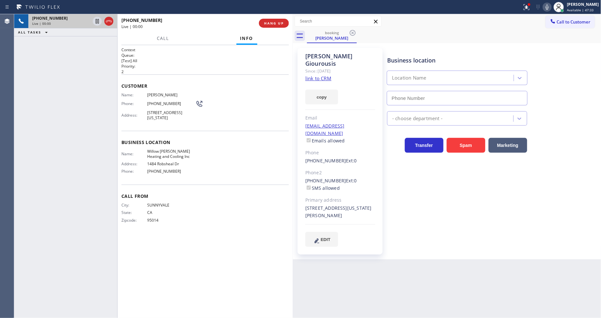
type input "[PHONE_NUMBER]"
click at [314, 75] on link "link to CRM" at bounding box center [318, 78] width 26 height 6
click at [98, 20] on icon at bounding box center [97, 21] width 3 height 5
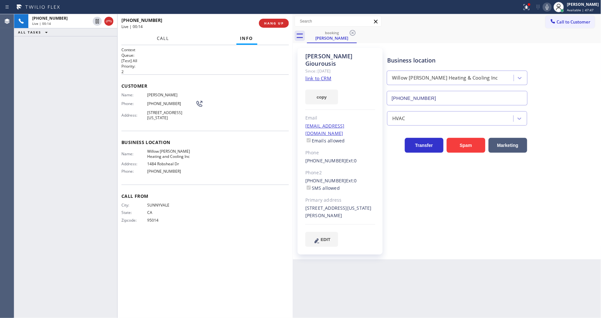
click at [166, 37] on span "Call" at bounding box center [163, 38] width 12 height 6
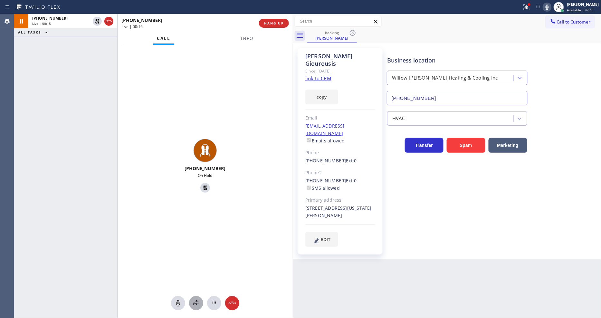
click at [195, 300] on icon at bounding box center [196, 303] width 8 height 8
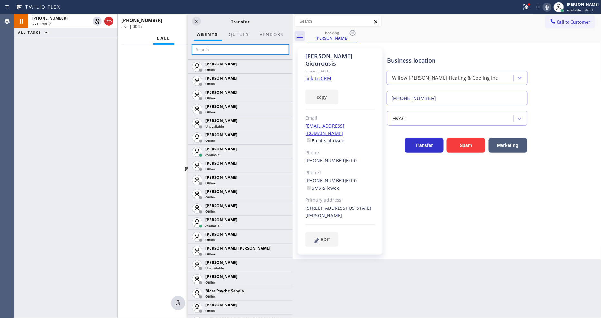
click at [226, 47] on input "text" at bounding box center [240, 49] width 97 height 10
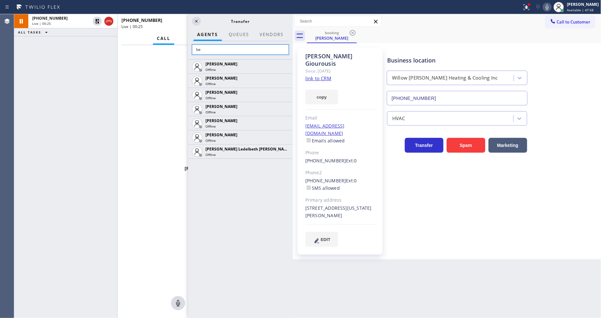
type input "b"
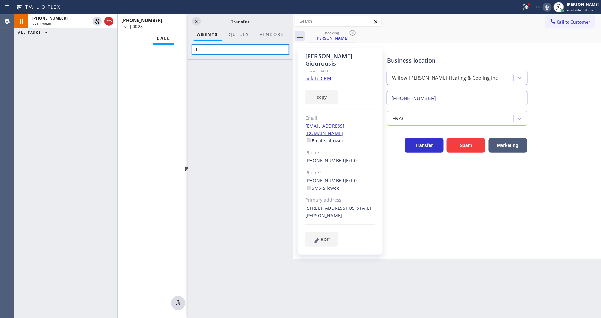
type input "b"
type input "micha"
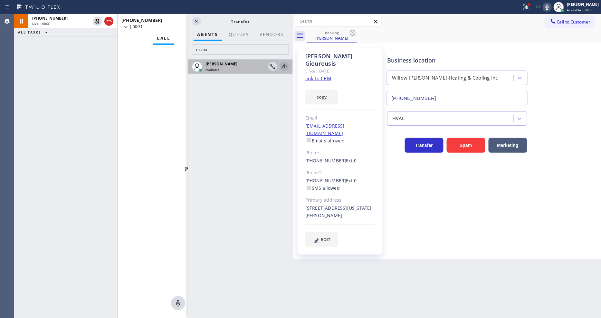
click at [285, 66] on icon at bounding box center [284, 66] width 8 height 8
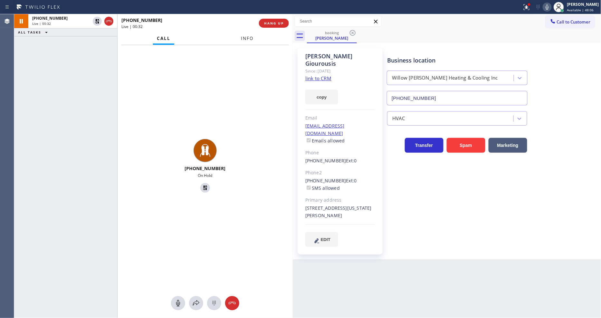
click at [240, 39] on button "Info" at bounding box center [247, 38] width 20 height 13
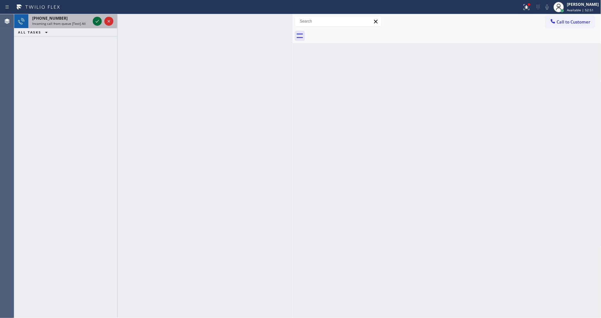
click at [96, 21] on icon at bounding box center [97, 21] width 8 height 8
drag, startPoint x: 97, startPoint y: 20, endPoint x: 98, endPoint y: 31, distance: 11.0
click at [96, 18] on icon at bounding box center [97, 21] width 8 height 8
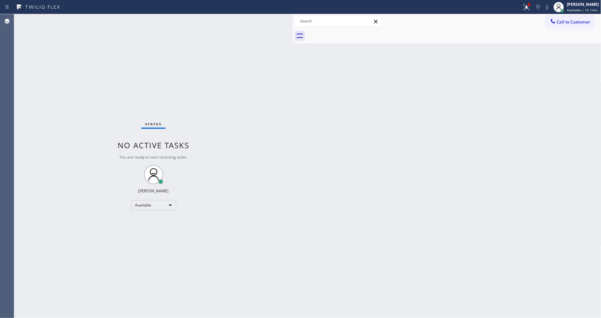
click at [70, 32] on div "Status No active tasks You are ready to start receiving tasks. [PERSON_NAME] Av…" at bounding box center [153, 166] width 278 height 304
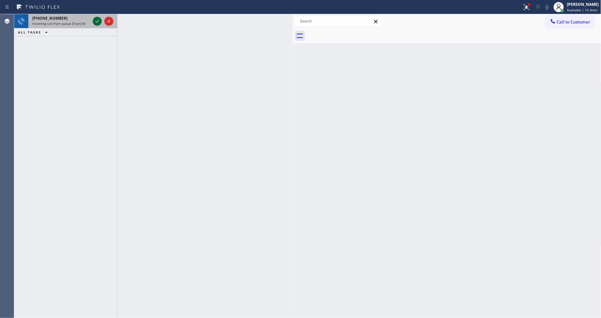
click at [94, 19] on icon at bounding box center [97, 21] width 8 height 8
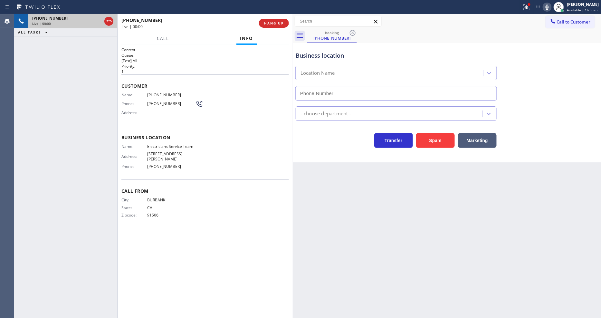
type input "[PHONE_NUMBER]"
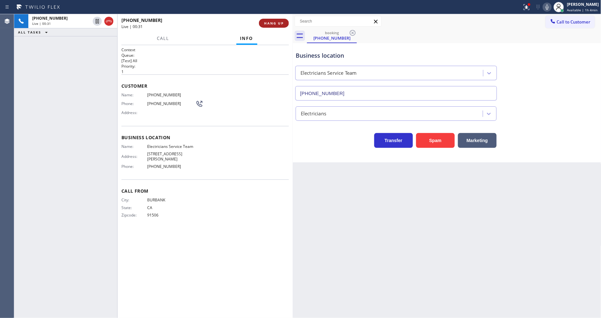
click at [278, 24] on span "HANG UP" at bounding box center [274, 23] width 20 height 5
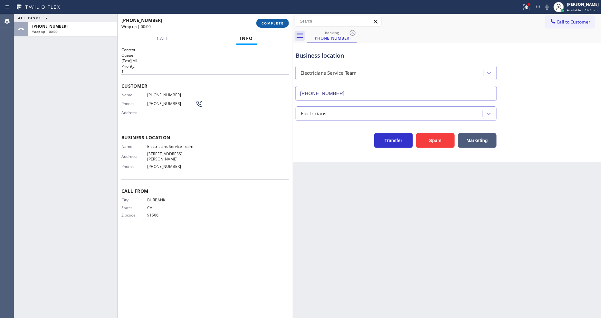
click at [278, 24] on span "COMPLETE" at bounding box center [272, 23] width 22 height 5
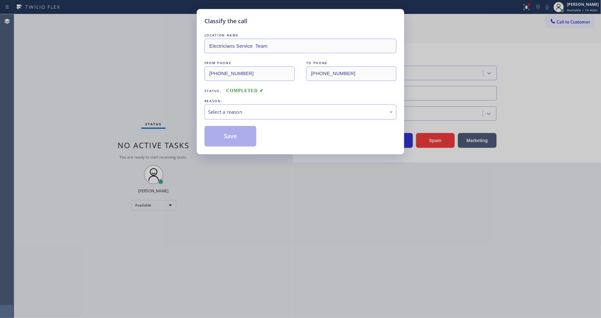
click at [242, 108] on div "Select a reason" at bounding box center [300, 111] width 185 height 7
click at [235, 137] on button "Save" at bounding box center [230, 136] width 52 height 21
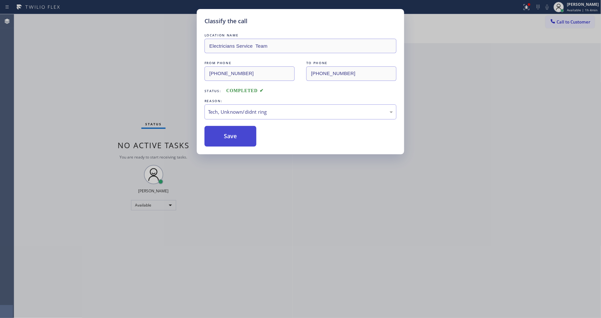
click at [235, 137] on button "Save" at bounding box center [230, 136] width 52 height 21
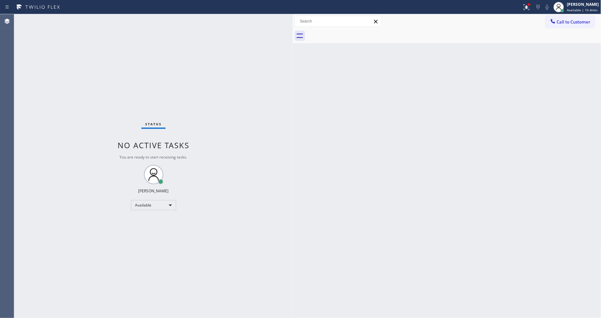
click at [89, 19] on div "Status No active tasks You are ready to start receiving tasks. [PERSON_NAME] Av…" at bounding box center [153, 166] width 278 height 304
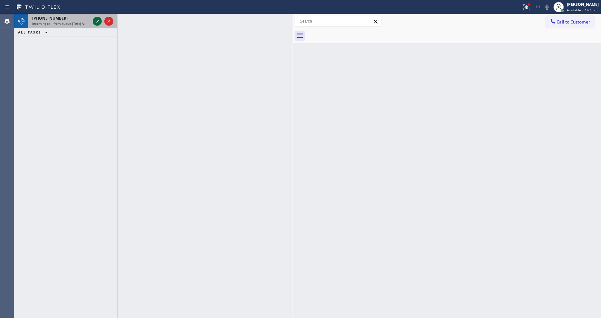
click at [95, 22] on icon at bounding box center [97, 21] width 8 height 8
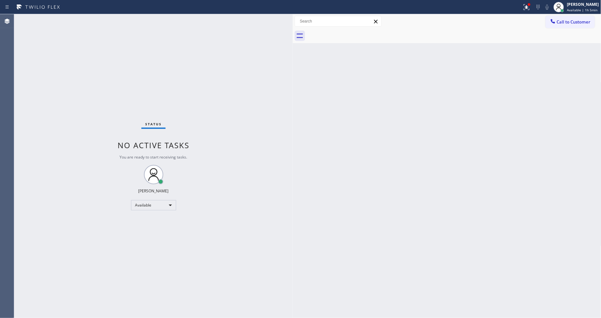
click at [79, 12] on div "Status report Issues detected These issues could affect your workflow. Please c…" at bounding box center [300, 7] width 601 height 14
click at [569, 9] on div "[PERSON_NAME] Available | 1h 5min" at bounding box center [583, 6] width 35 height 11
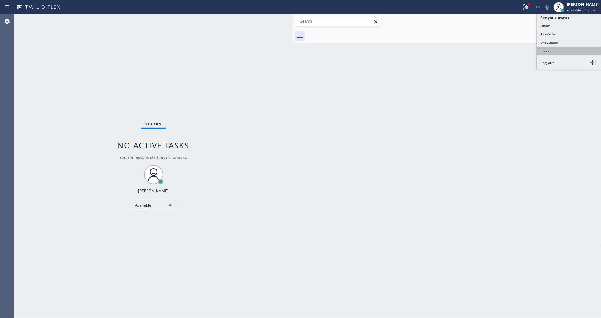
click at [560, 49] on button "Break" at bounding box center [569, 51] width 64 height 8
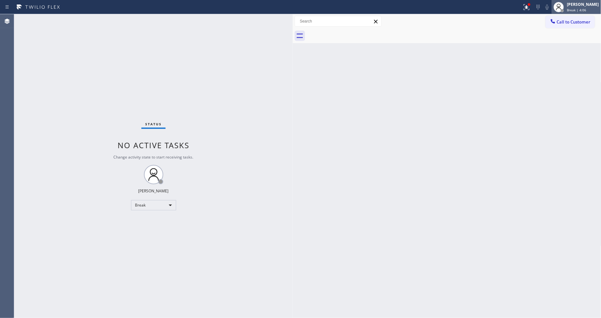
drag, startPoint x: 578, startPoint y: 6, endPoint x: 579, endPoint y: 11, distance: 5.0
click at [578, 5] on div "[PERSON_NAME]" at bounding box center [583, 4] width 32 height 5
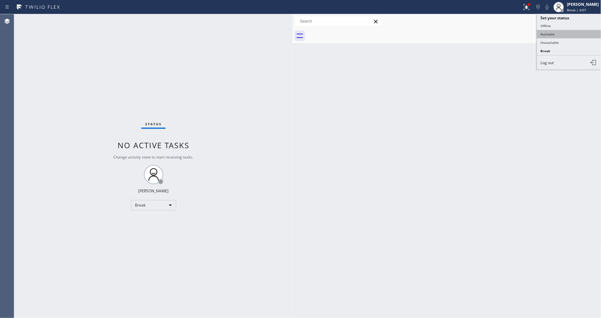
click at [575, 34] on button "Available" at bounding box center [569, 34] width 64 height 8
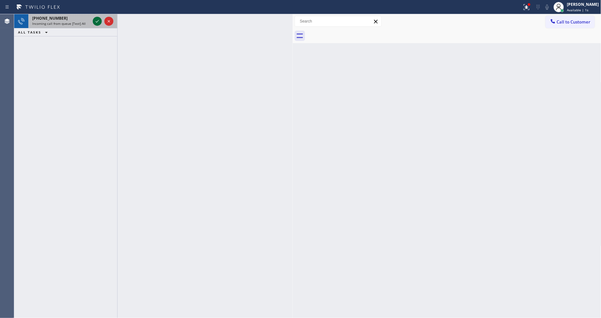
click at [95, 23] on icon at bounding box center [97, 21] width 8 height 8
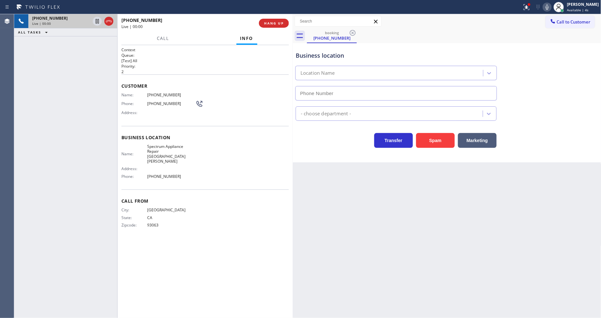
type input "[PHONE_NUMBER]"
click at [551, 4] on icon at bounding box center [547, 7] width 8 height 8
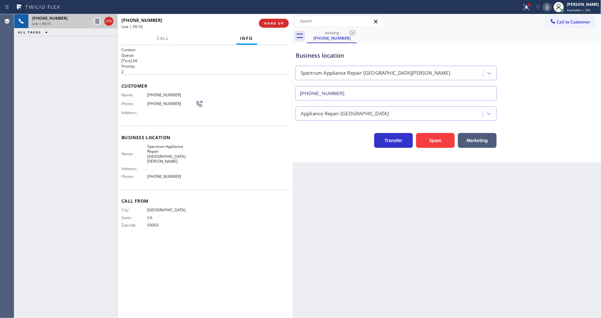
click at [162, 144] on span "Spectrum Appliance Repair [GEOGRAPHIC_DATA][PERSON_NAME]" at bounding box center [171, 154] width 48 height 20
click at [155, 88] on div "Customer Name: [PHONE_NUMBER] Phone: [PHONE_NUMBER] Address:" at bounding box center [204, 100] width 167 height 52
click at [155, 89] on div "Customer Name: [PHONE_NUMBER] Phone: [PHONE_NUMBER] Address:" at bounding box center [204, 100] width 167 height 52
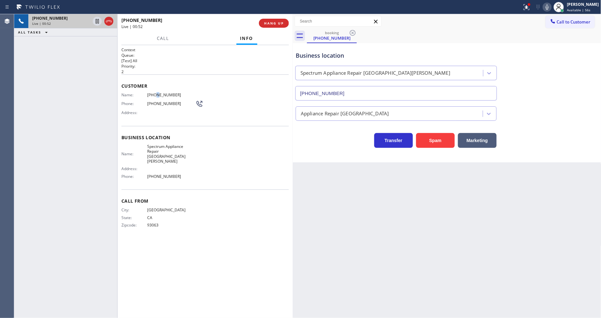
click at [155, 92] on span "[PHONE_NUMBER]" at bounding box center [171, 94] width 48 height 5
click at [94, 20] on icon at bounding box center [97, 21] width 8 height 8
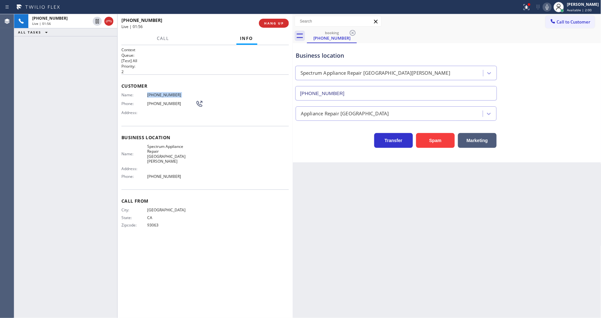
click at [550, 8] on icon at bounding box center [547, 7] width 8 height 8
click at [530, 6] on icon at bounding box center [527, 7] width 8 height 8
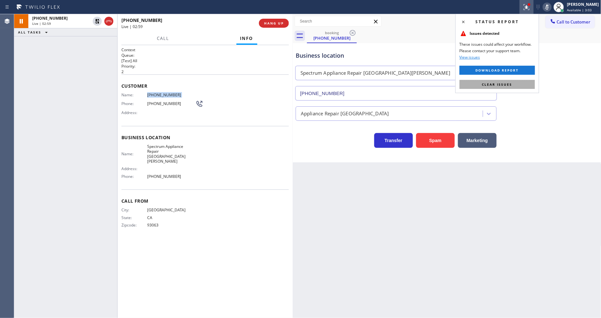
drag, startPoint x: 510, startPoint y: 81, endPoint x: 425, endPoint y: 115, distance: 91.5
click at [511, 81] on button "Clear issues" at bounding box center [496, 84] width 75 height 9
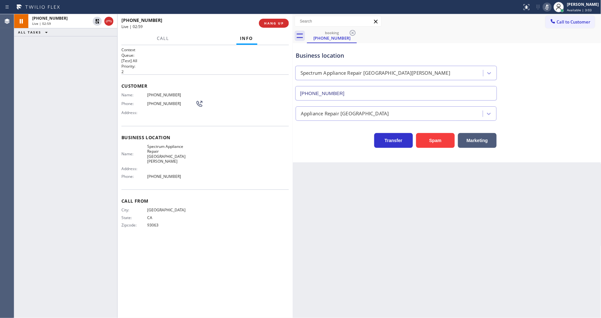
click at [237, 194] on div "Call From City: [GEOGRAPHIC_DATA]: [US_STATE] Zipcode: 93063" at bounding box center [204, 213] width 167 height 49
drag, startPoint x: 402, startPoint y: 237, endPoint x: 393, endPoint y: 237, distance: 8.7
click at [402, 237] on div "Back to Dashboard Change Sender ID Customers Technicians Select a contact Outbo…" at bounding box center [447, 166] width 308 height 304
drag, startPoint x: 97, startPoint y: 20, endPoint x: 131, endPoint y: 20, distance: 33.5
click at [97, 20] on icon at bounding box center [97, 21] width 8 height 8
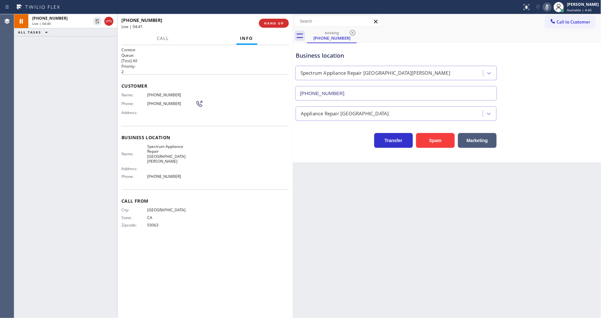
click at [551, 6] on icon at bounding box center [547, 7] width 8 height 8
click at [278, 26] on button "HANG UP" at bounding box center [274, 23] width 30 height 9
click at [278, 25] on span "HANG UP" at bounding box center [274, 23] width 20 height 5
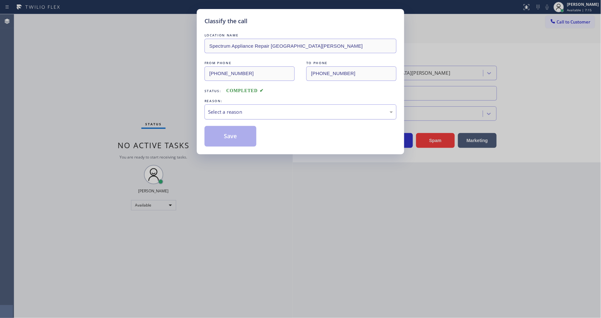
click at [257, 112] on div "Select a reason" at bounding box center [300, 111] width 185 height 7
click at [233, 133] on button "Save" at bounding box center [230, 136] width 52 height 21
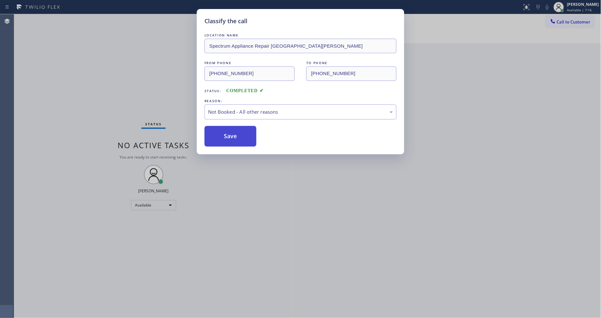
click at [233, 133] on button "Save" at bounding box center [230, 136] width 52 height 21
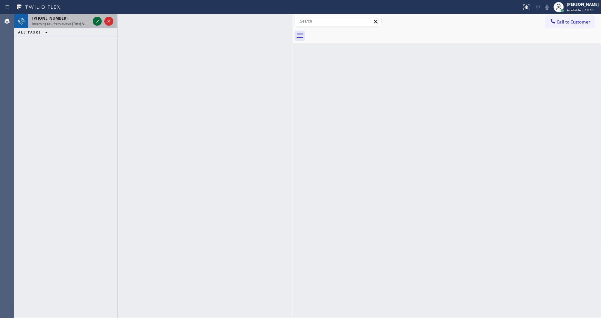
click at [96, 21] on icon at bounding box center [97, 21] width 8 height 8
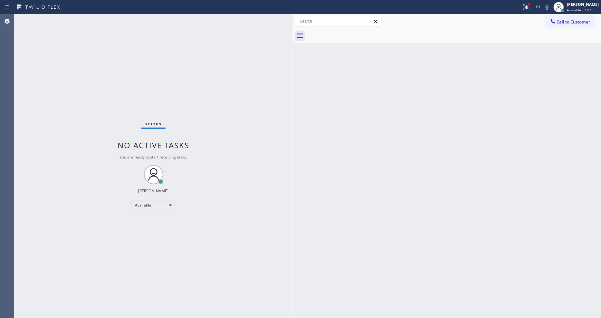
click at [64, 45] on div "Status No active tasks You are ready to start receiving tasks. [PERSON_NAME] Av…" at bounding box center [153, 166] width 278 height 304
click at [587, 7] on div "[PERSON_NAME]" at bounding box center [583, 4] width 32 height 5
click at [565, 43] on button "Unavailable" at bounding box center [569, 42] width 64 height 8
click at [584, 9] on span "Unavailable | 2:30" at bounding box center [581, 10] width 29 height 5
click at [567, 27] on button "Offline" at bounding box center [569, 26] width 64 height 8
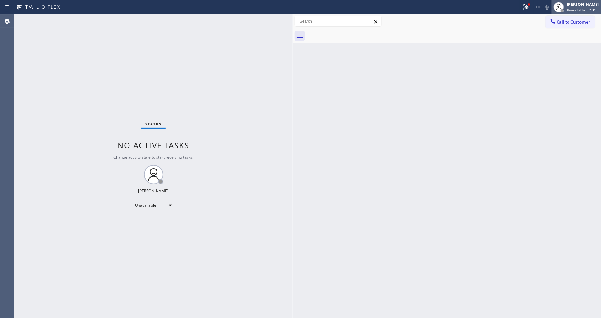
click at [579, 9] on span "Unavailable | 2:31" at bounding box center [581, 10] width 29 height 5
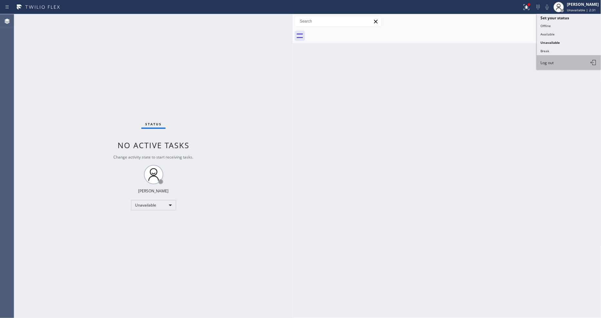
click at [563, 63] on button "Log out" at bounding box center [569, 62] width 64 height 14
